Goal: Information Seeking & Learning: Find specific page/section

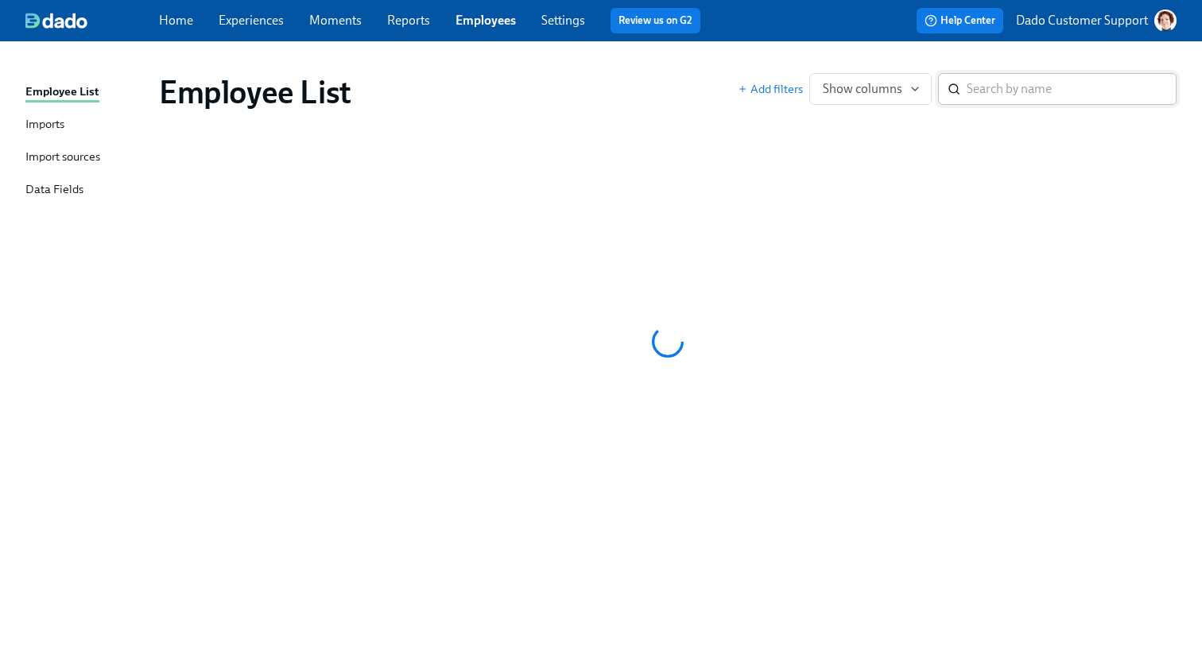
click at [1084, 74] on input "search" at bounding box center [1072, 89] width 210 height 32
paste input "Buckhalter's"
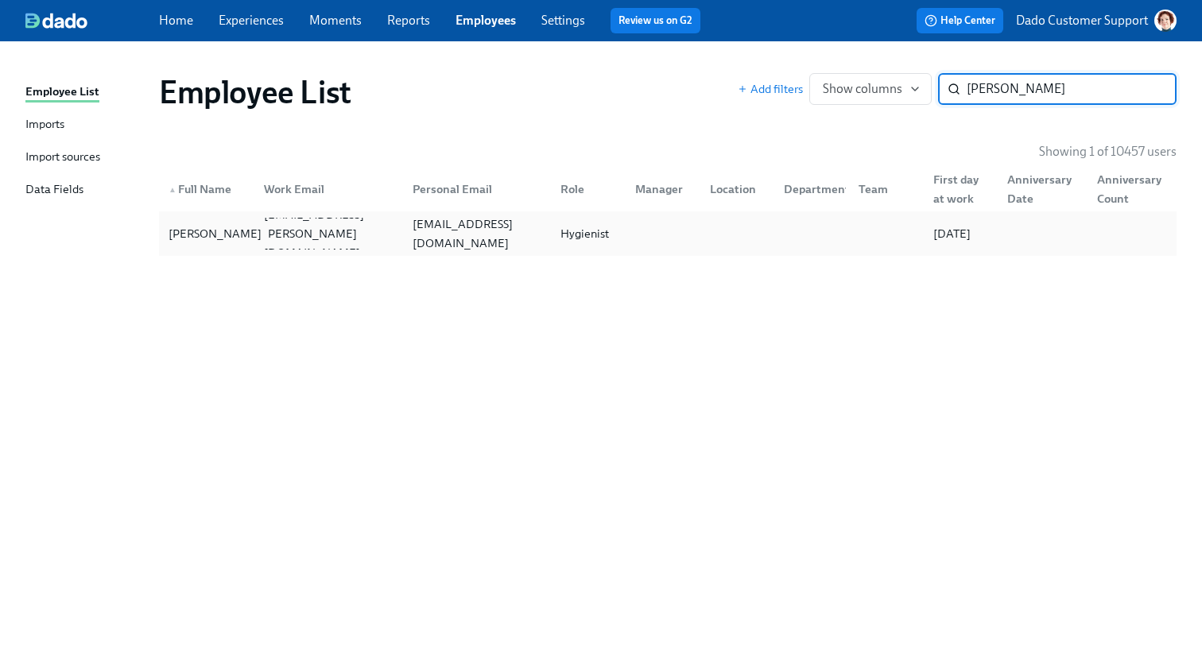
type input "[PERSON_NAME]"
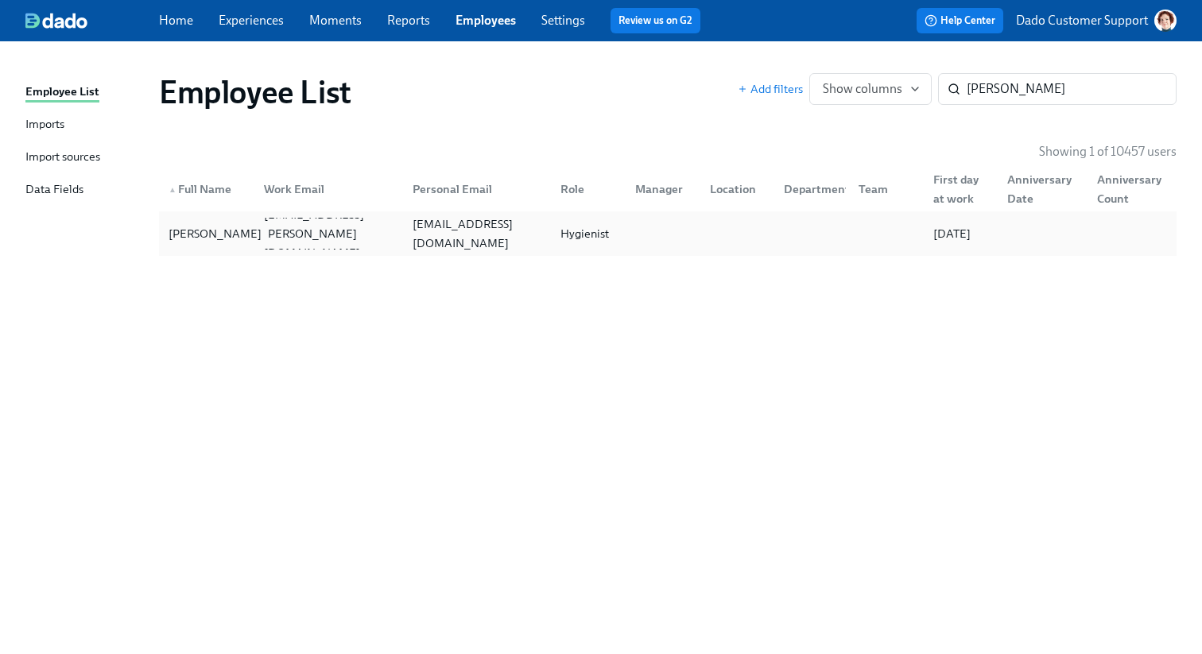
click at [232, 224] on div "[PERSON_NAME]" at bounding box center [215, 233] width 106 height 19
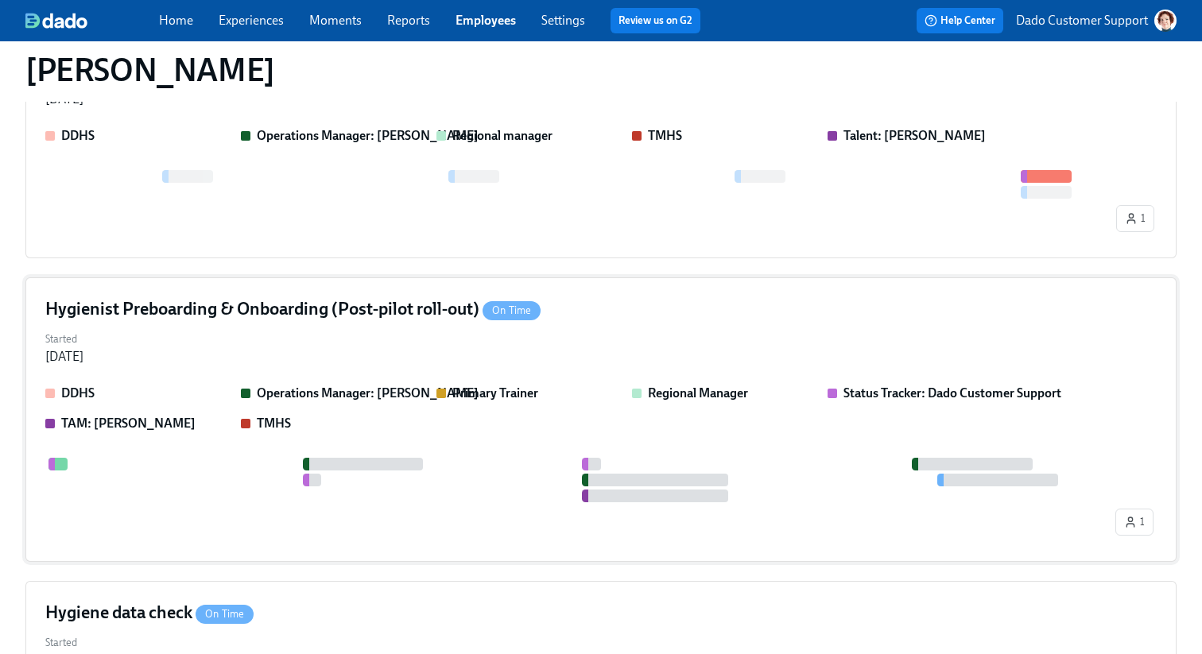
scroll to position [656, 0]
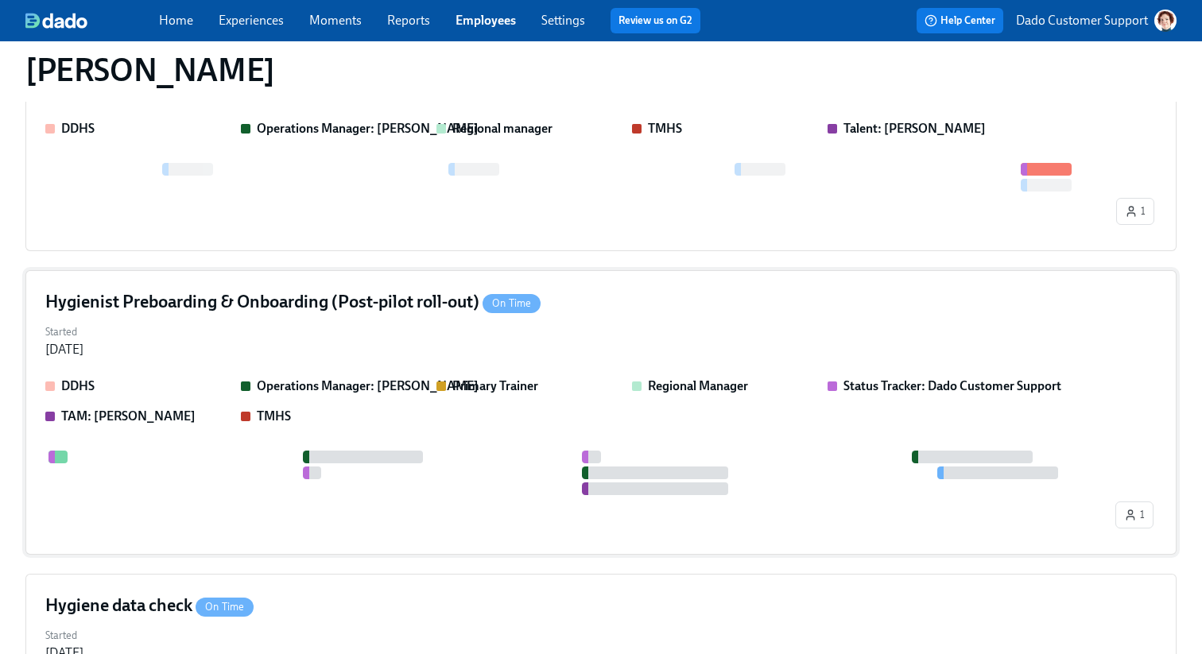
click at [316, 281] on div "Hygienist Preboarding & Onboarding (Post-pilot roll-out) On Time Started Jul 03…" at bounding box center [600, 412] width 1151 height 285
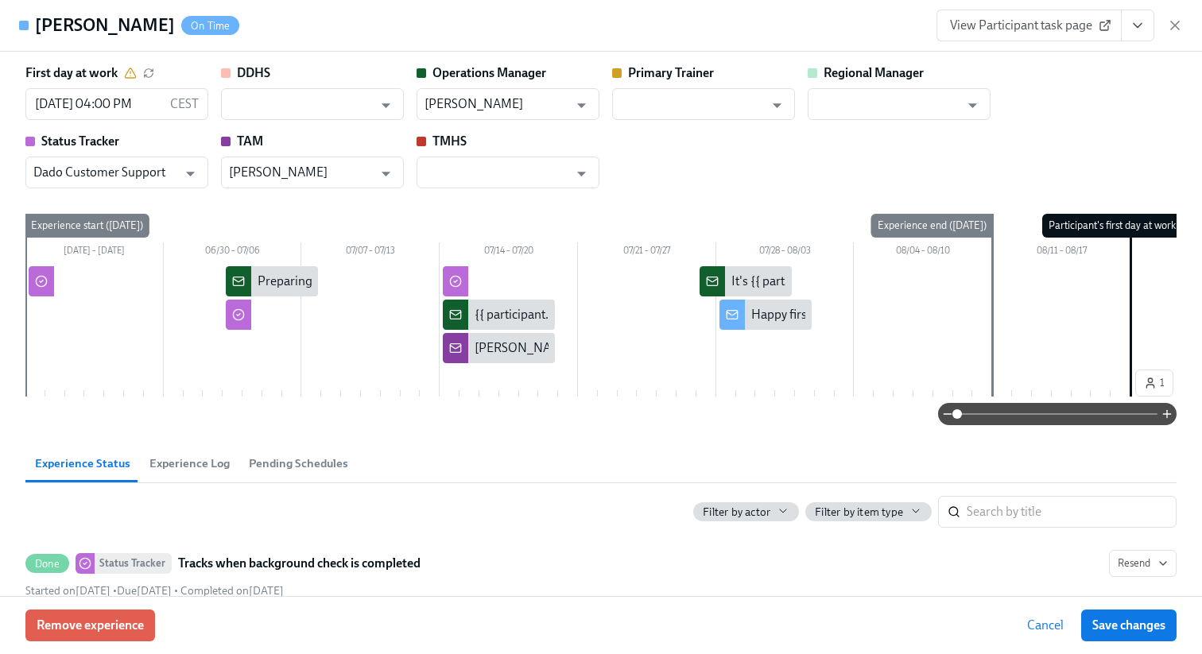
scroll to position [0, 69]
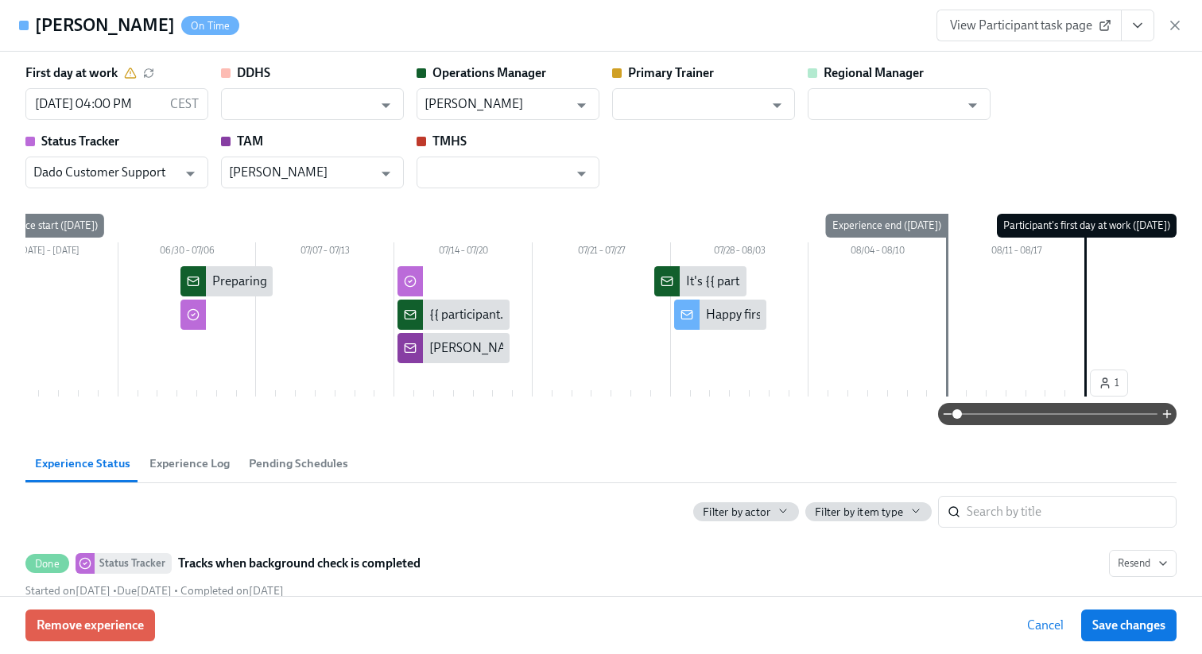
click at [200, 460] on button "Experience Log" at bounding box center [189, 464] width 99 height 38
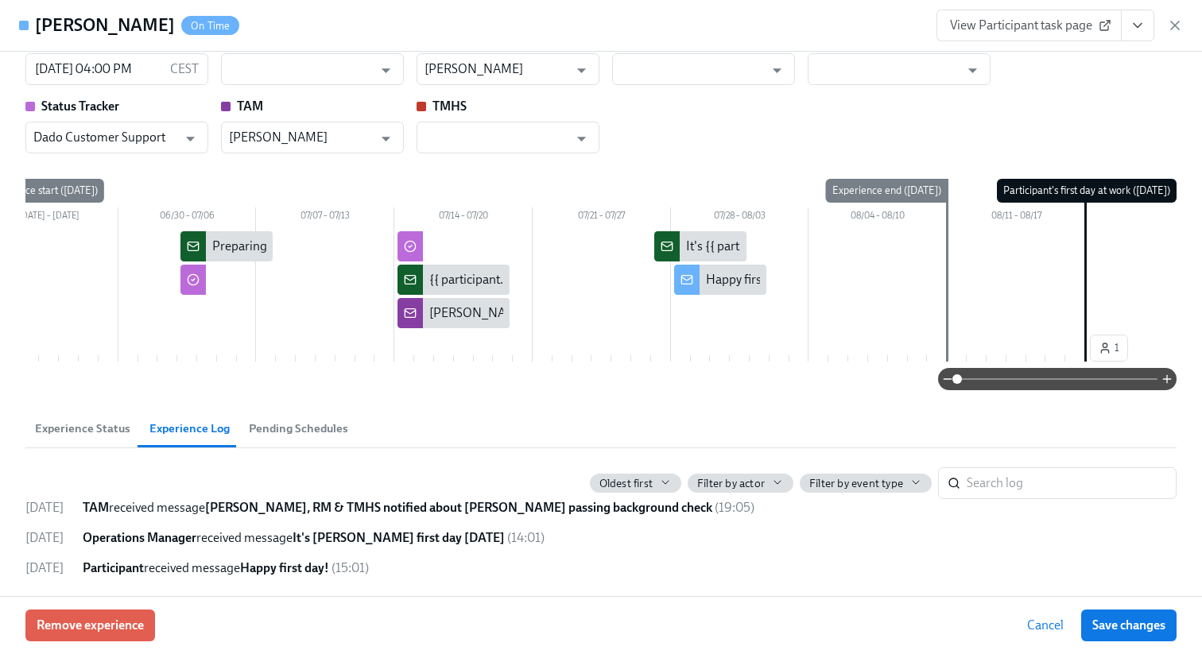
scroll to position [41, 0]
click at [364, 538] on strong "It's Katlyn Buckhalter's first day tomorrow" at bounding box center [399, 537] width 212 height 15
copy strong "Katlyn"
click at [1177, 22] on icon "button" at bounding box center [1175, 25] width 8 height 8
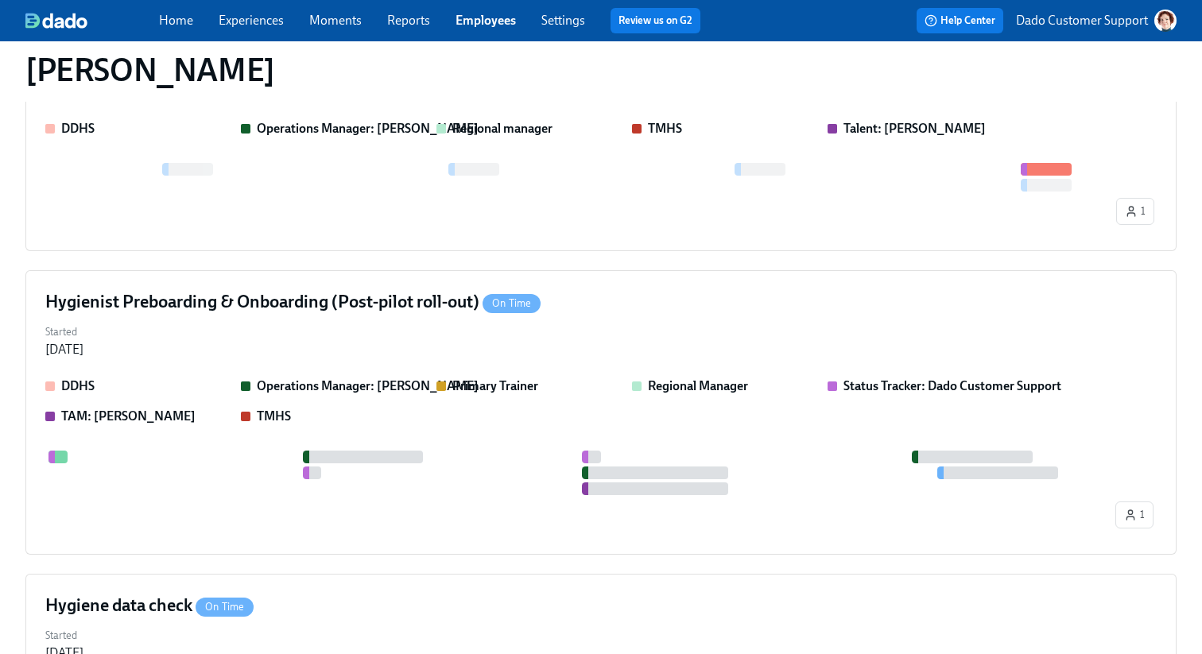
click at [489, 26] on link "Employees" at bounding box center [486, 20] width 60 height 15
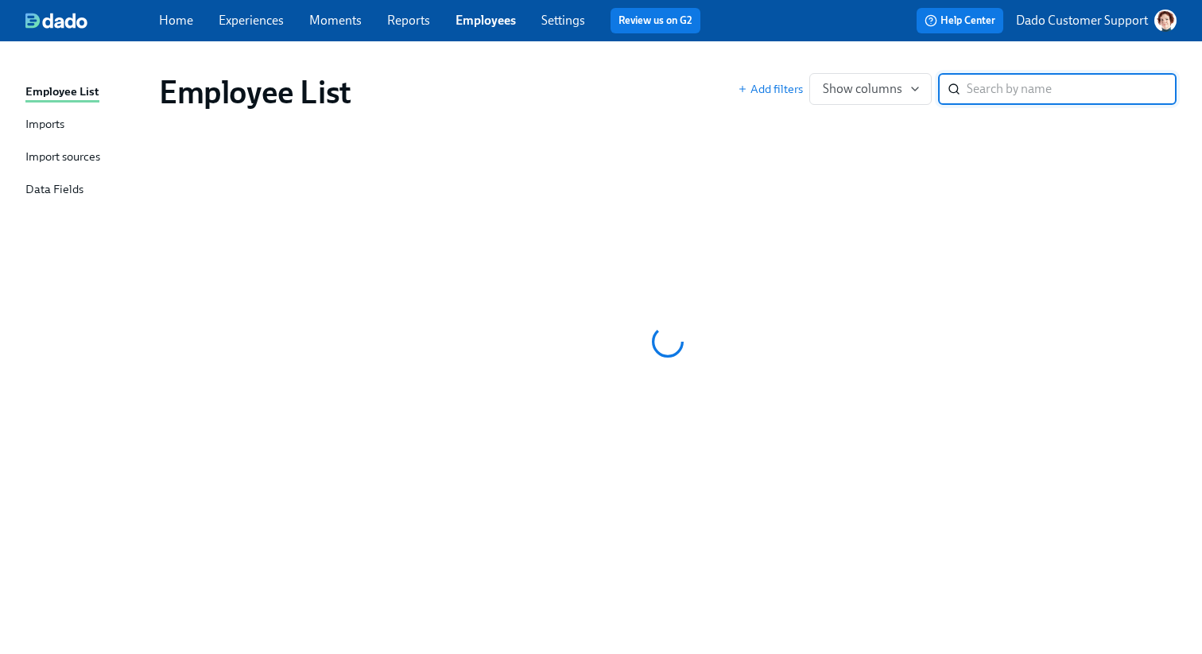
paste input "[PERSON_NAME]"
type input "[PERSON_NAME]"
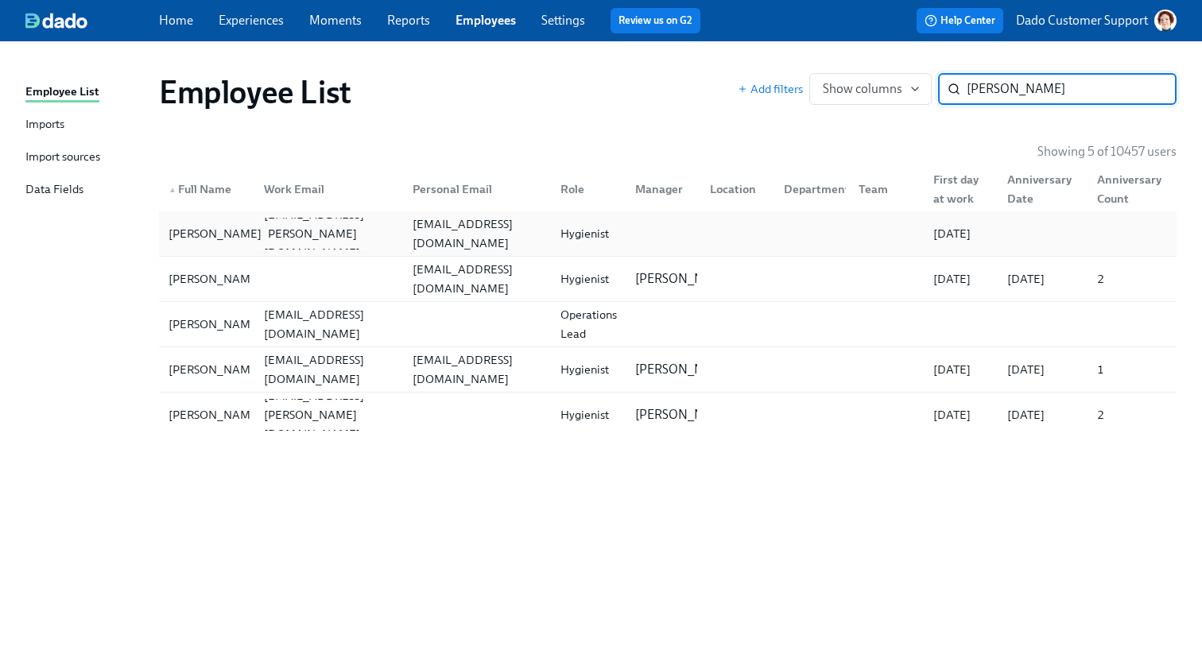
click at [205, 241] on div "[PERSON_NAME]" at bounding box center [215, 233] width 106 height 19
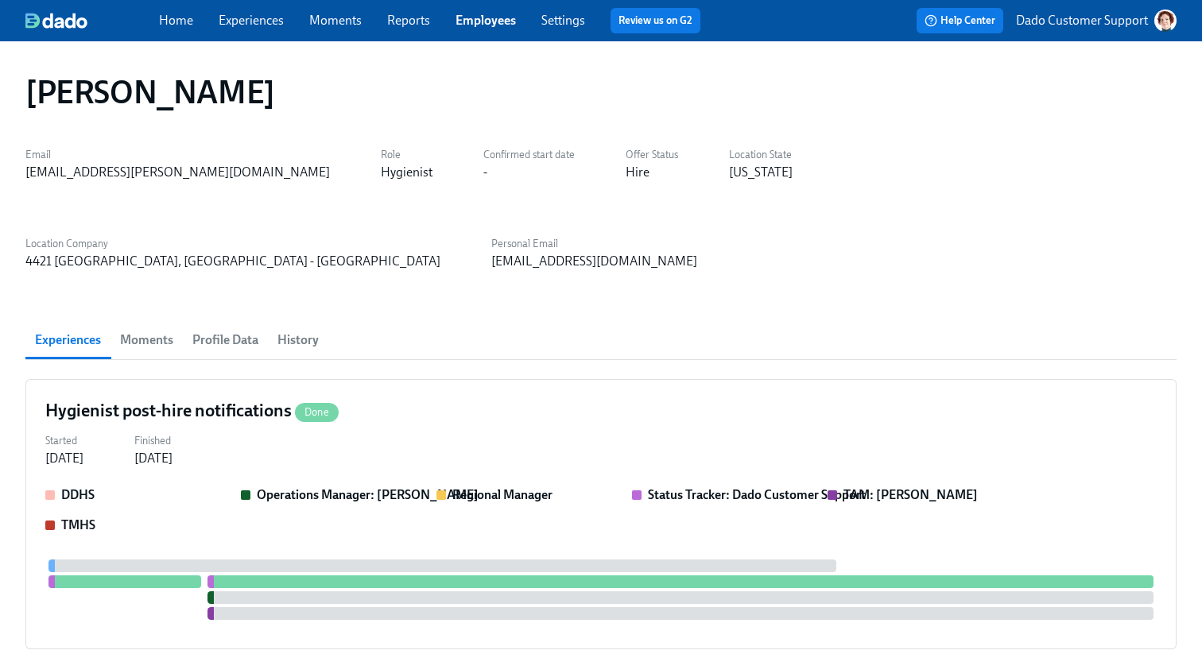
scroll to position [0, 535]
click at [294, 329] on span "History" at bounding box center [298, 340] width 41 height 22
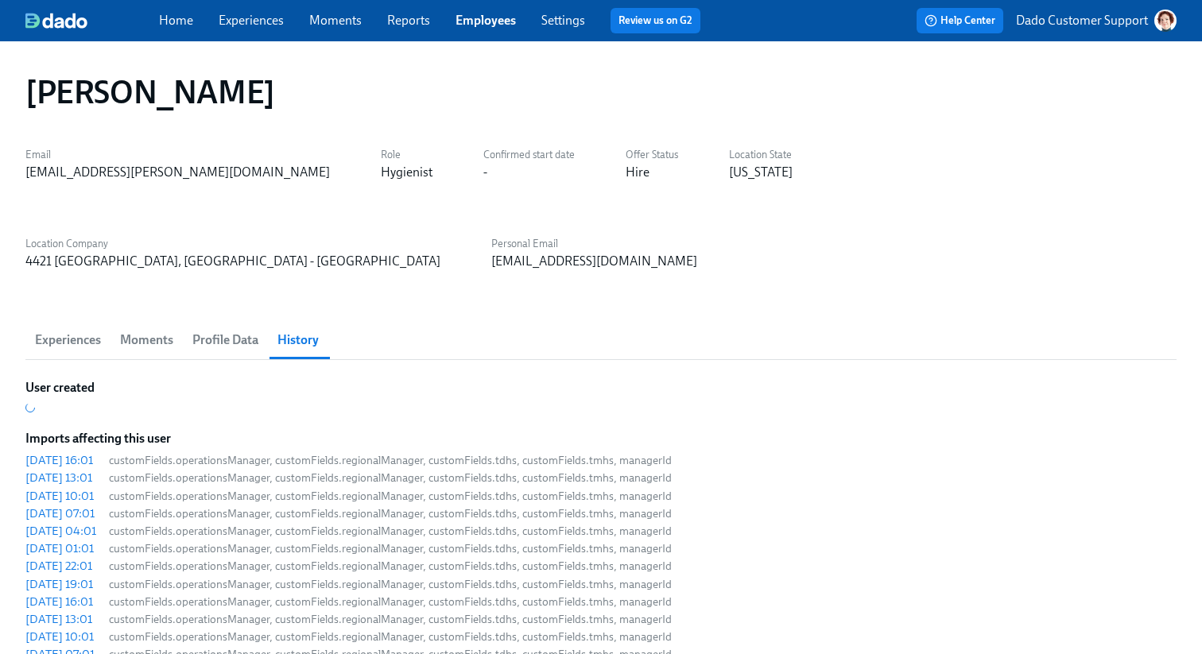
click at [239, 329] on span "Profile Data" at bounding box center [225, 340] width 66 height 22
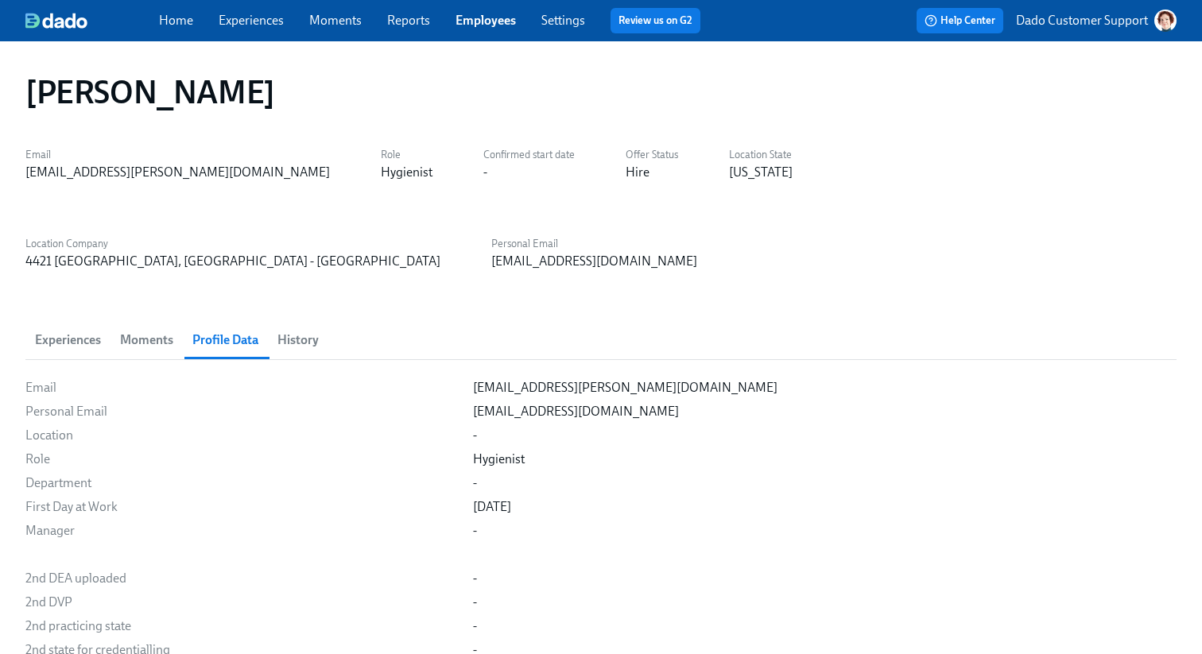
click at [277, 321] on button "History" at bounding box center [298, 340] width 60 height 38
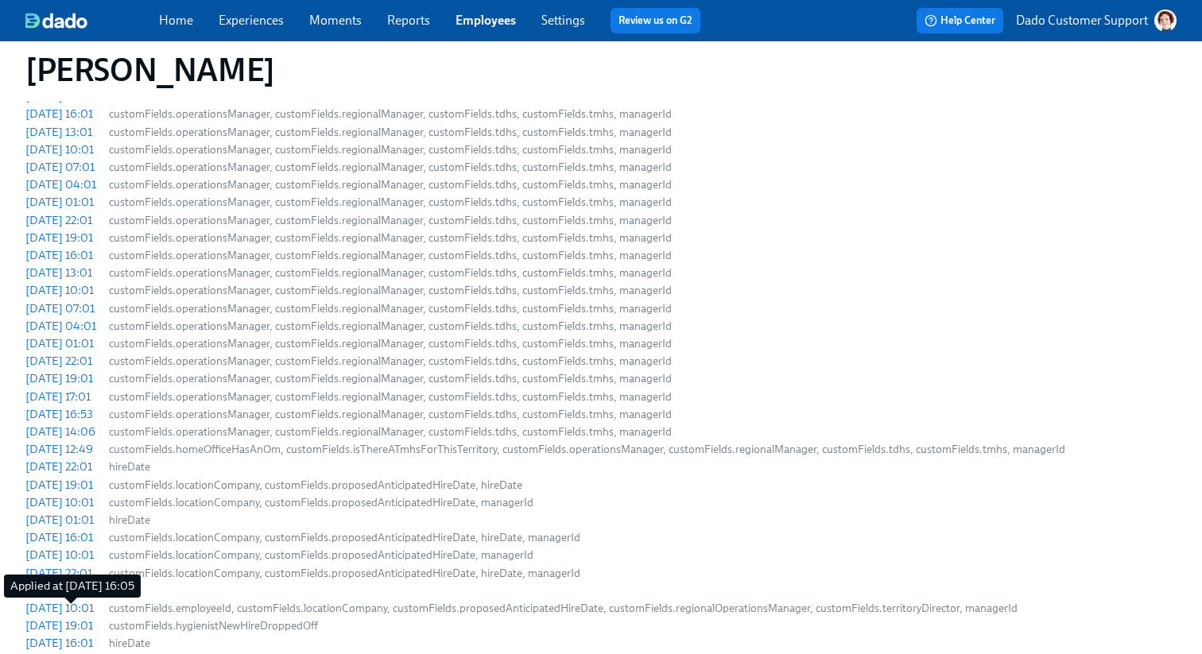
scroll to position [2547, 0]
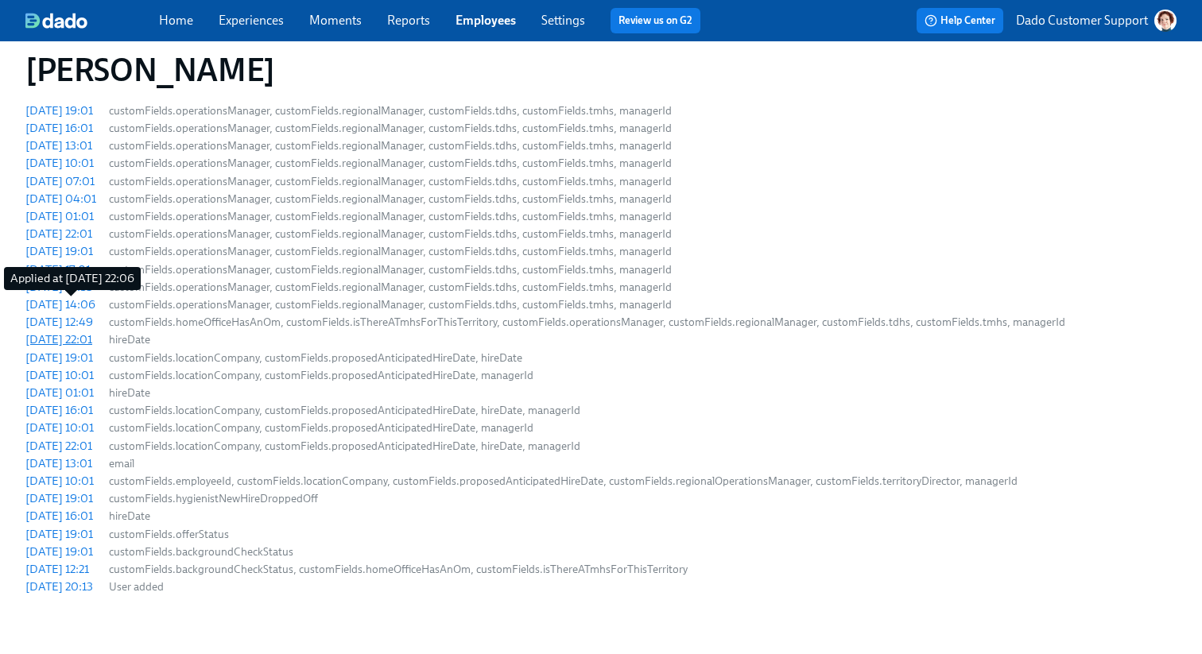
click at [76, 332] on div "2025/08/22 22:01" at bounding box center [58, 340] width 67 height 16
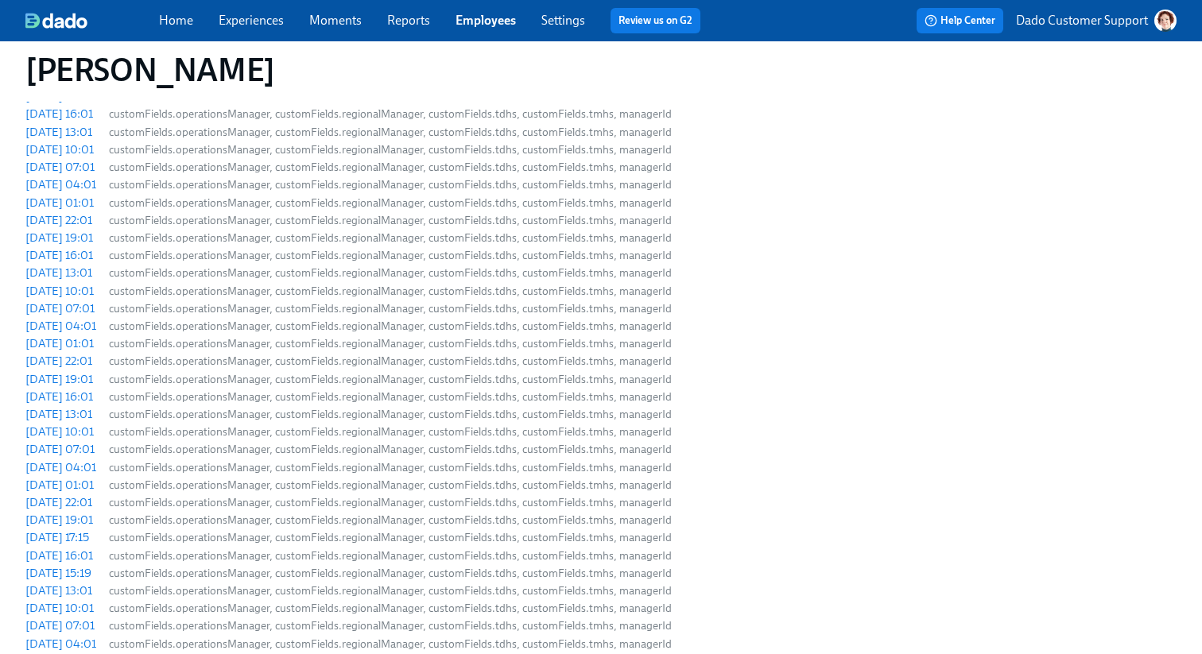
scroll to position [0, 0]
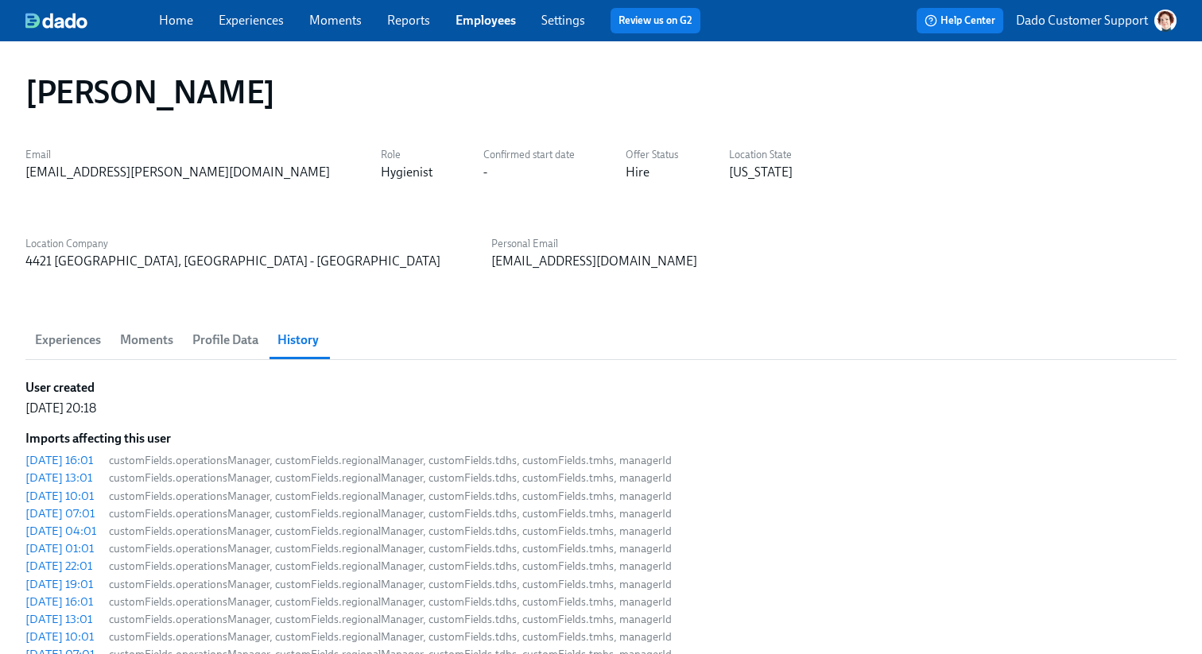
click at [49, 329] on span "Experiences" at bounding box center [68, 340] width 66 height 22
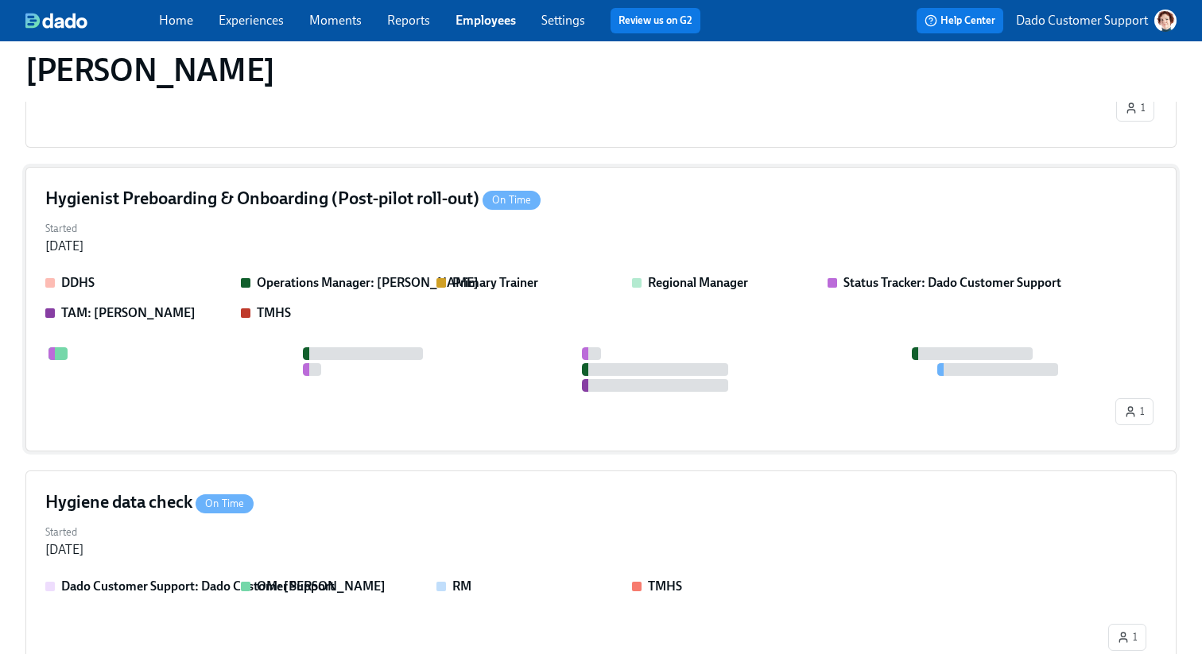
scroll to position [775, 0]
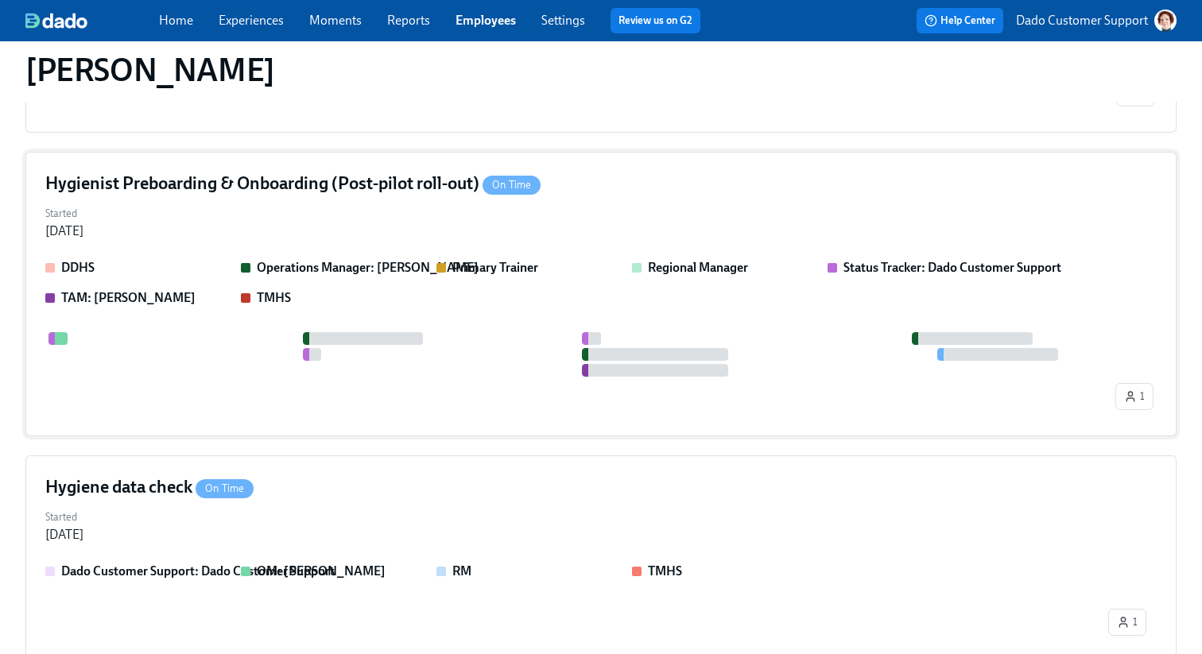
click at [239, 259] on div "DDHS Operations Manager: Timothy Porter Primary Trainer Regional Manager Status…" at bounding box center [601, 283] width 1112 height 48
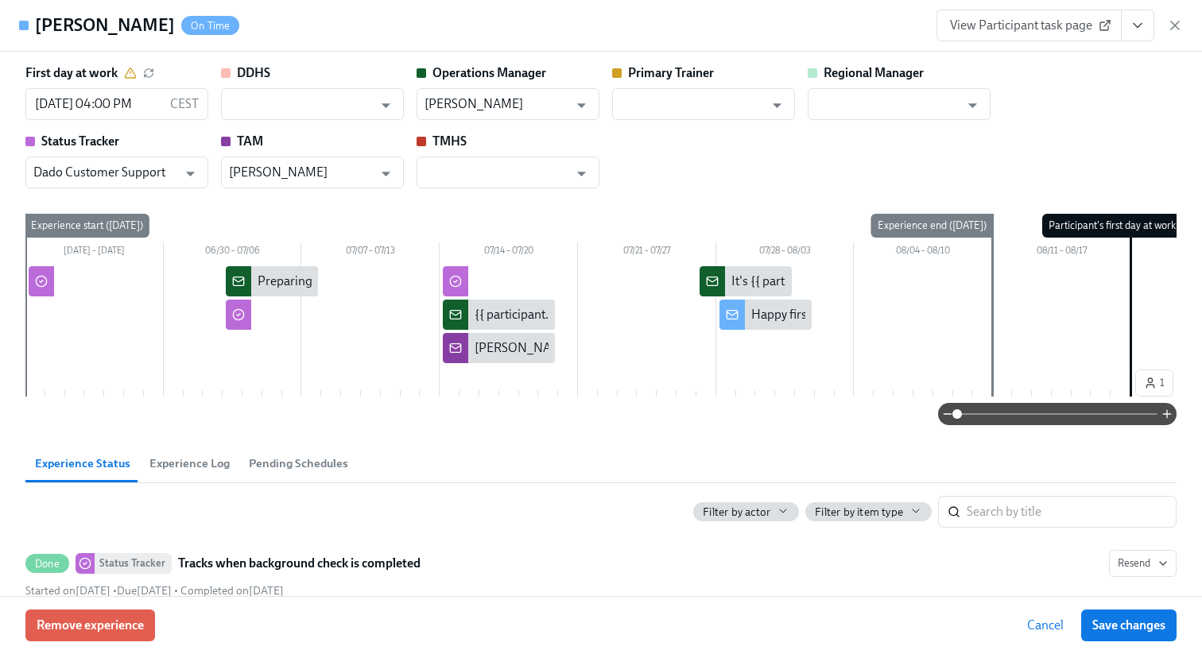
scroll to position [0, 69]
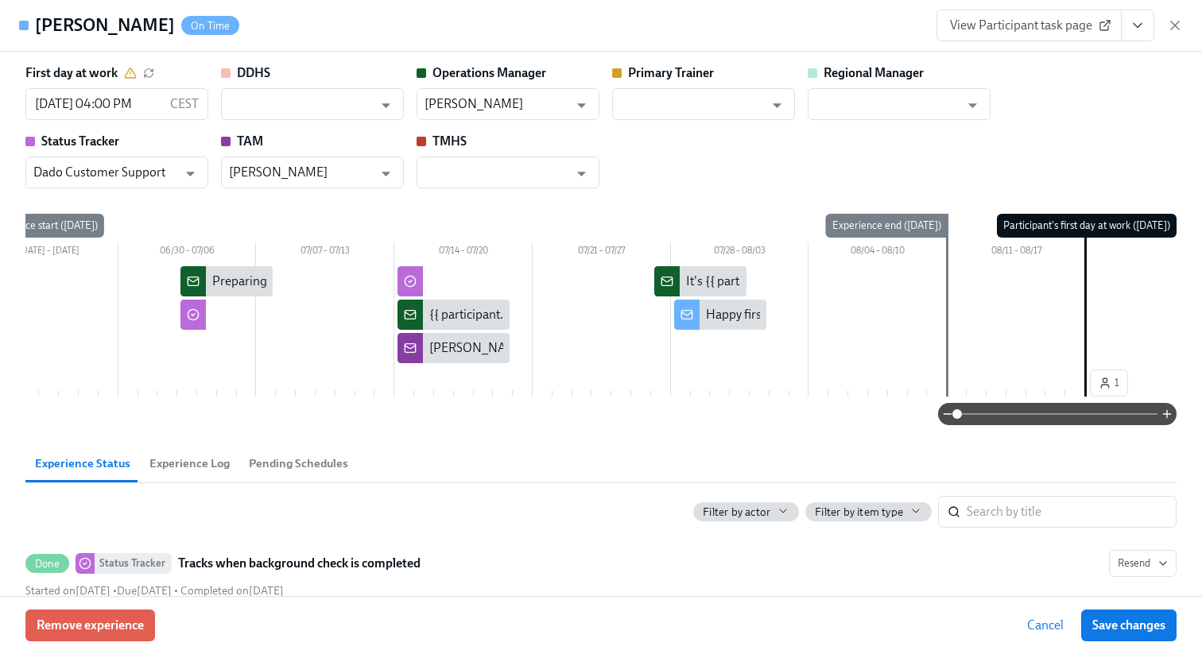
click at [184, 465] on span "Experience Log" at bounding box center [189, 464] width 80 height 18
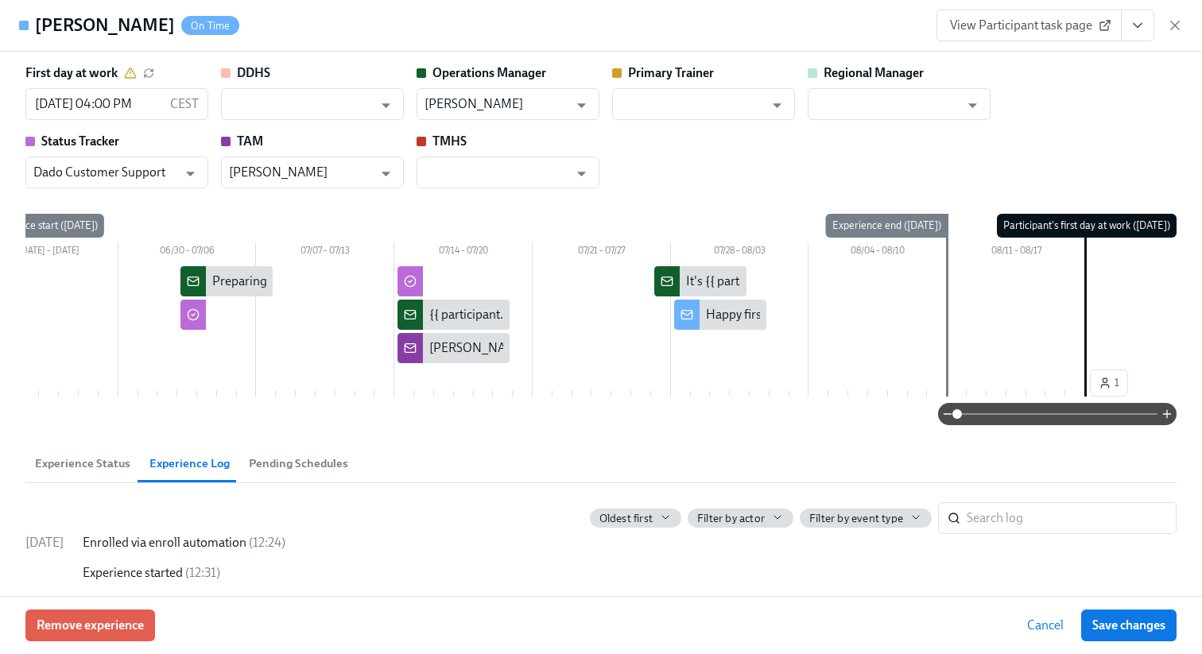
click at [53, 465] on span "Experience Status" at bounding box center [82, 464] width 95 height 18
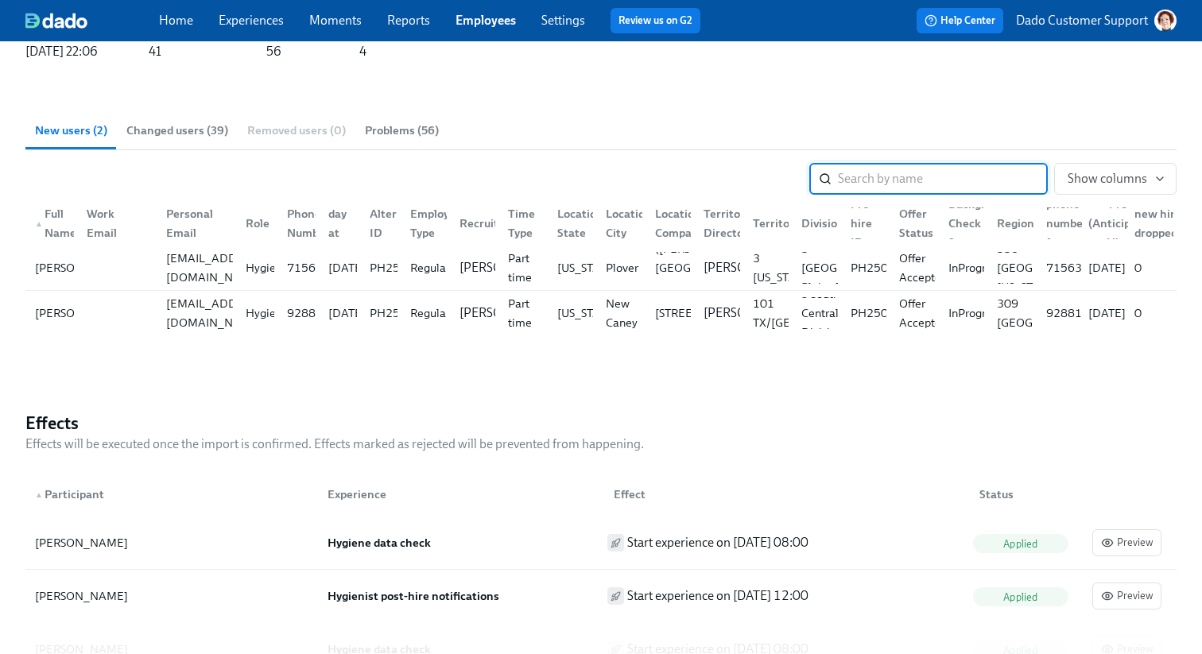
scroll to position [338, 6]
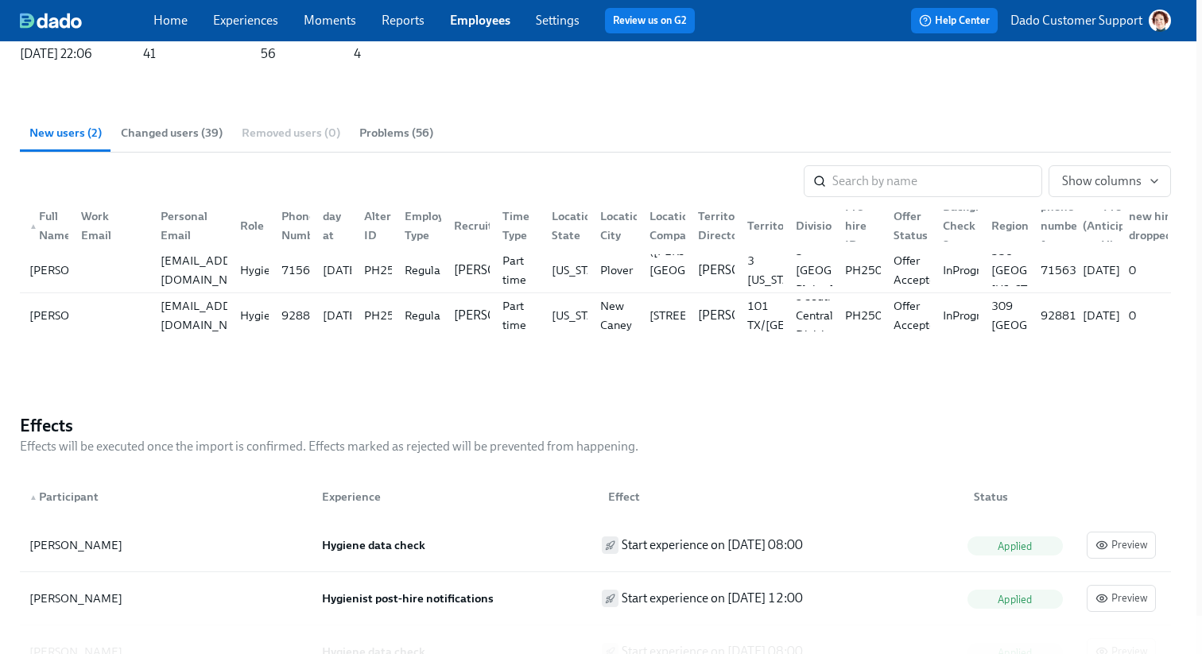
click at [160, 127] on span "Changed users (39)" at bounding box center [172, 133] width 102 height 18
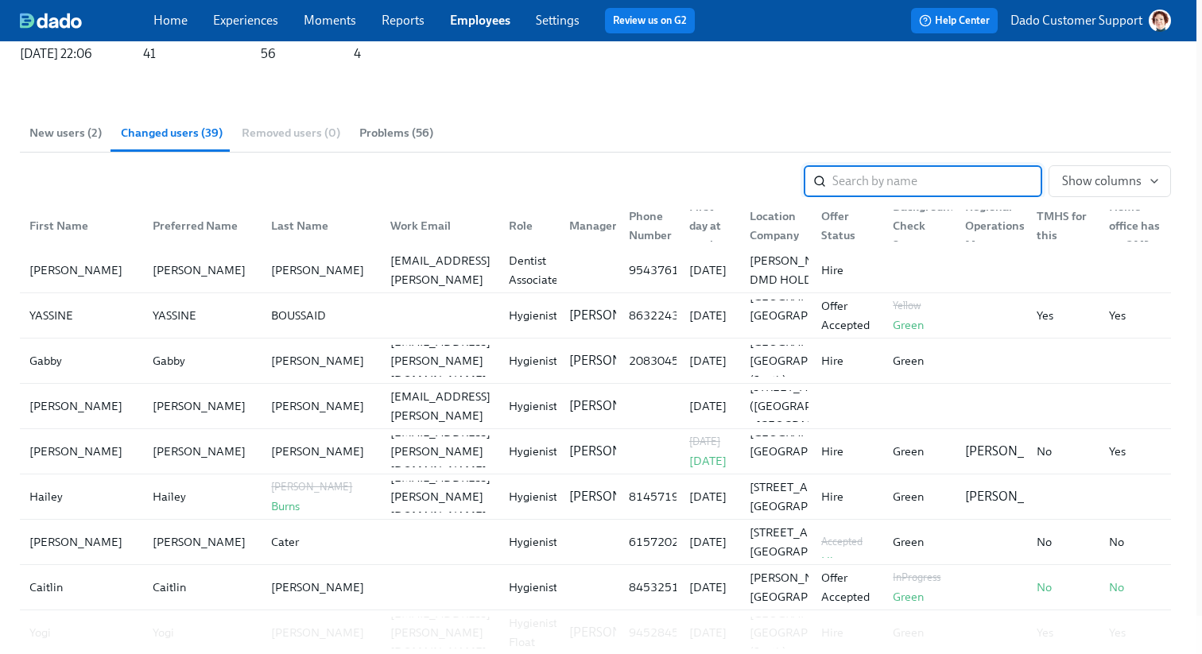
click at [964, 177] on input "search" at bounding box center [938, 181] width 210 height 32
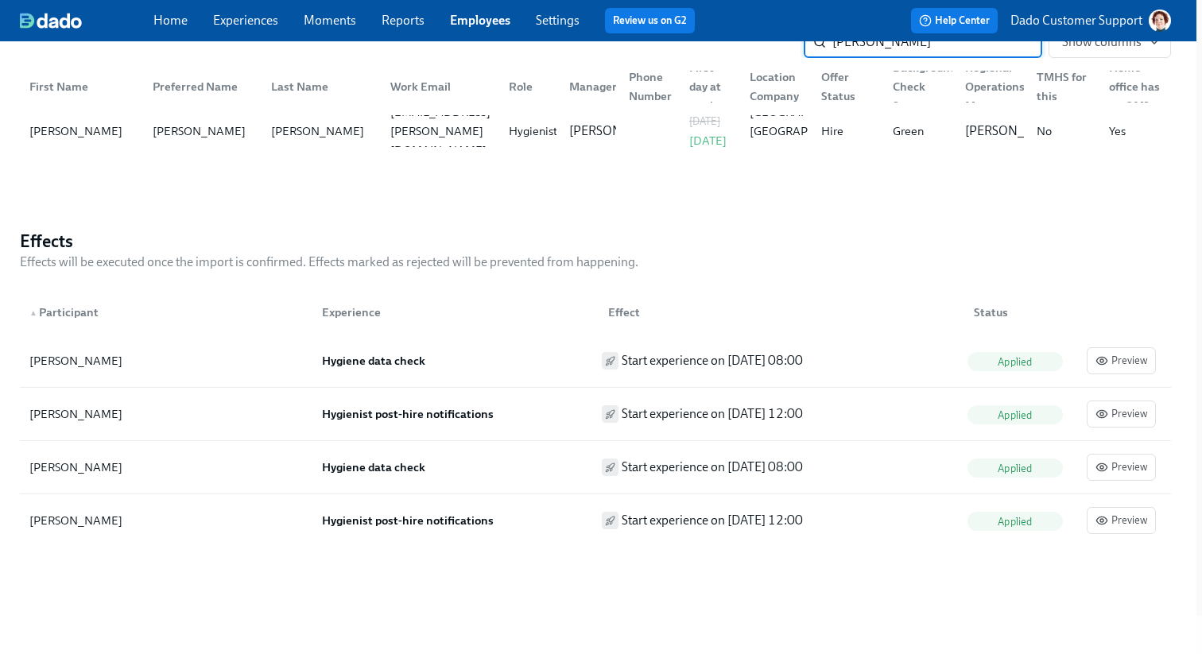
scroll to position [511, 6]
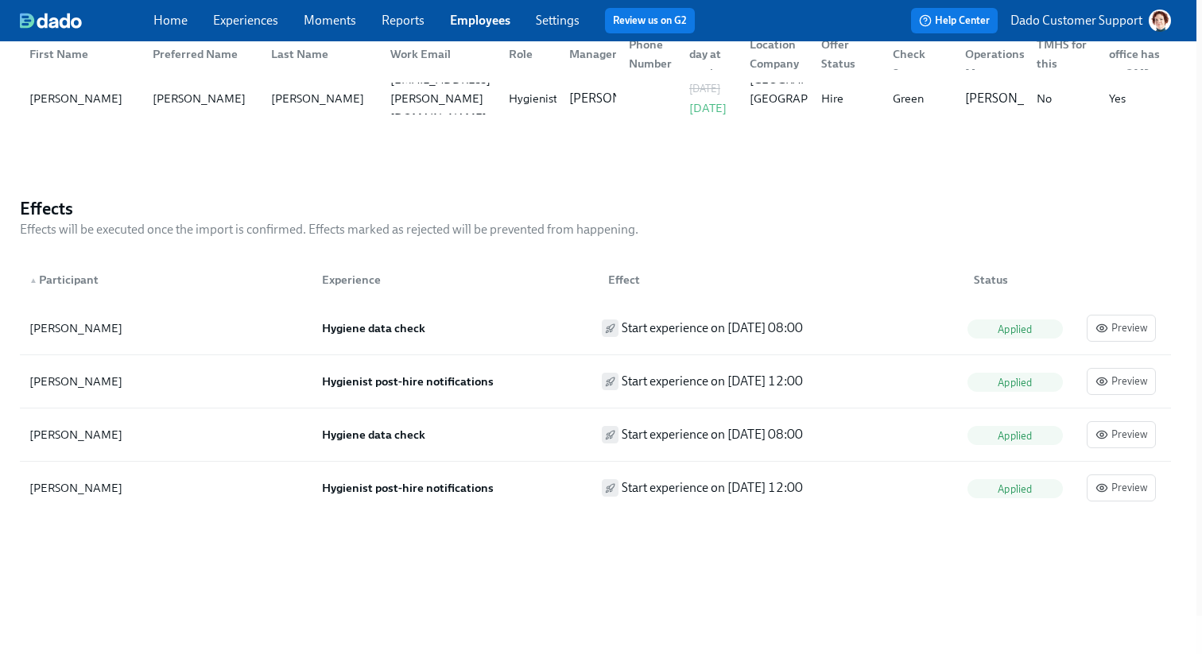
type input "[PERSON_NAME]"
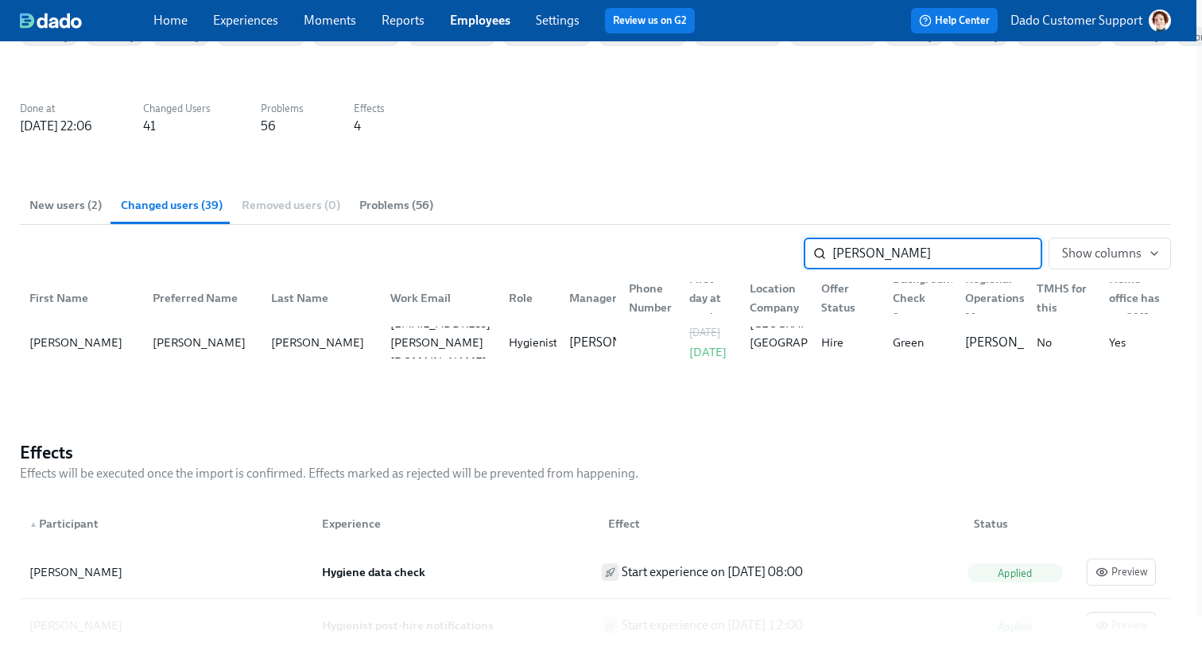
scroll to position [266, 6]
click at [549, 411] on div "Back to Imports User Import : 2025/08/22 22:01 Status Applied Sources Workday W…" at bounding box center [595, 327] width 1151 height 1066
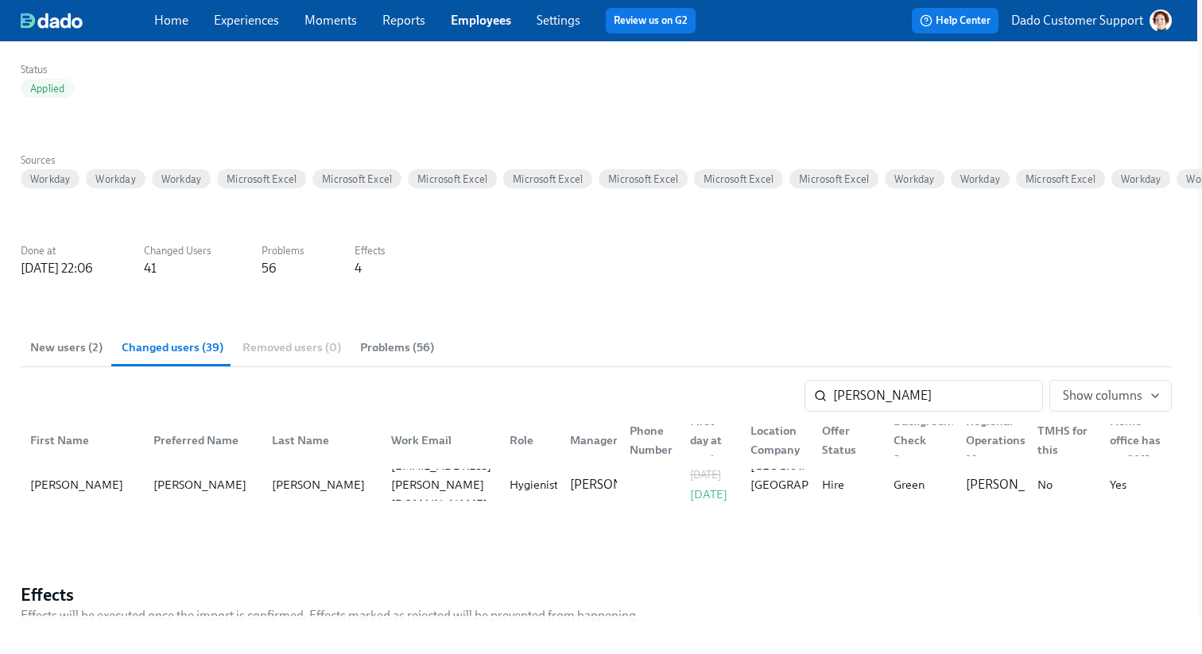
scroll to position [0, 5]
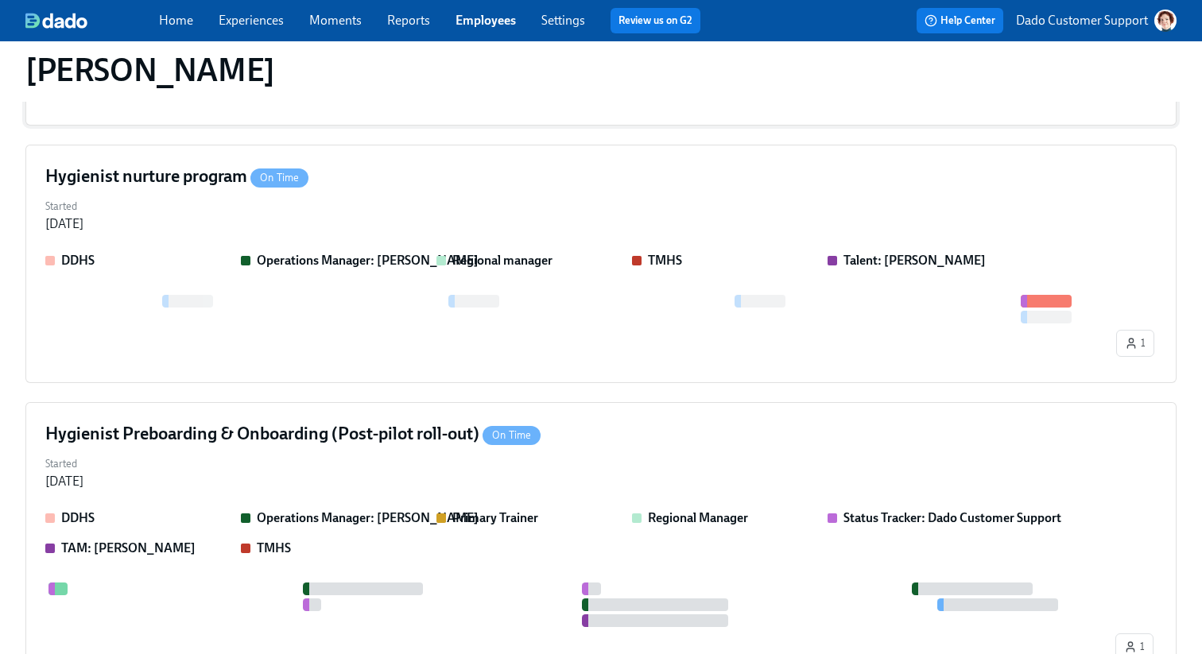
scroll to position [749, 0]
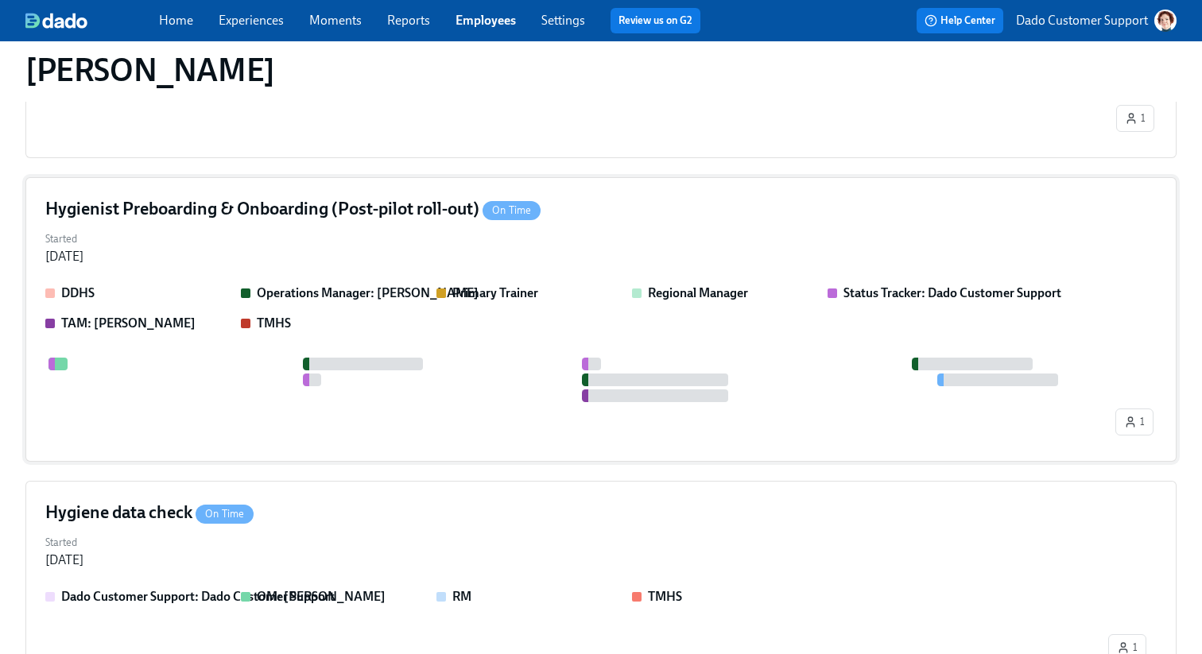
click at [204, 358] on div at bounding box center [578, 380] width 1067 height 45
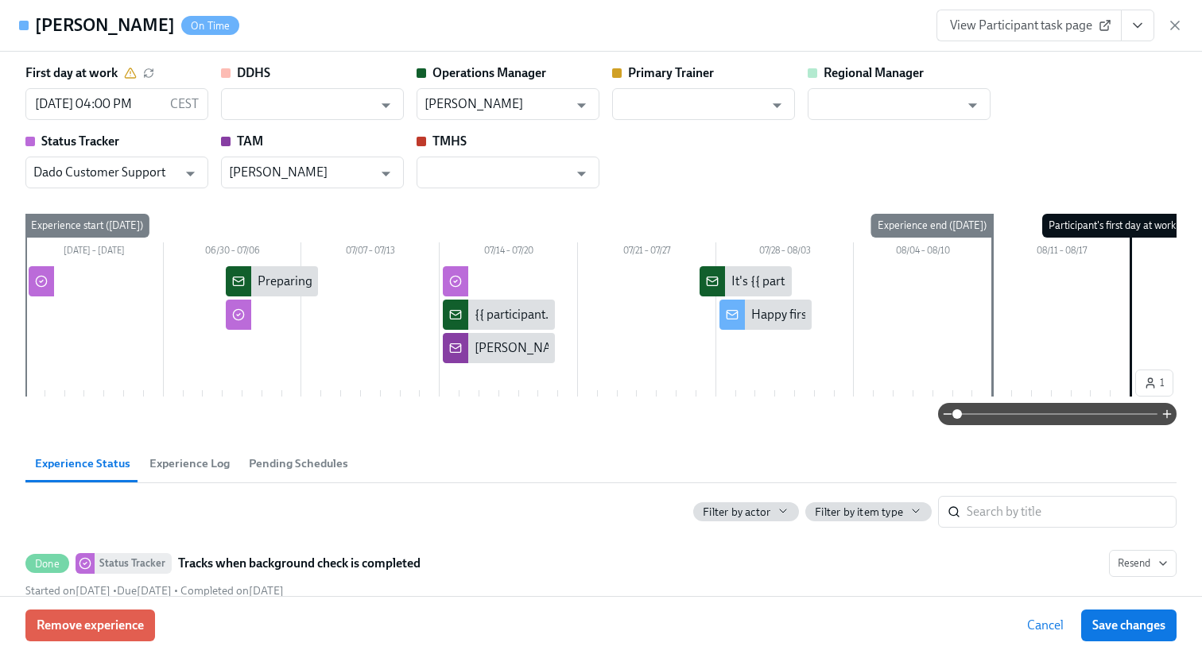
scroll to position [0, 69]
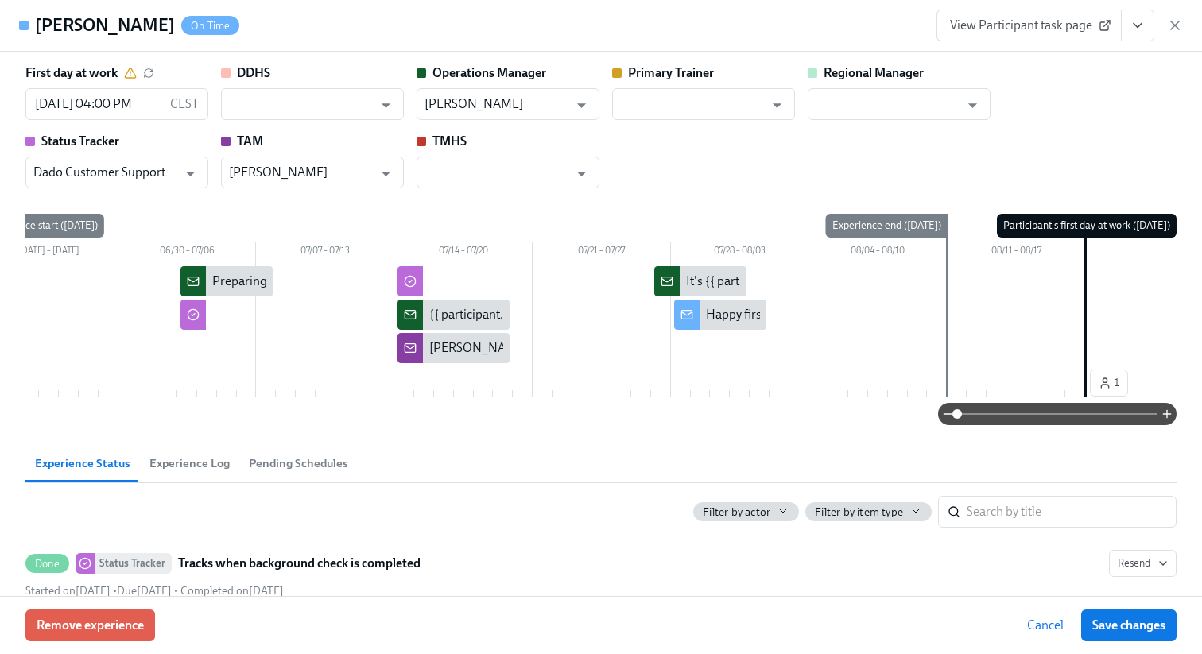
click at [195, 471] on span "Experience Log" at bounding box center [189, 464] width 80 height 18
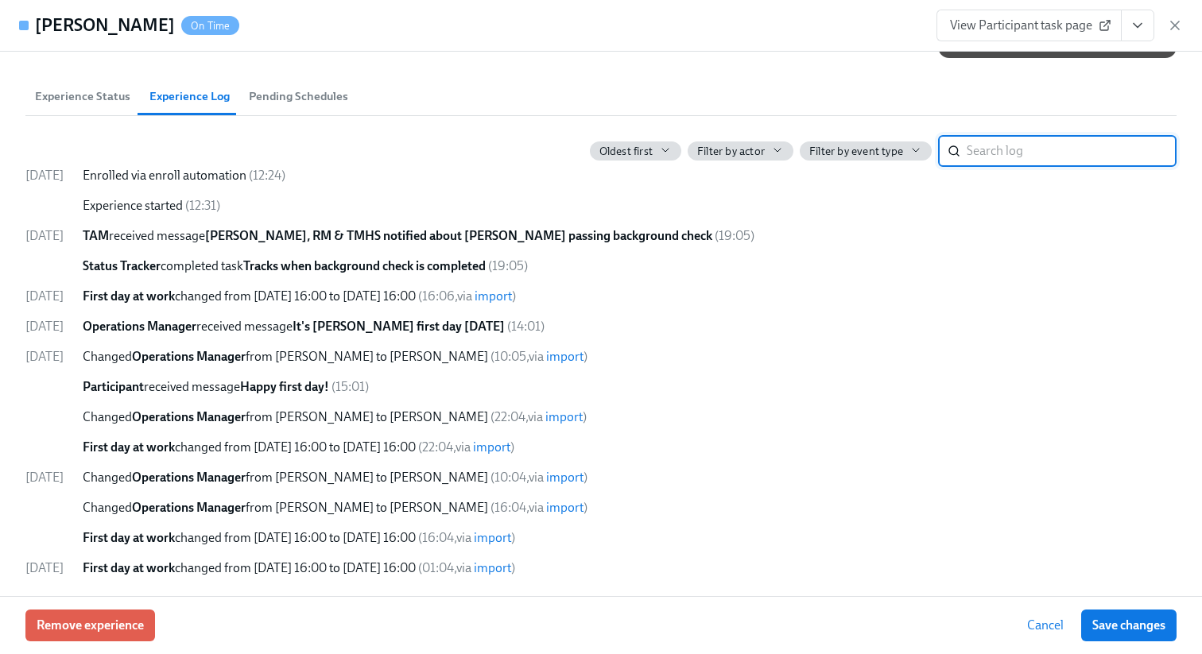
scroll to position [0, 0]
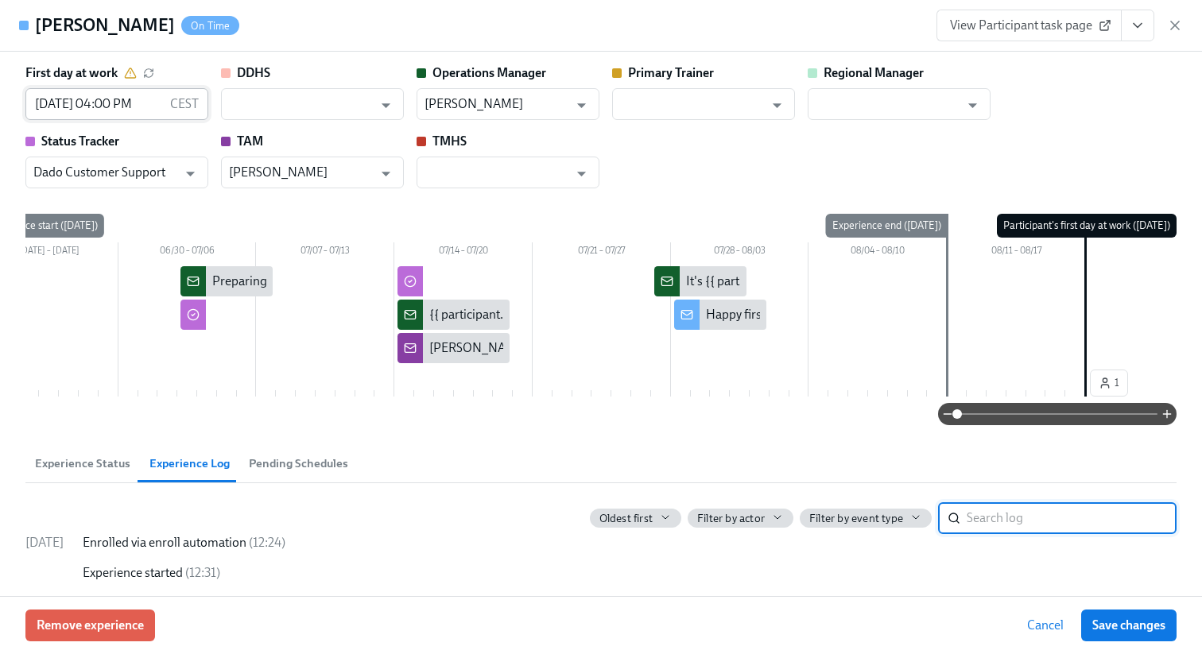
click at [73, 106] on input "[DATE] 04:00 PM" at bounding box center [94, 104] width 138 height 32
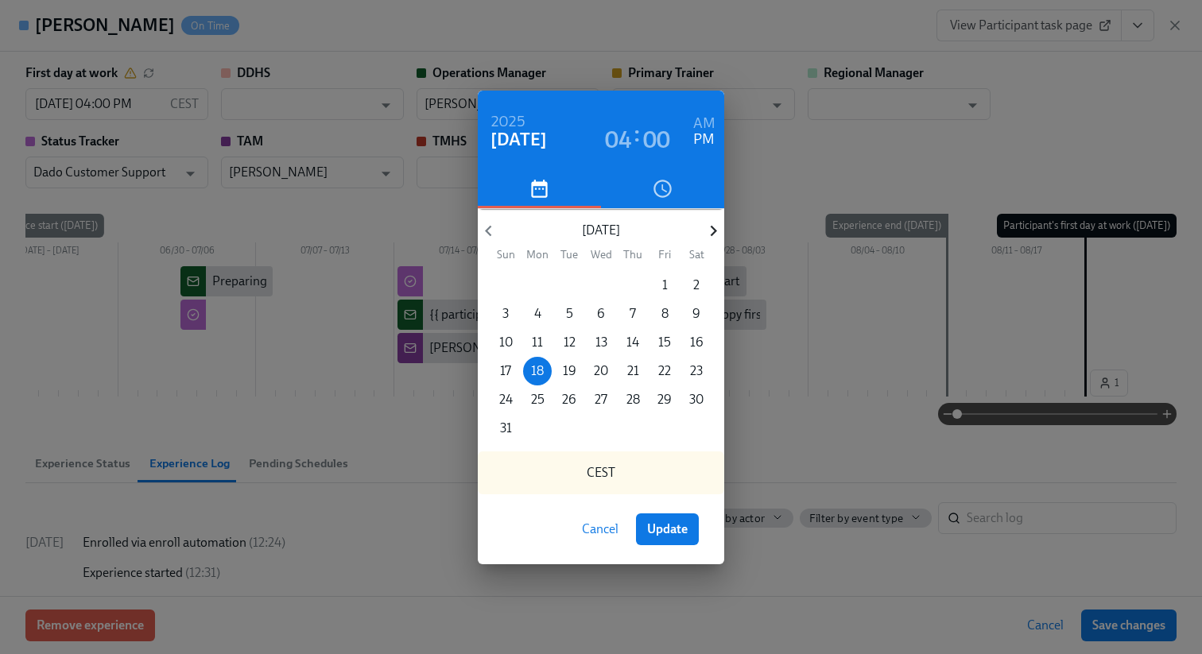
click at [706, 223] on icon "button" at bounding box center [713, 230] width 21 height 21
click at [563, 279] on span "2" at bounding box center [569, 285] width 29 height 17
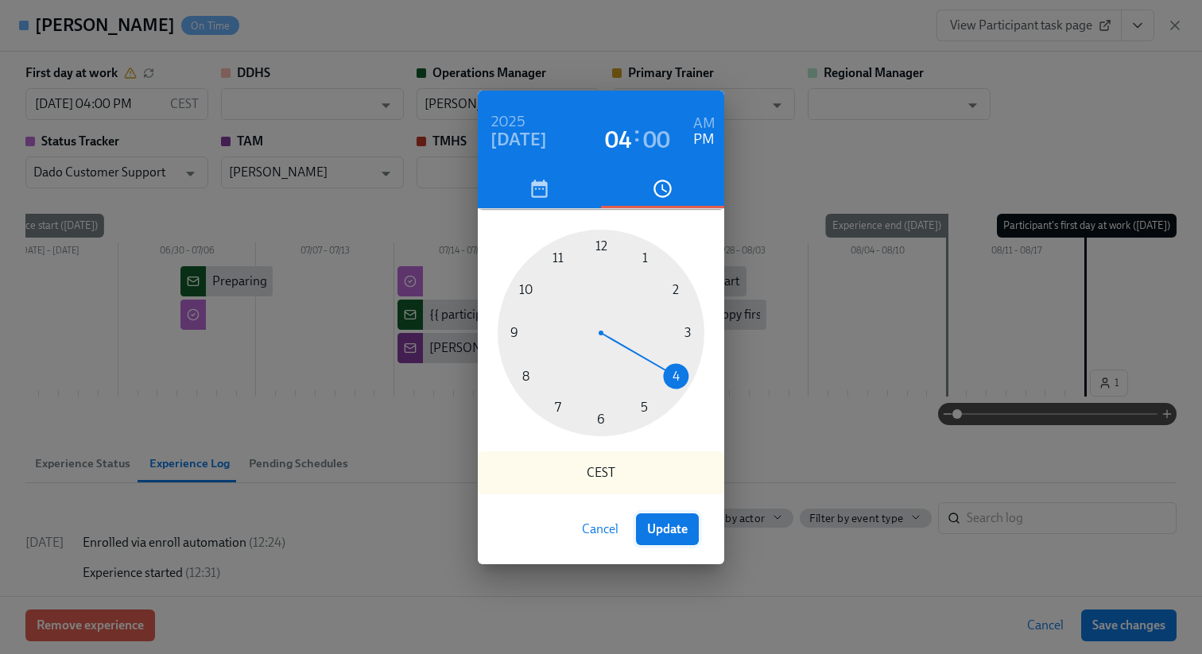
click at [685, 540] on button "Update" at bounding box center [667, 530] width 63 height 32
type input "09/02/2025 04:00 PM"
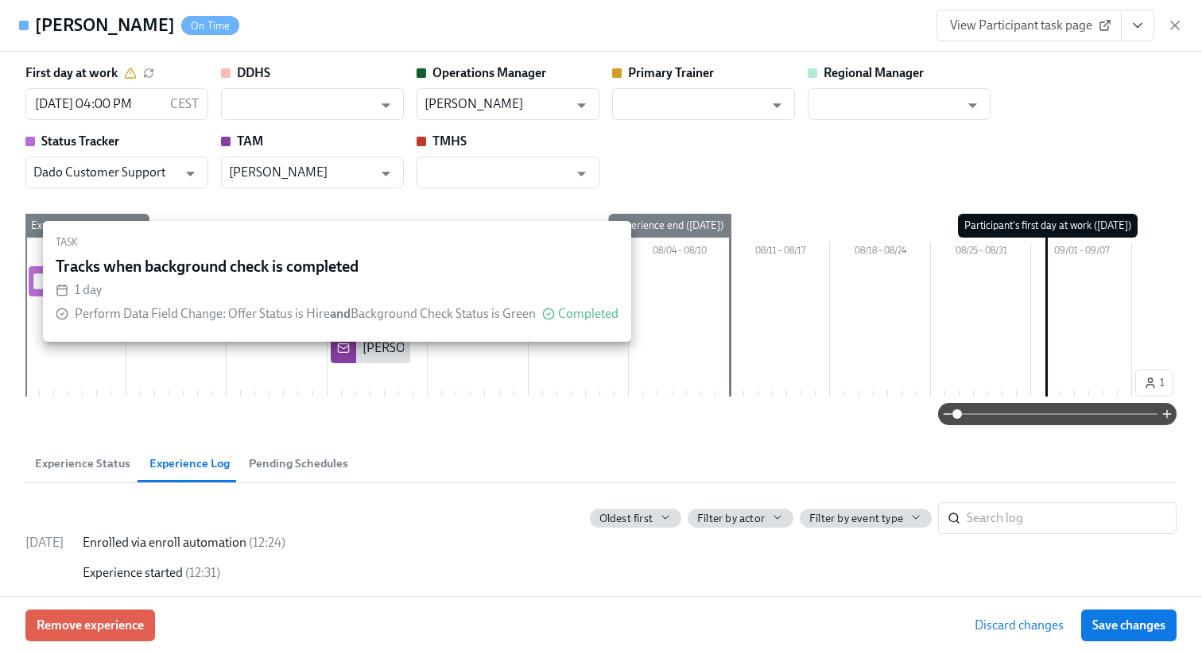
click at [35, 282] on input "checkbox" at bounding box center [41, 281] width 14 height 14
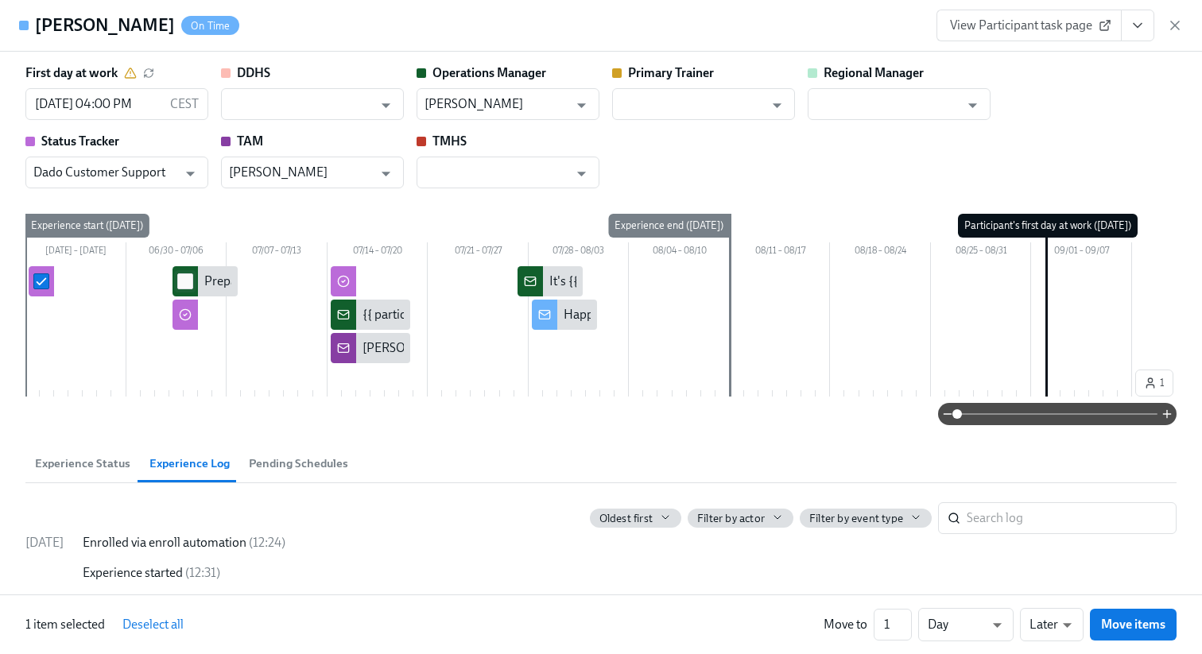
click at [181, 280] on input "checkbox" at bounding box center [185, 281] width 14 height 14
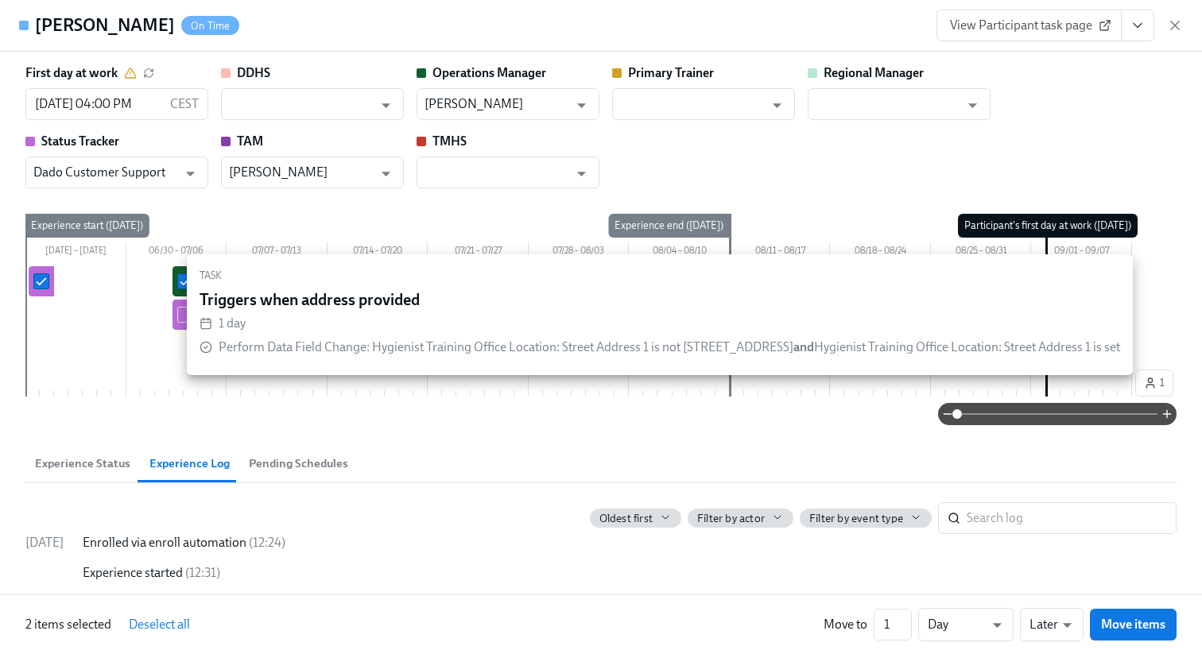
click at [182, 314] on div "Task Triggers when address provided 1 day Perform Data Field Change : Hygienist…" at bounding box center [660, 315] width 959 height 134
click at [181, 315] on div "Task Triggers when address provided 1 day Perform Data Field Change : Hygienist…" at bounding box center [660, 315] width 959 height 134
click at [180, 316] on input "checkbox" at bounding box center [185, 315] width 14 height 14
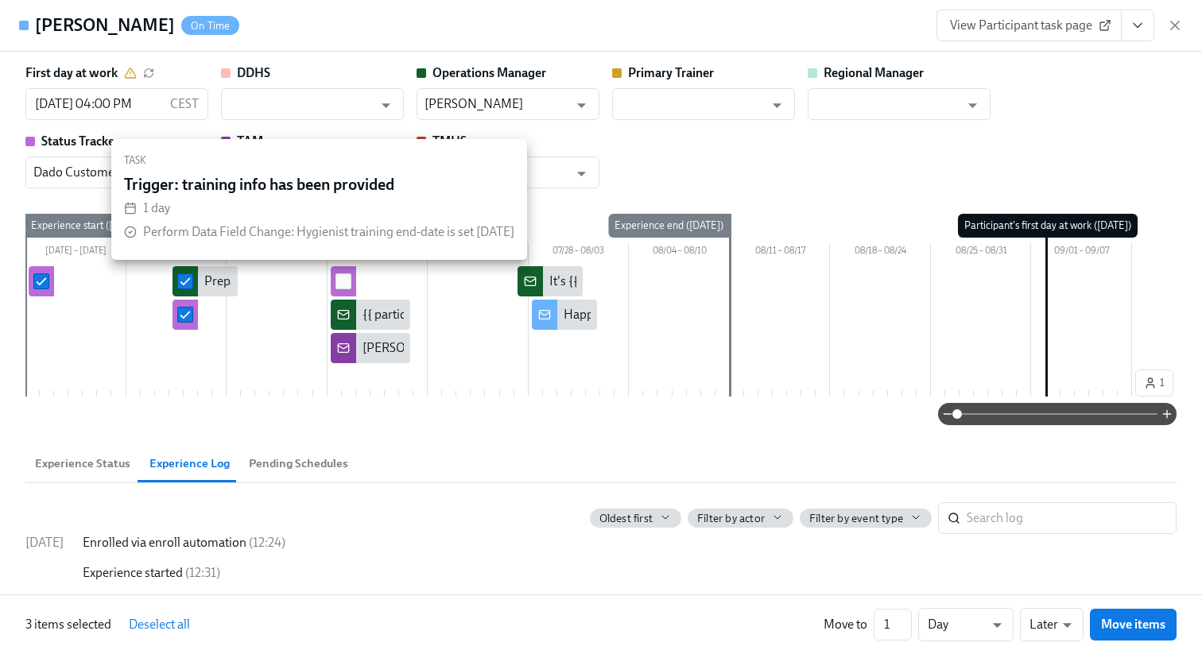
click at [347, 283] on input "checkbox" at bounding box center [343, 281] width 14 height 14
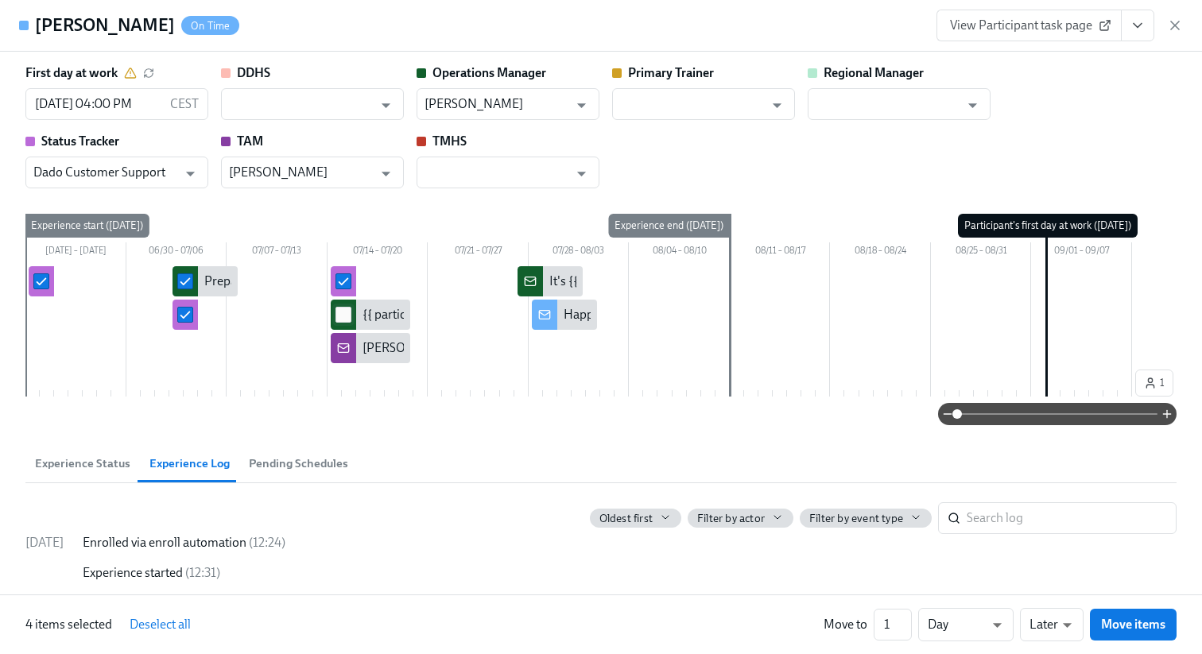
click at [347, 314] on input "checkbox" at bounding box center [343, 315] width 14 height 14
click at [346, 343] on input "checkbox" at bounding box center [343, 348] width 14 height 14
click at [534, 278] on input "checkbox" at bounding box center [530, 281] width 14 height 14
click at [541, 315] on input "checkbox" at bounding box center [545, 315] width 14 height 14
click at [906, 623] on input "2" at bounding box center [893, 625] width 38 height 32
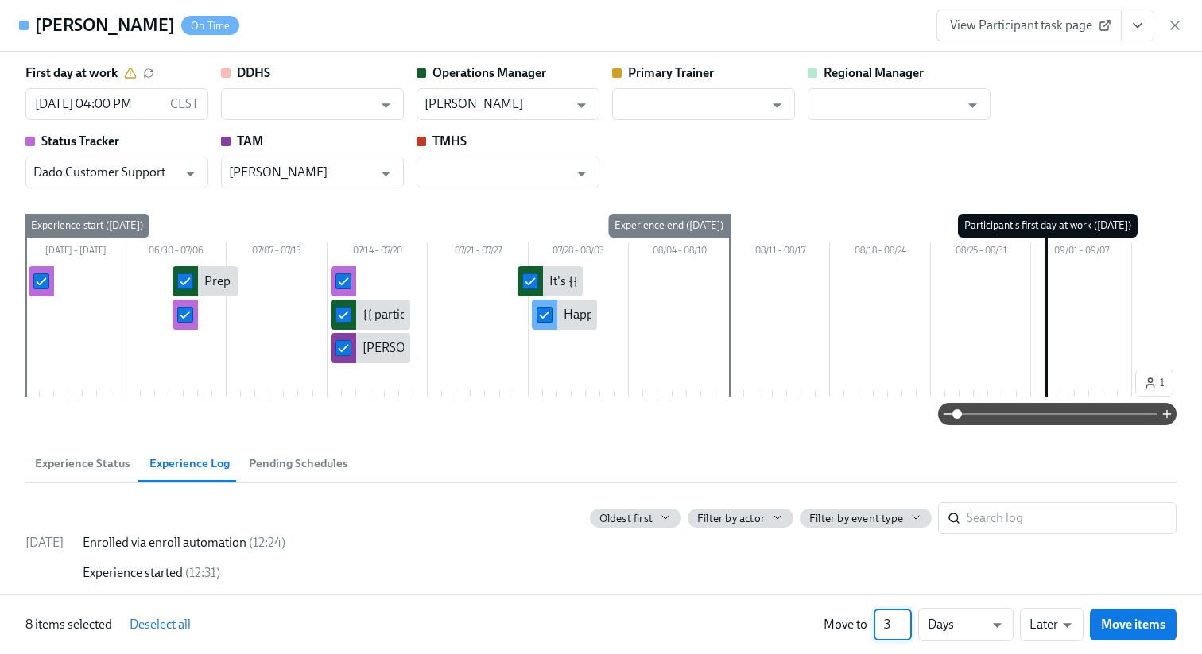
click at [906, 623] on input "3" at bounding box center [893, 625] width 38 height 32
type input "4"
click at [906, 620] on input "4" at bounding box center [893, 625] width 38 height 32
click at [961, 628] on body "Home Experiences Moments Reports Employees Settings Review us on G2 Help Center…" at bounding box center [601, 23] width 1202 height 1545
click at [960, 610] on li "Weeks" at bounding box center [965, 621] width 95 height 27
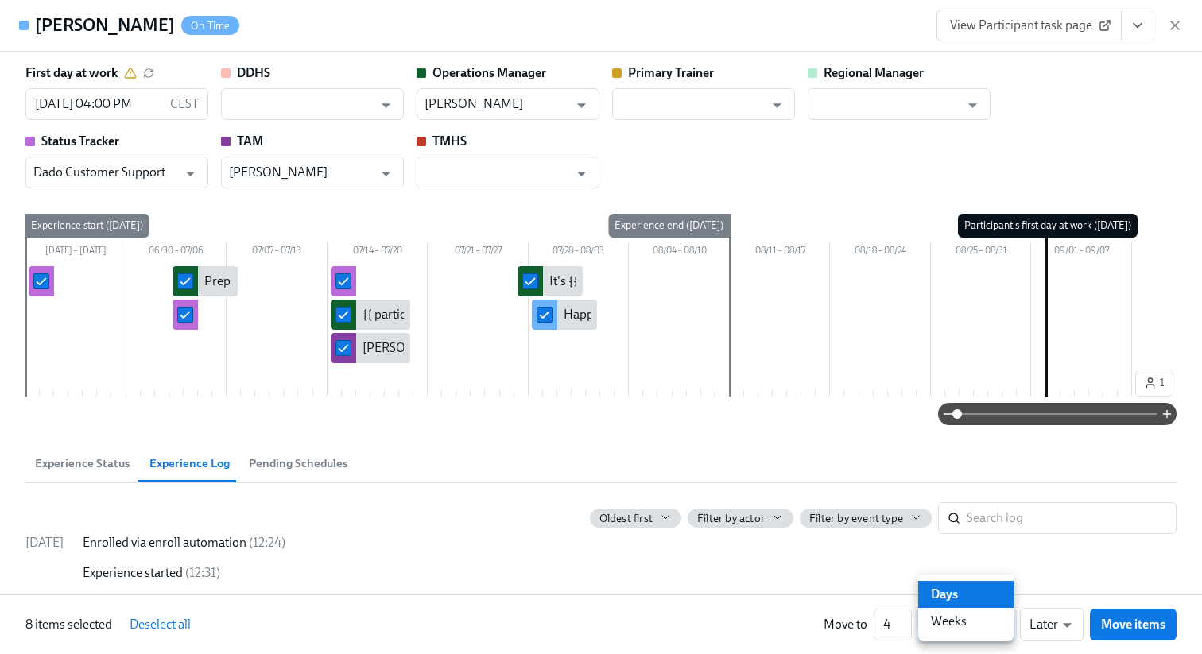
type input "w"
click at [1114, 629] on span "Move items" at bounding box center [1133, 625] width 64 height 16
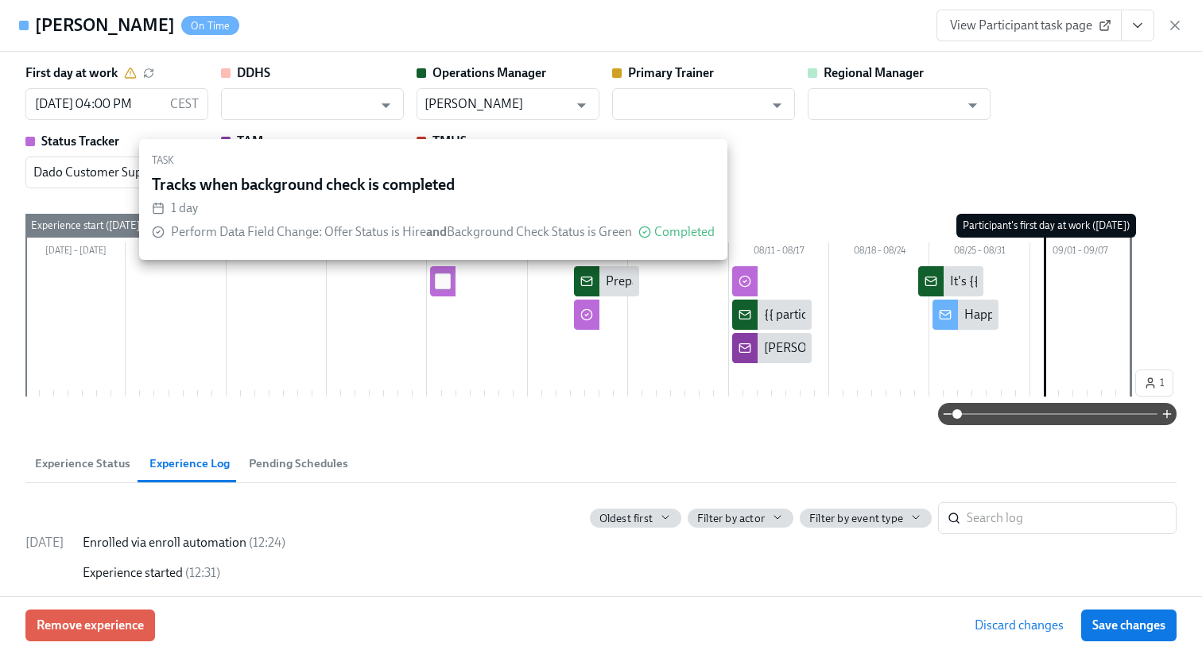
click at [438, 278] on input "checkbox" at bounding box center [443, 281] width 14 height 14
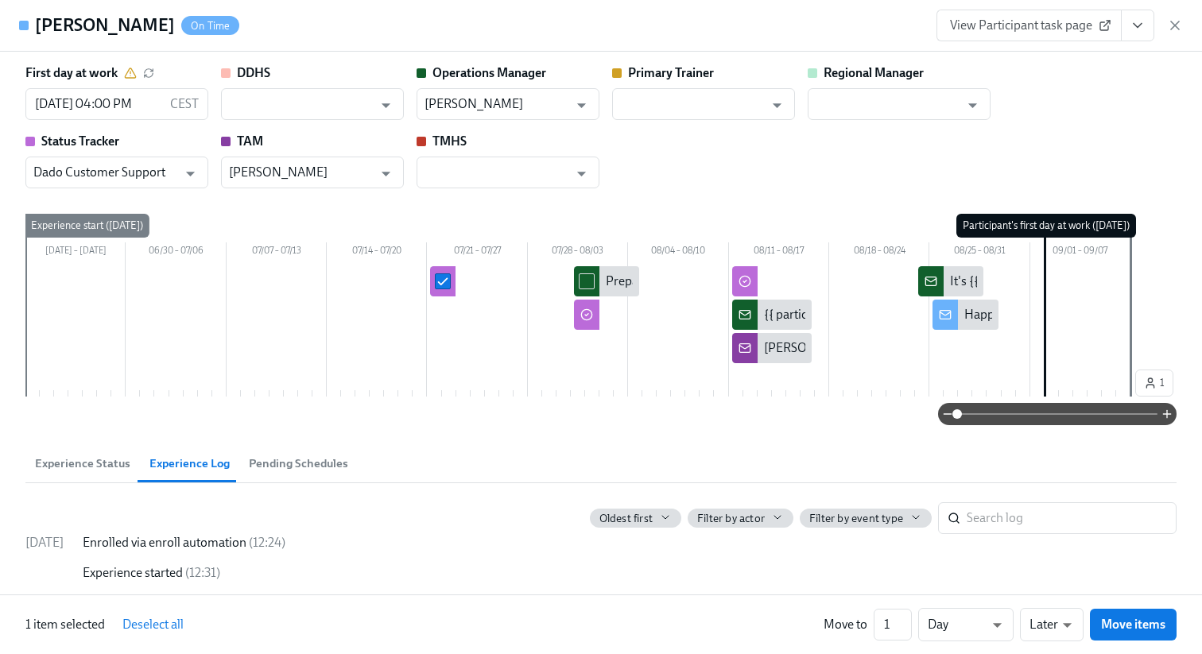
click at [585, 282] on input "checkbox" at bounding box center [587, 281] width 14 height 14
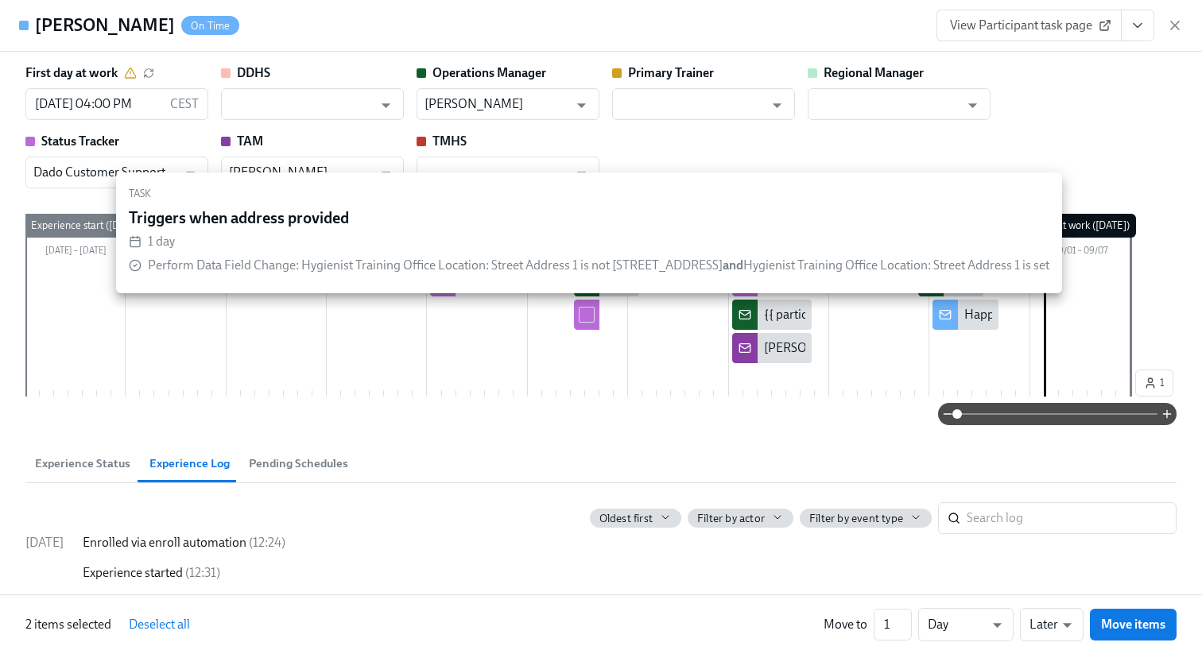
click at [585, 315] on input "checkbox" at bounding box center [587, 315] width 14 height 14
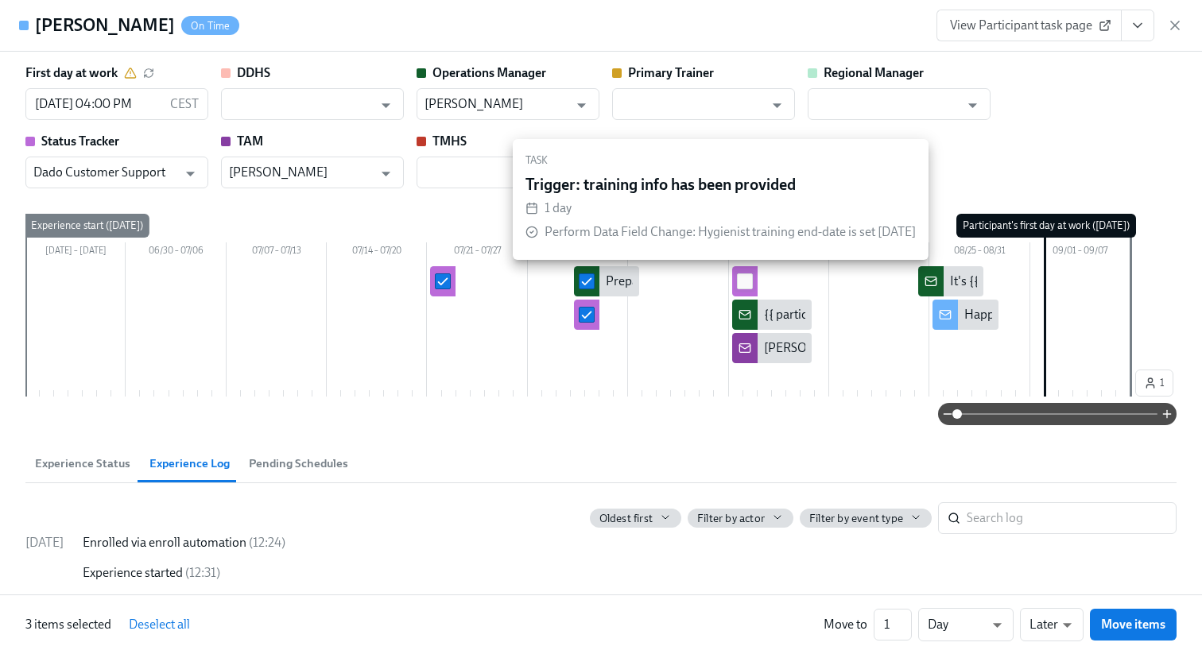
click at [745, 283] on input "checkbox" at bounding box center [745, 281] width 14 height 14
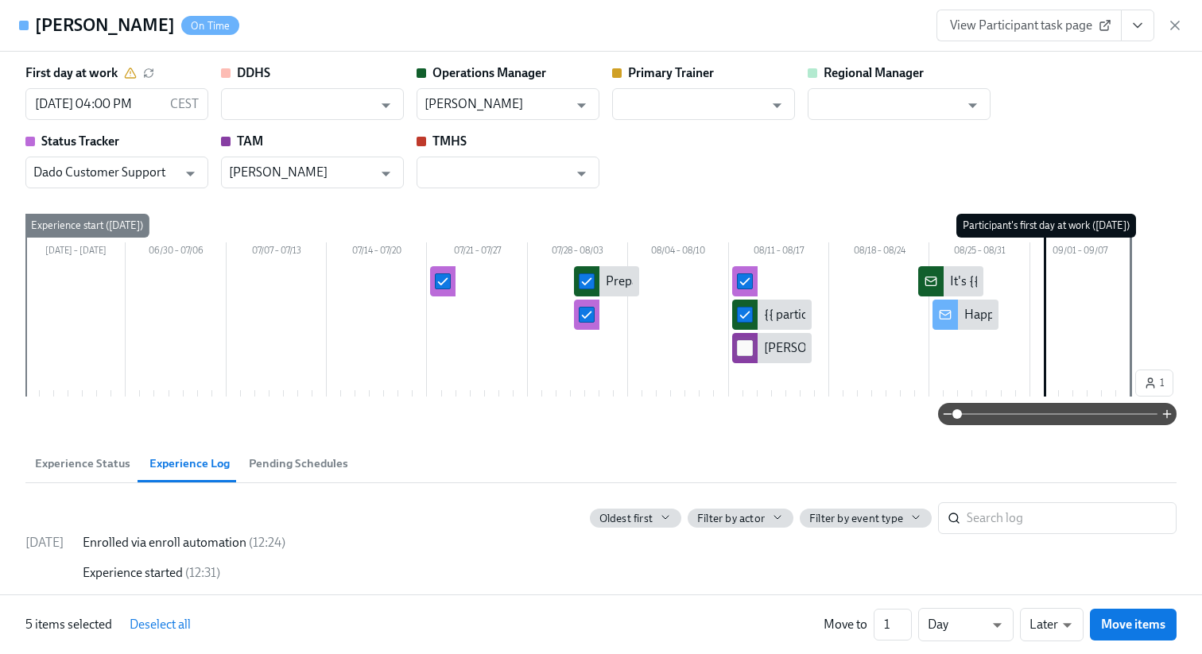
click at [745, 344] on input "checkbox" at bounding box center [745, 348] width 14 height 14
click at [928, 278] on input "checkbox" at bounding box center [931, 281] width 14 height 14
click at [944, 314] on input "checkbox" at bounding box center [945, 315] width 14 height 14
click at [973, 639] on body "Home Experiences Moments Reports Employees Settings Review us on G2 Help Center…" at bounding box center [601, 23] width 1202 height 1545
click at [964, 627] on li "Week" at bounding box center [965, 621] width 95 height 27
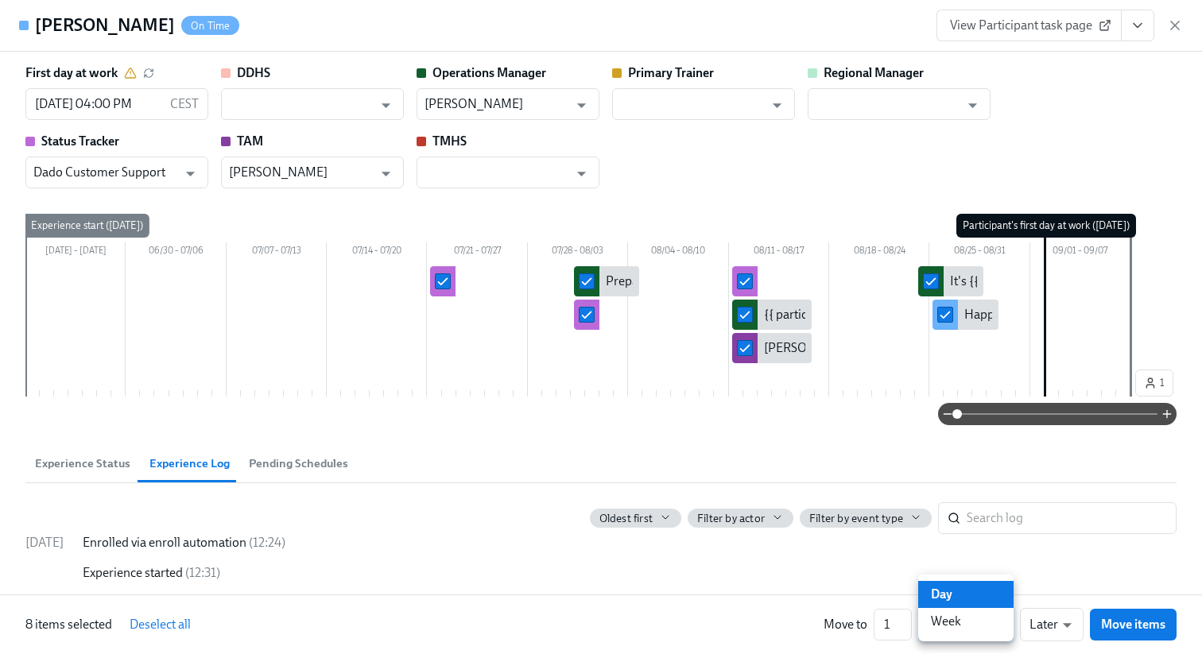
type input "w"
click at [1122, 630] on span "Move items" at bounding box center [1133, 625] width 64 height 16
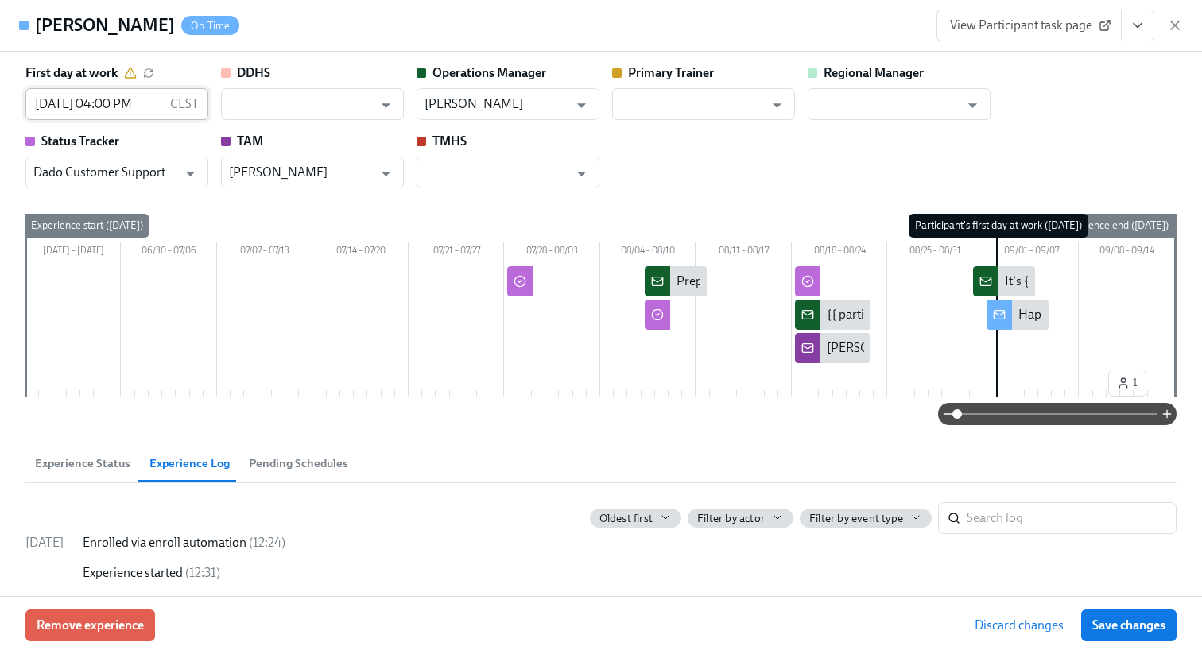
click at [78, 107] on input "09/02/2025 04:00 PM" at bounding box center [94, 104] width 138 height 32
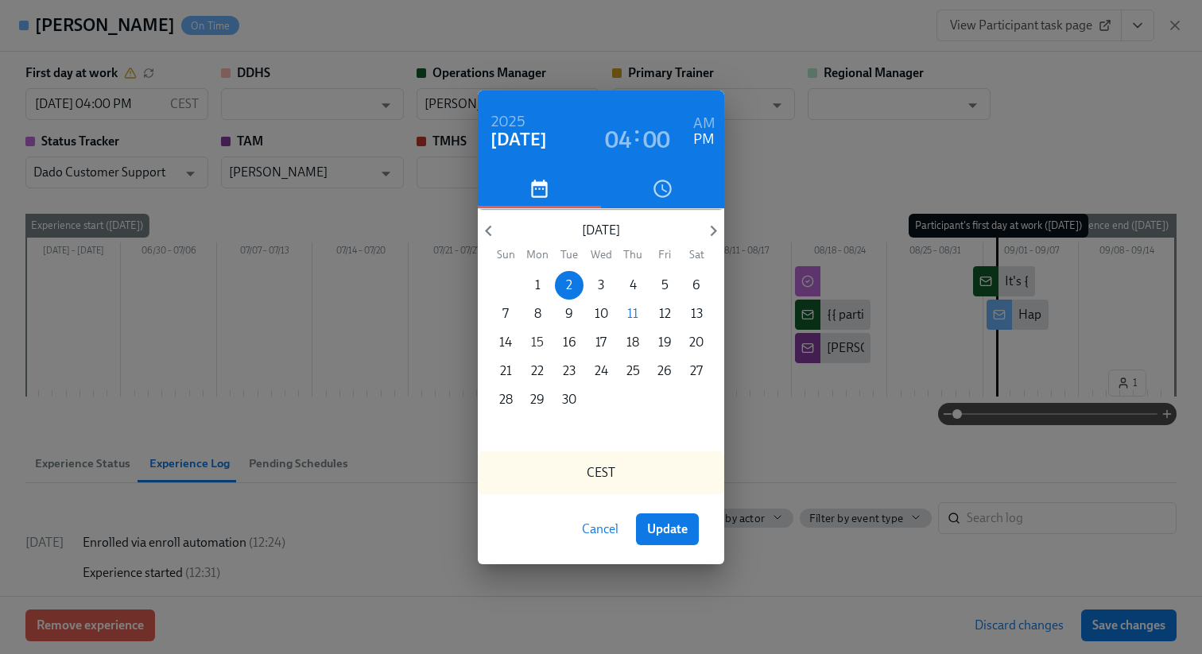
click at [538, 342] on p "15" at bounding box center [537, 342] width 13 height 17
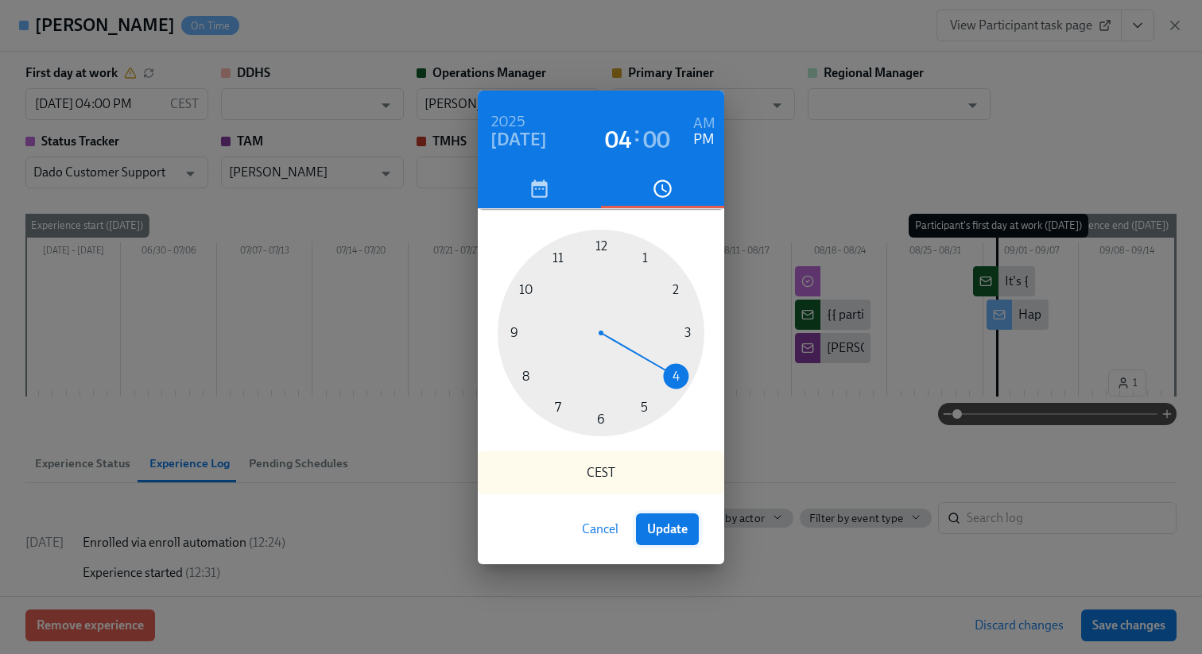
click at [666, 523] on span "Update" at bounding box center [667, 530] width 41 height 16
type input "09/15/2025 04:00 PM"
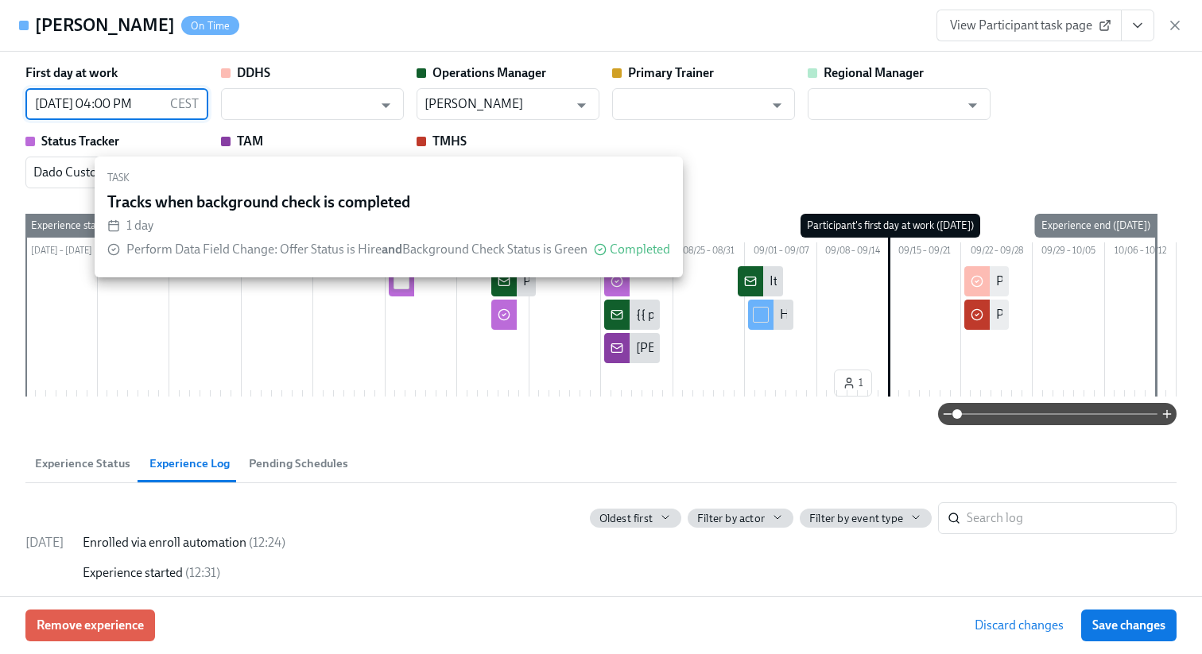
click at [394, 289] on input "checkbox" at bounding box center [401, 281] width 14 height 14
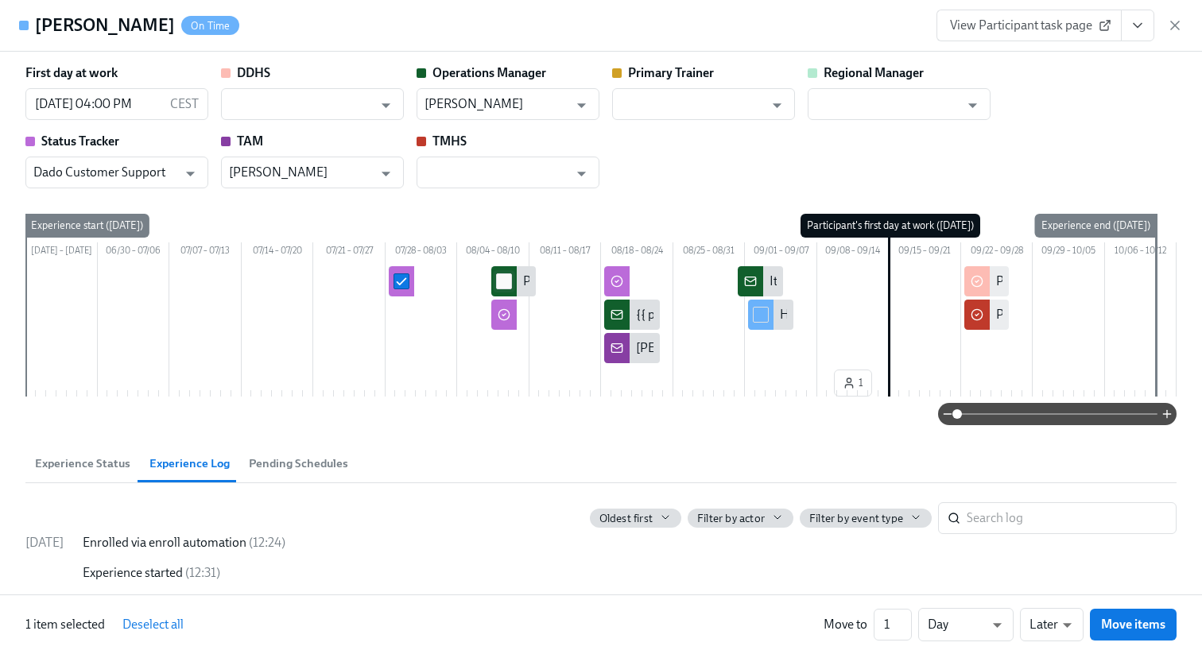
click at [511, 289] on span at bounding box center [504, 282] width 16 height 16
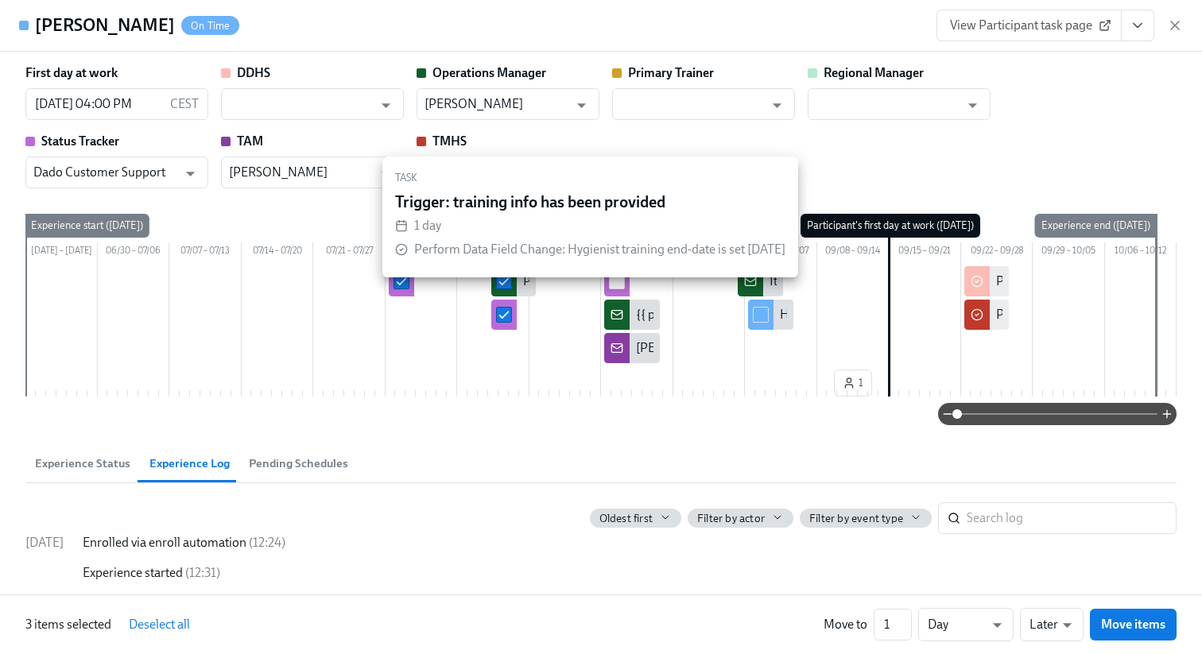
click at [610, 289] on input "checkbox" at bounding box center [617, 281] width 14 height 14
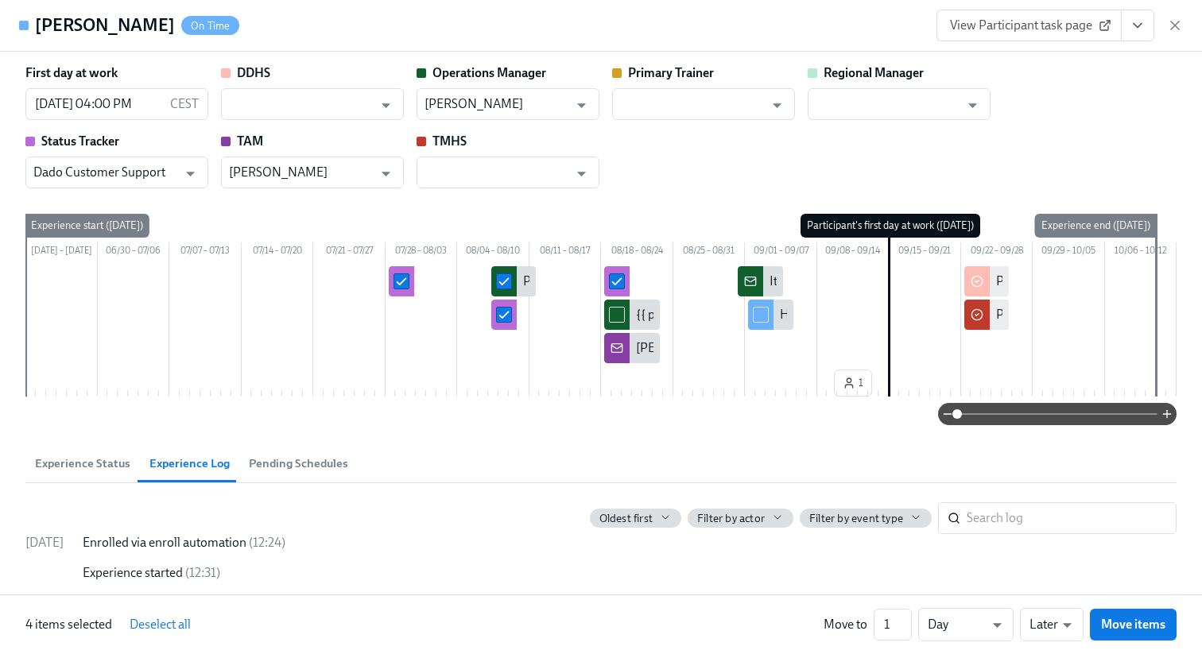
click at [622, 330] on div at bounding box center [616, 315] width 25 height 30
click at [621, 322] on input "checkbox" at bounding box center [617, 315] width 14 height 14
click at [621, 352] on div at bounding box center [616, 348] width 25 height 30
click at [619, 355] on input "checkbox" at bounding box center [617, 348] width 14 height 14
click at [755, 289] on input "checkbox" at bounding box center [750, 281] width 14 height 14
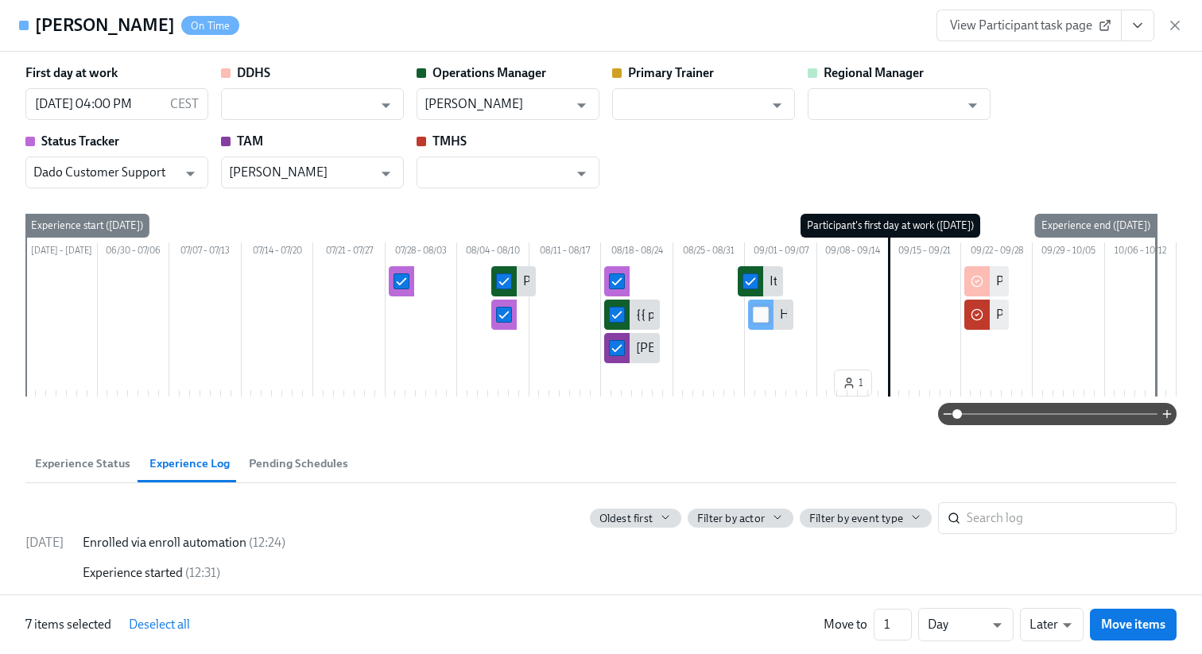
click at [757, 322] on input "checkbox" at bounding box center [761, 315] width 14 height 14
click at [966, 630] on body "Home Experiences Moments Reports Employees Settings Review us on G2 Help Center…" at bounding box center [601, 23] width 1202 height 1545
click at [953, 624] on li "Week" at bounding box center [965, 621] width 95 height 27
type input "w"
click at [1134, 630] on span "Move items" at bounding box center [1133, 625] width 64 height 16
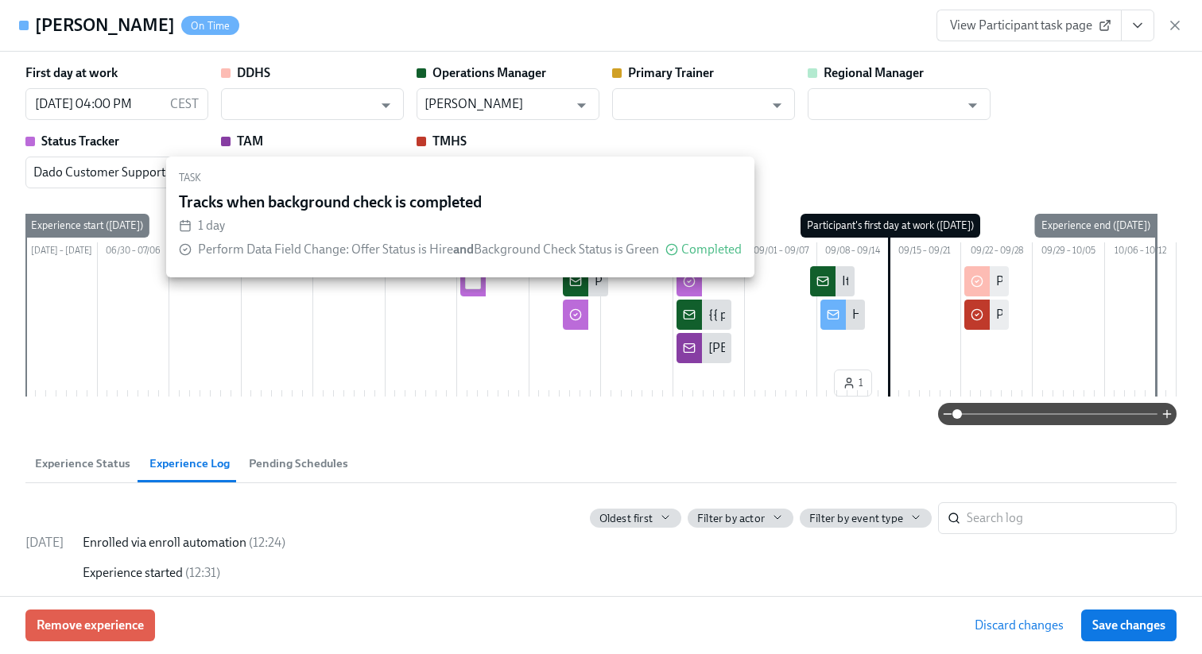
drag, startPoint x: 481, startPoint y: 290, endPoint x: 469, endPoint y: 302, distance: 16.9
click at [469, 289] on input "checkbox" at bounding box center [473, 281] width 14 height 14
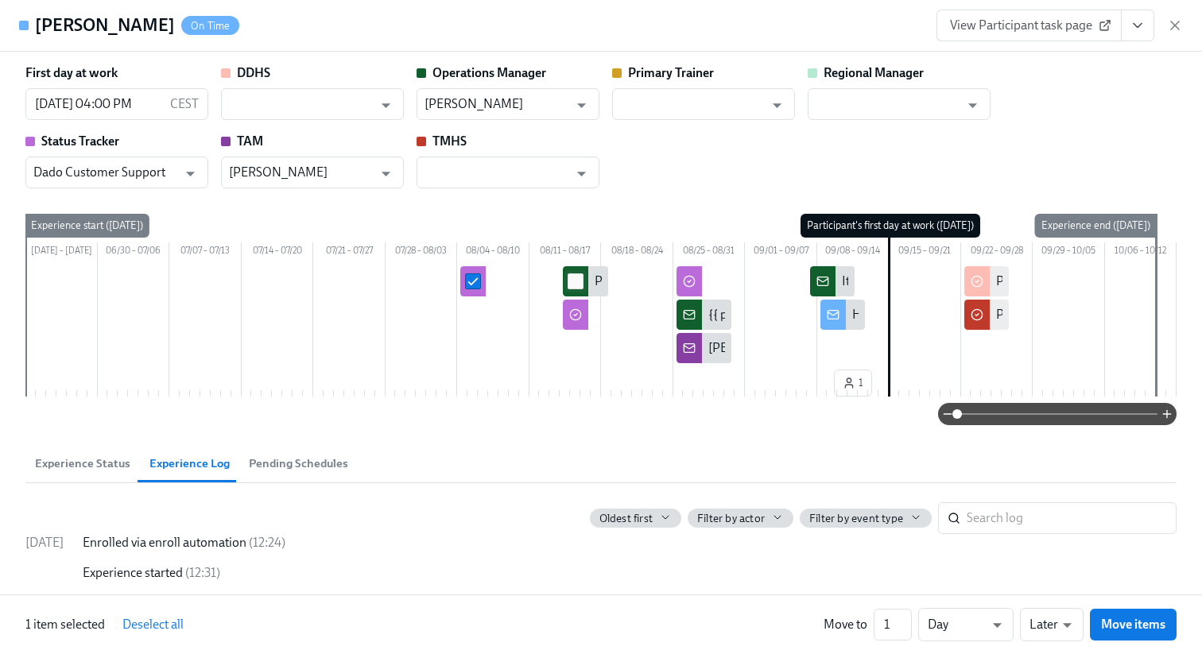
click at [577, 289] on input "checkbox" at bounding box center [576, 281] width 14 height 14
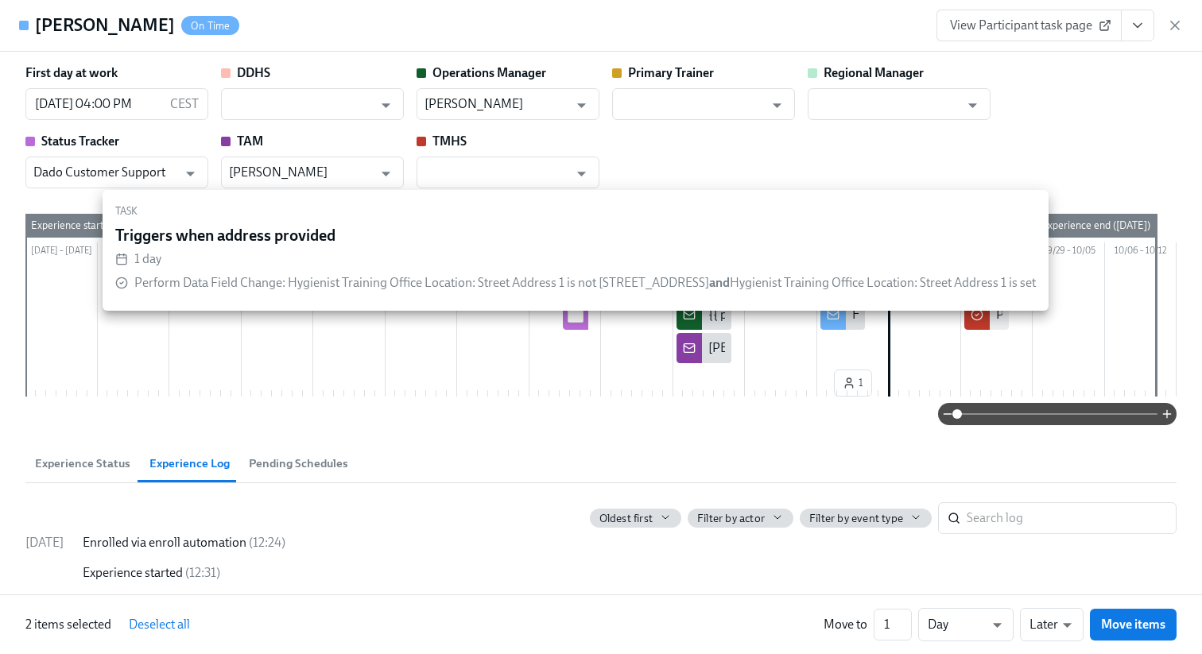
click at [577, 322] on input "checkbox" at bounding box center [576, 315] width 14 height 14
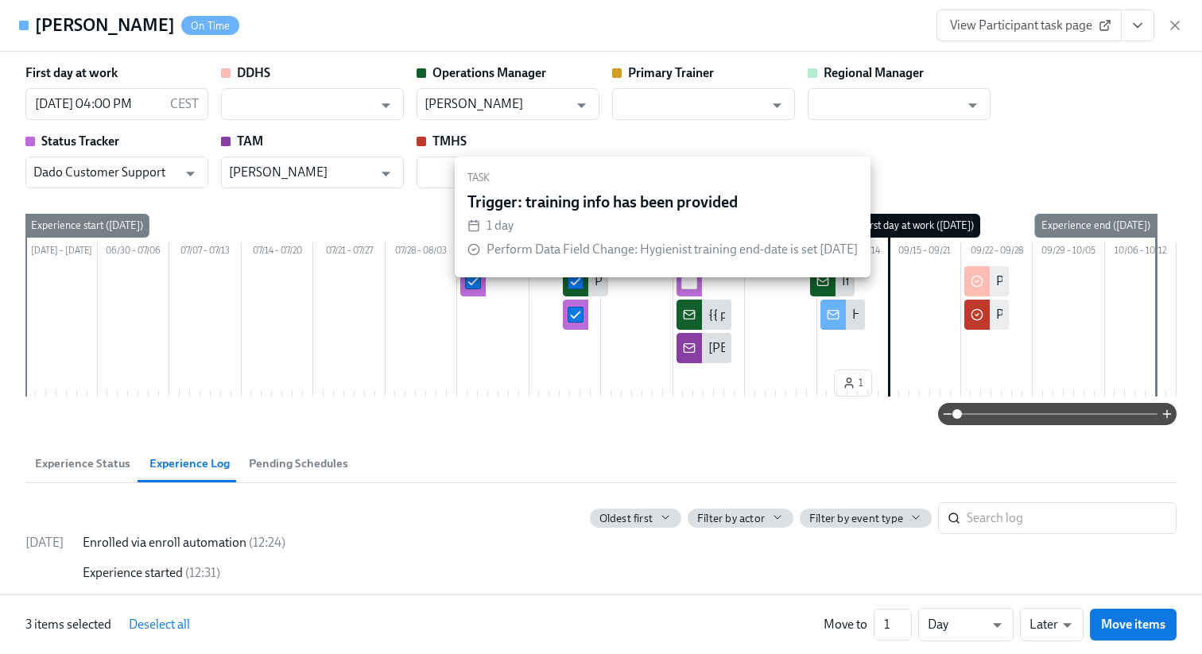
click at [689, 289] on input "checkbox" at bounding box center [689, 281] width 14 height 14
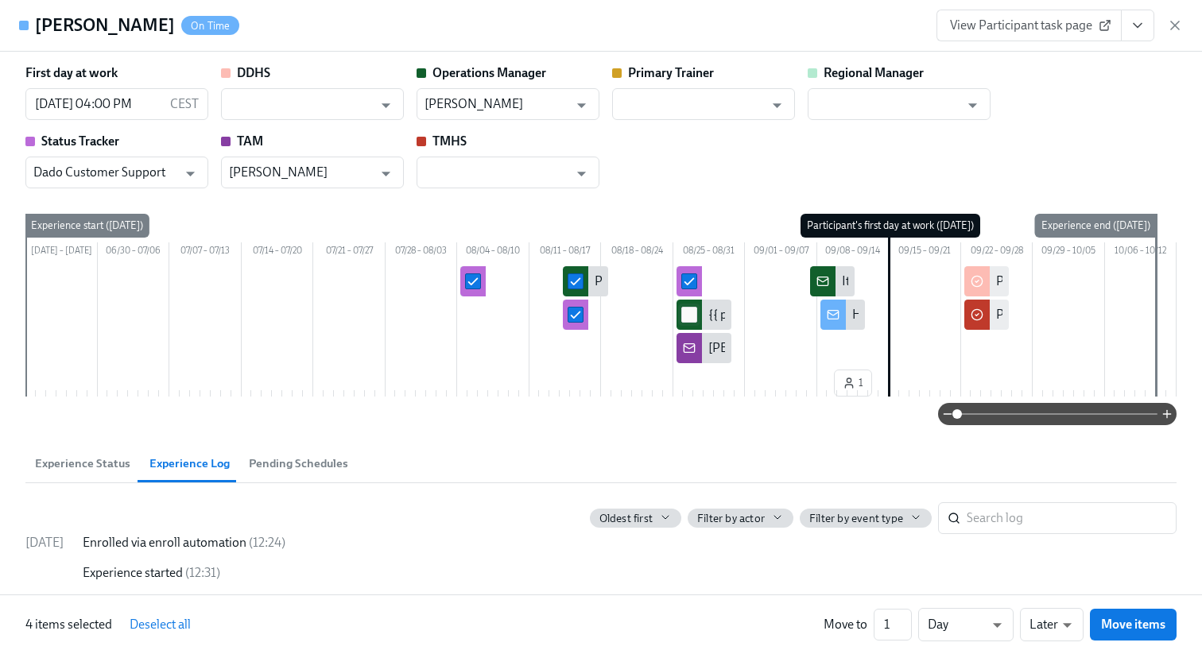
click at [686, 322] on input "checkbox" at bounding box center [689, 315] width 14 height 14
click at [689, 355] on input "checkbox" at bounding box center [689, 348] width 14 height 14
click at [820, 289] on input "checkbox" at bounding box center [823, 281] width 14 height 14
click at [838, 330] on div at bounding box center [833, 315] width 25 height 30
click at [834, 322] on input "checkbox" at bounding box center [833, 315] width 14 height 14
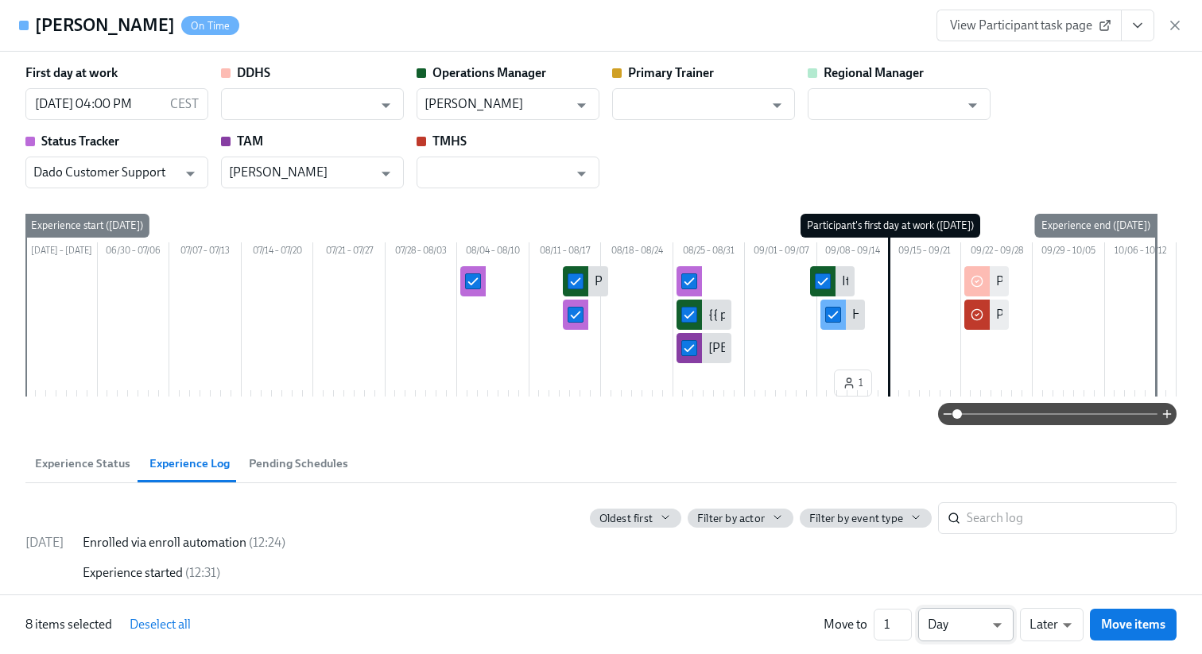
click at [964, 624] on body "Home Experiences Moments Reports Employees Settings Review us on G2 Help Center…" at bounding box center [601, 23] width 1202 height 1545
click at [965, 619] on li "Week" at bounding box center [965, 621] width 95 height 27
type input "w"
click at [1145, 620] on span "Move items" at bounding box center [1133, 625] width 64 height 16
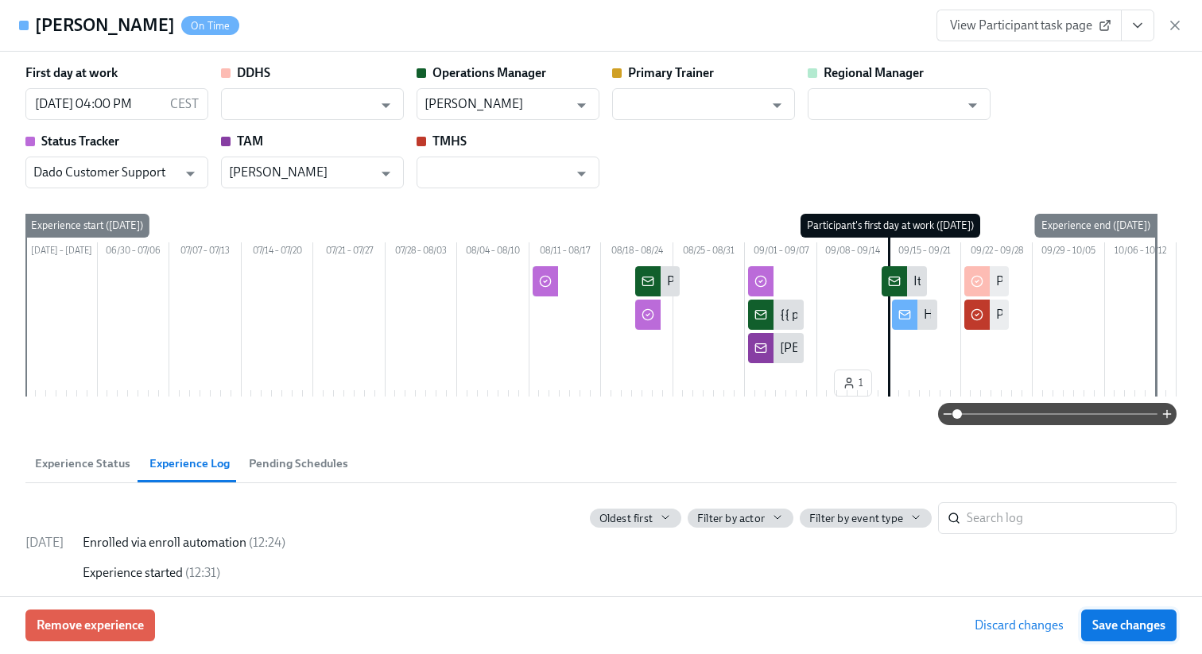
click at [1145, 623] on span "Save changes" at bounding box center [1129, 626] width 73 height 16
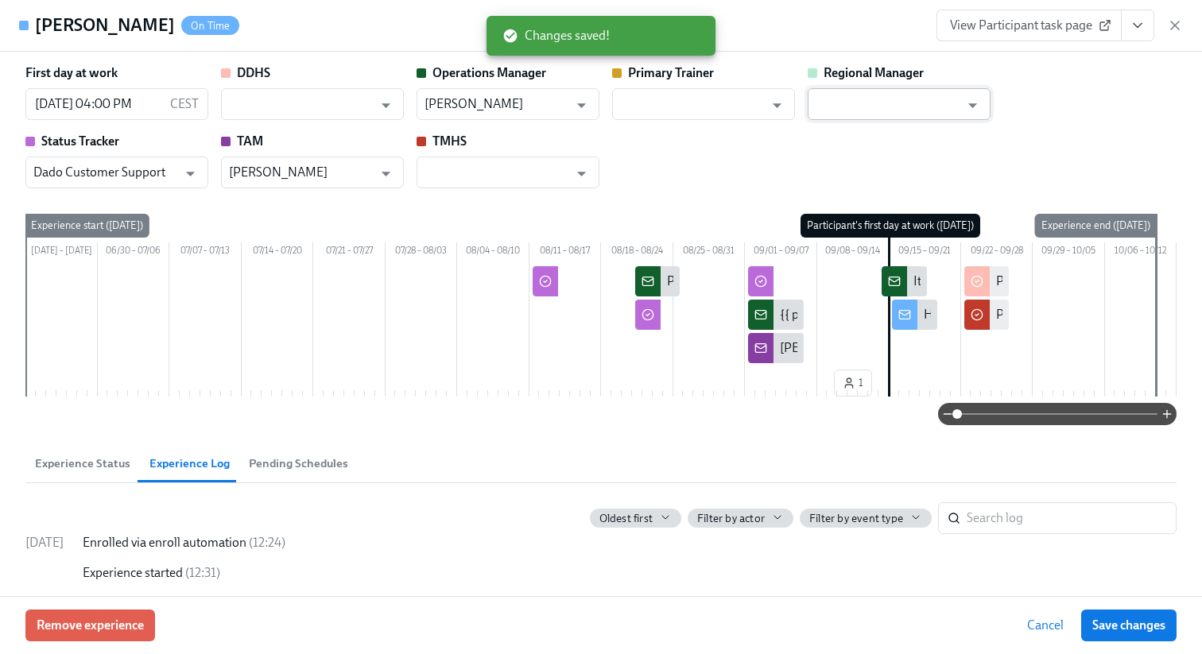
click at [896, 91] on input "text" at bounding box center [888, 104] width 144 height 32
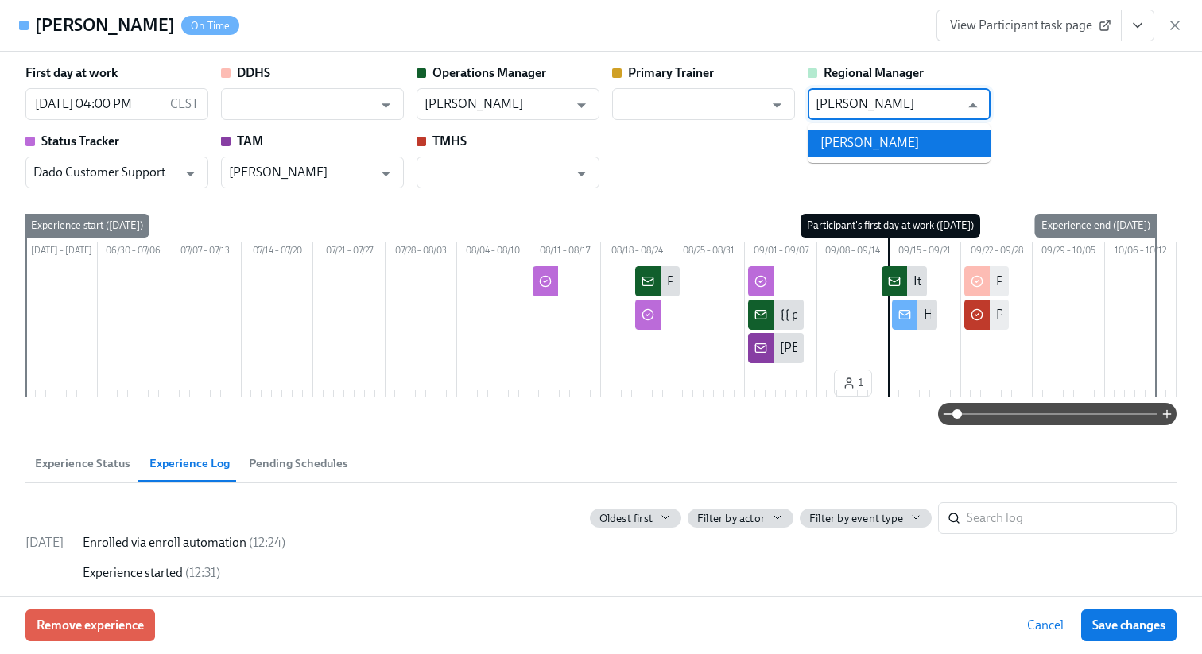
click at [848, 157] on ul "Timothy Porter" at bounding box center [899, 143] width 183 height 40
click at [843, 149] on li "Timothy Porter" at bounding box center [899, 143] width 183 height 27
type input "Timothy Porter"
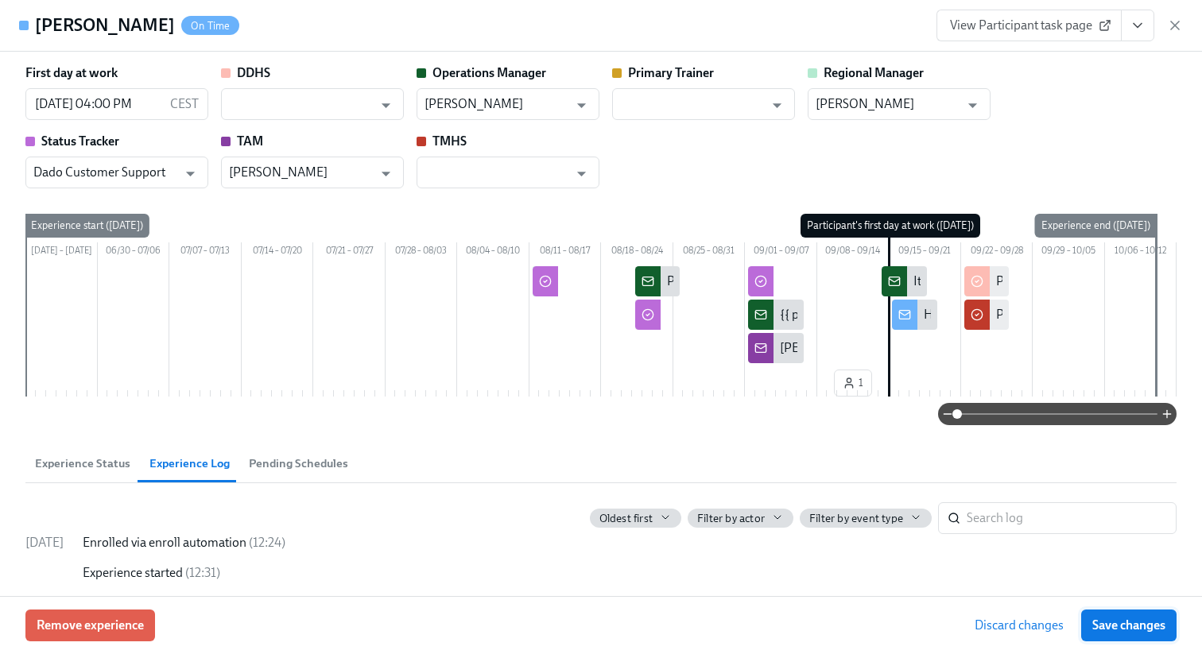
click at [1123, 627] on span "Save changes" at bounding box center [1129, 626] width 73 height 16
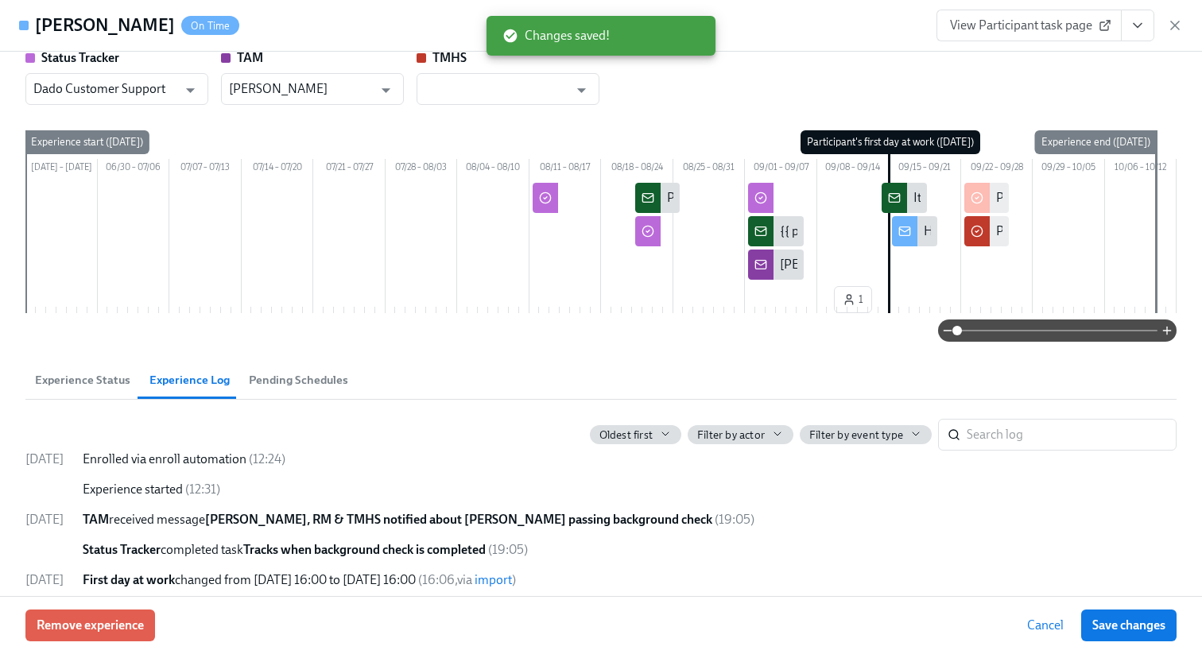
scroll to position [83, 0]
click at [64, 390] on span "Experience Status" at bounding box center [82, 381] width 95 height 18
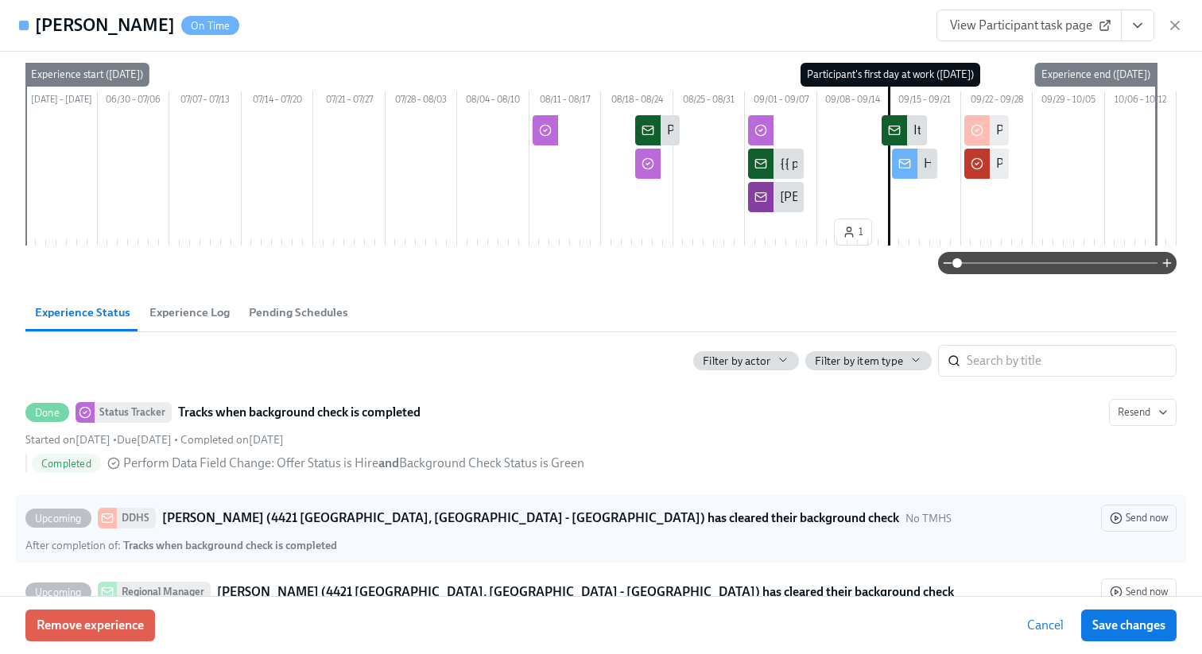
scroll to position [0, 0]
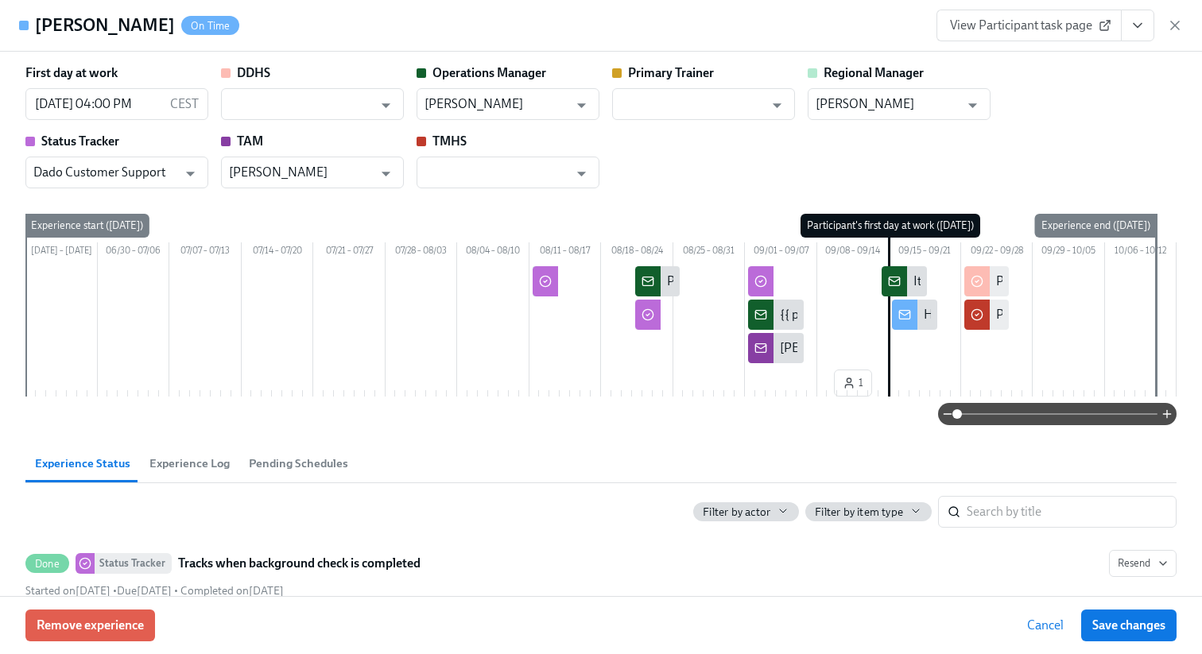
click at [173, 473] on span "Experience Log" at bounding box center [189, 464] width 80 height 18
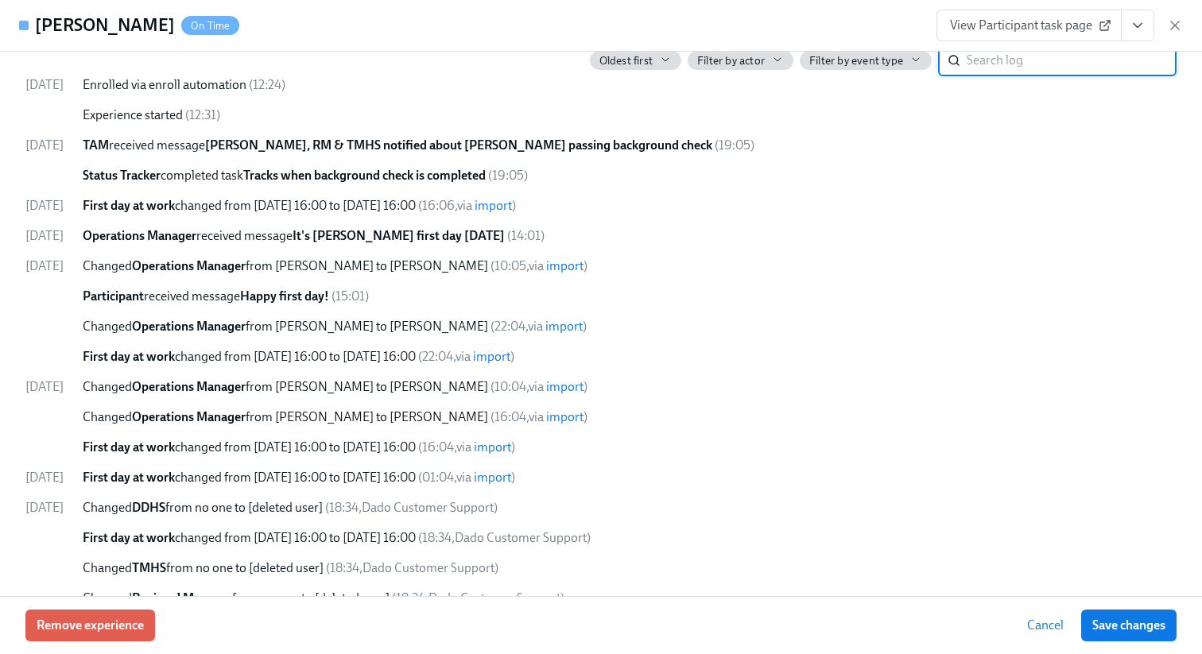
scroll to position [536, 0]
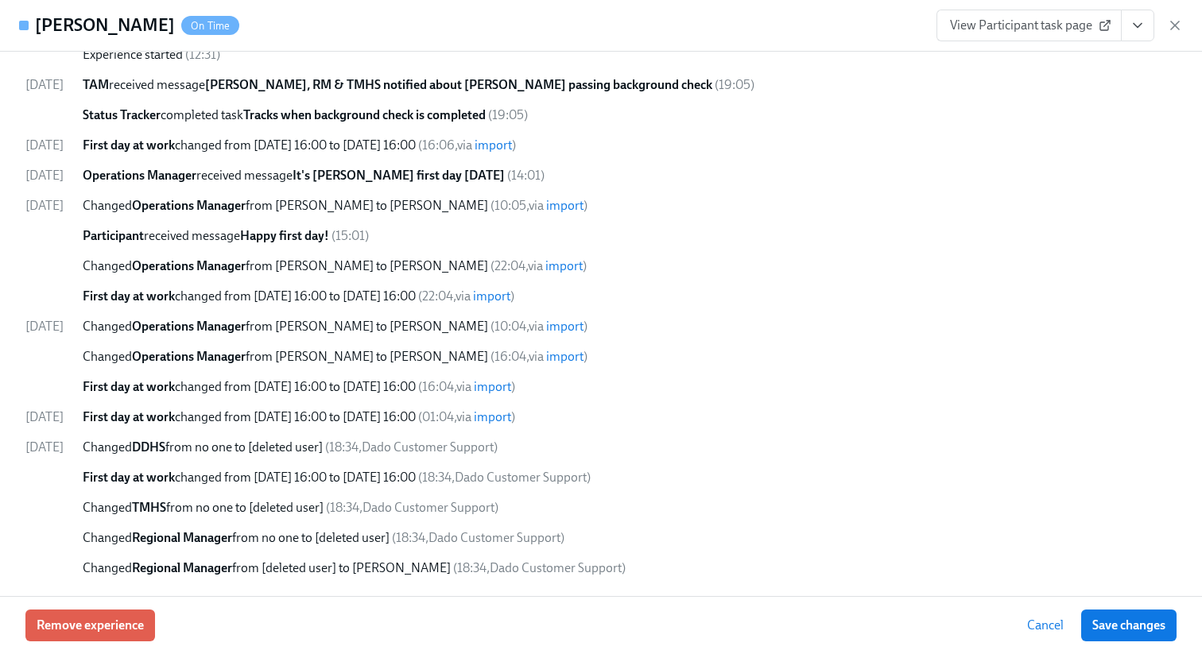
drag, startPoint x: 303, startPoint y: 414, endPoint x: 482, endPoint y: 413, distance: 178.9
click at [416, 414] on span "First day at work changed from 08/11/2025 16:00 to 08/18/2025 16:00" at bounding box center [249, 417] width 333 height 15
click at [416, 413] on span "First day at work changed from 08/11/2025 16:00 to 08/18/2025 16:00" at bounding box center [249, 417] width 333 height 15
drag, startPoint x: 127, startPoint y: 420, endPoint x: 335, endPoint y: 415, distance: 207.6
click at [335, 415] on span "First day at work changed from 08/11/2025 16:00 to 08/18/2025 16:00" at bounding box center [249, 417] width 333 height 15
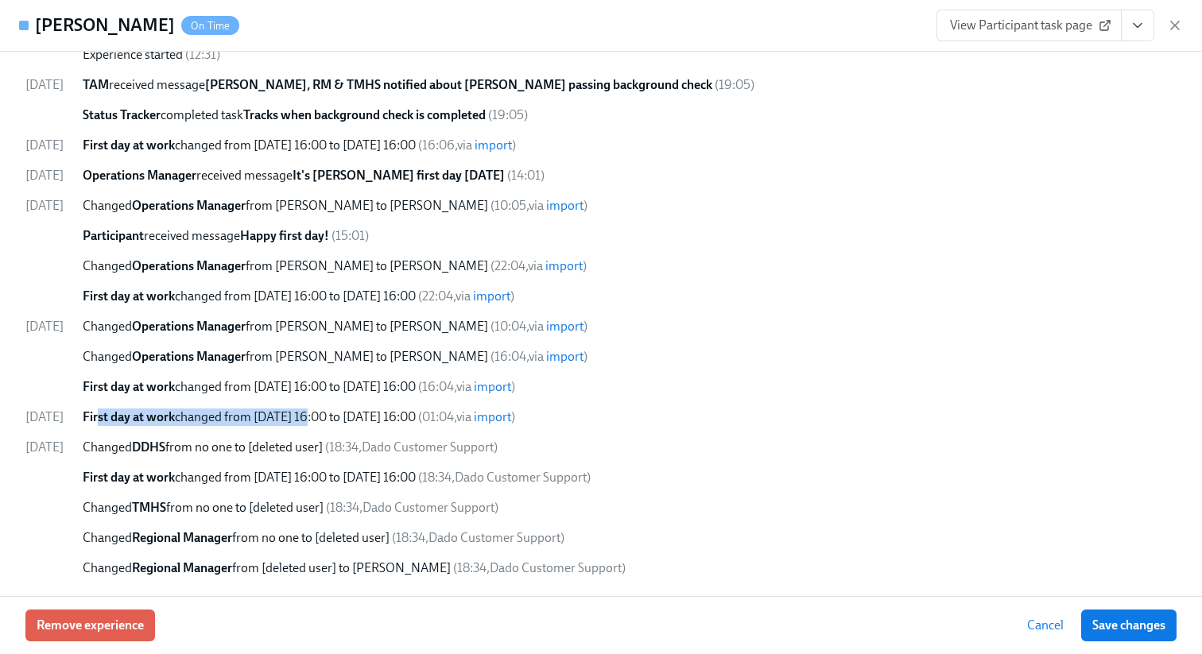
click at [335, 414] on span "First day at work changed from 08/11/2025 16:00 to 08/18/2025 16:00" at bounding box center [249, 417] width 333 height 15
click at [1178, 29] on icon "button" at bounding box center [1175, 25] width 8 height 8
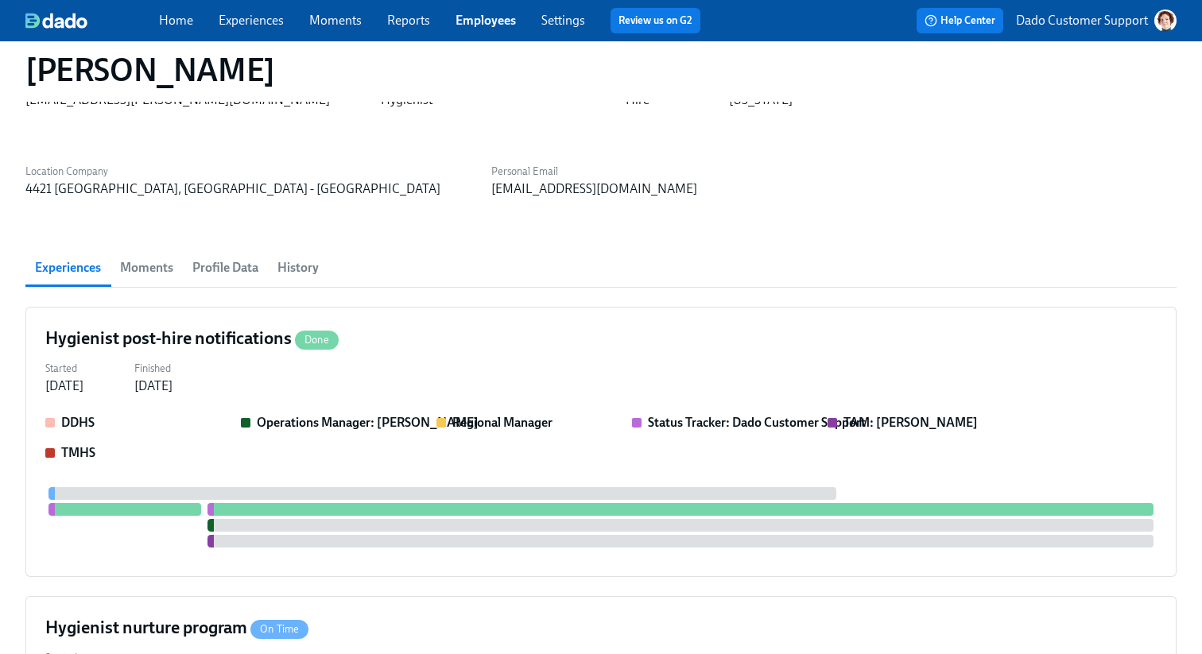
scroll to position [0, 0]
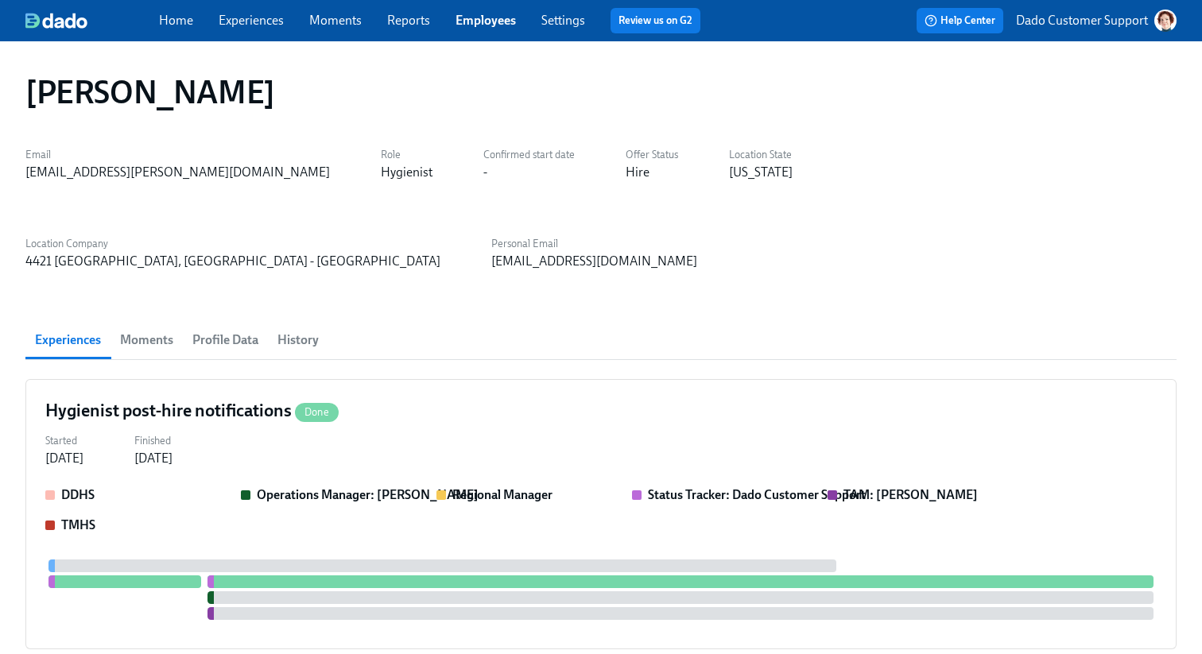
click at [239, 21] on link "Experiences" at bounding box center [251, 20] width 65 height 15
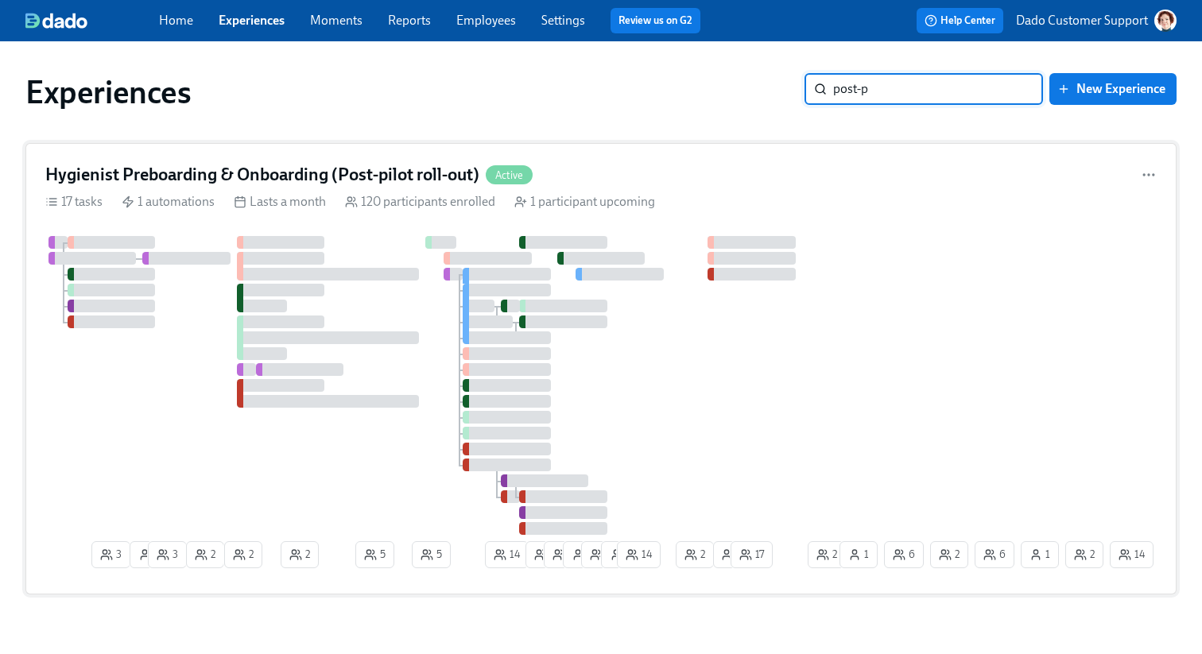
type input "post-p"
click at [389, 290] on div at bounding box center [440, 385] width 791 height 299
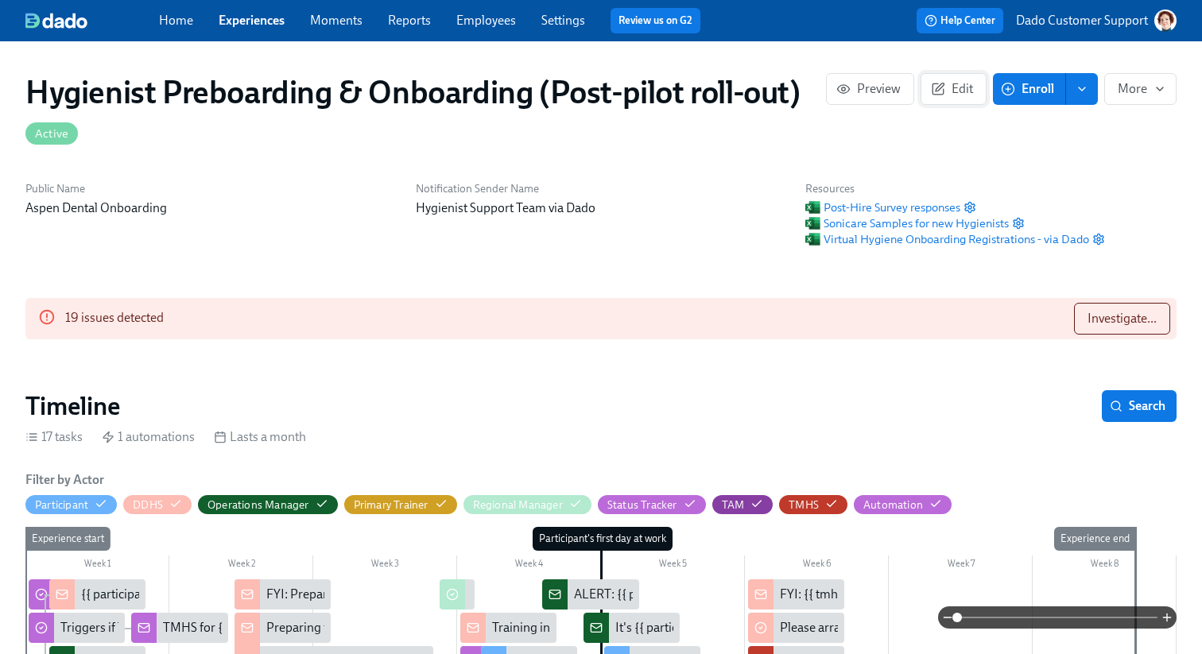
click at [945, 91] on icon "button" at bounding box center [938, 89] width 14 height 14
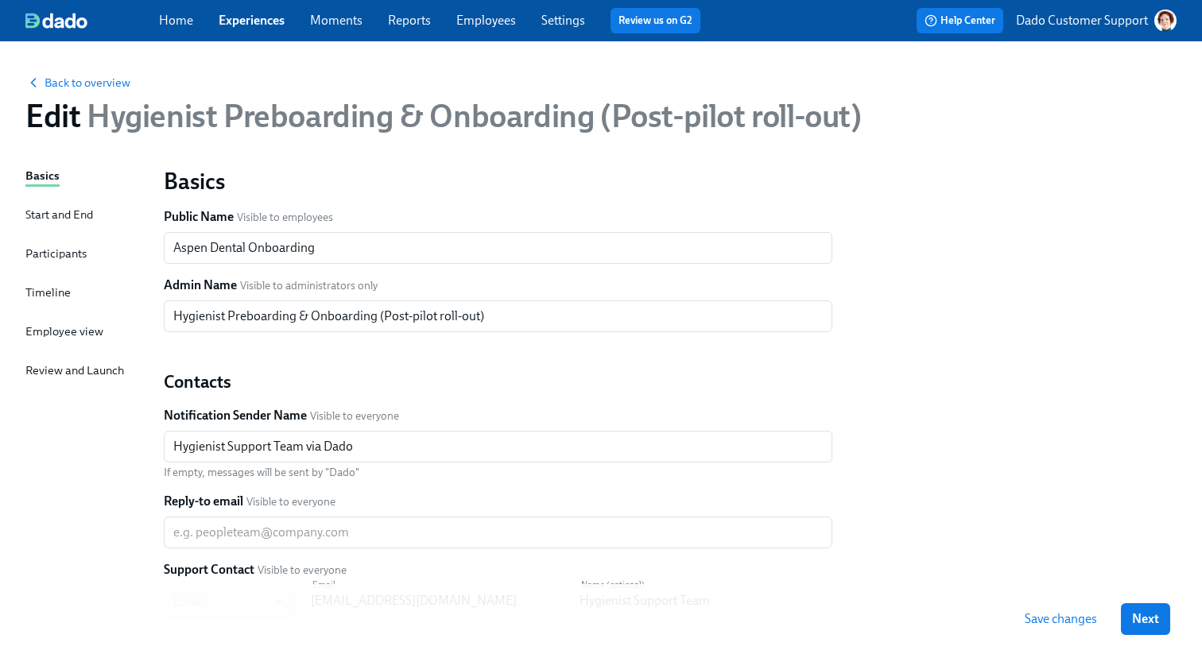
click at [76, 209] on div "Start and End" at bounding box center [59, 214] width 68 height 17
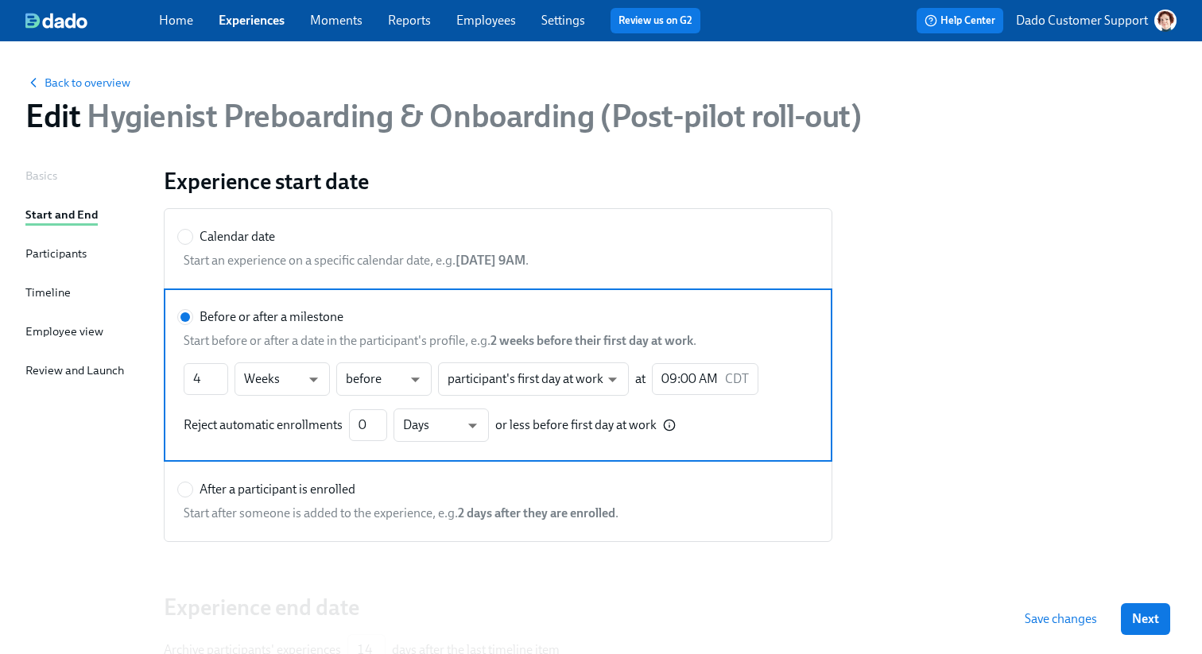
scroll to position [171, 0]
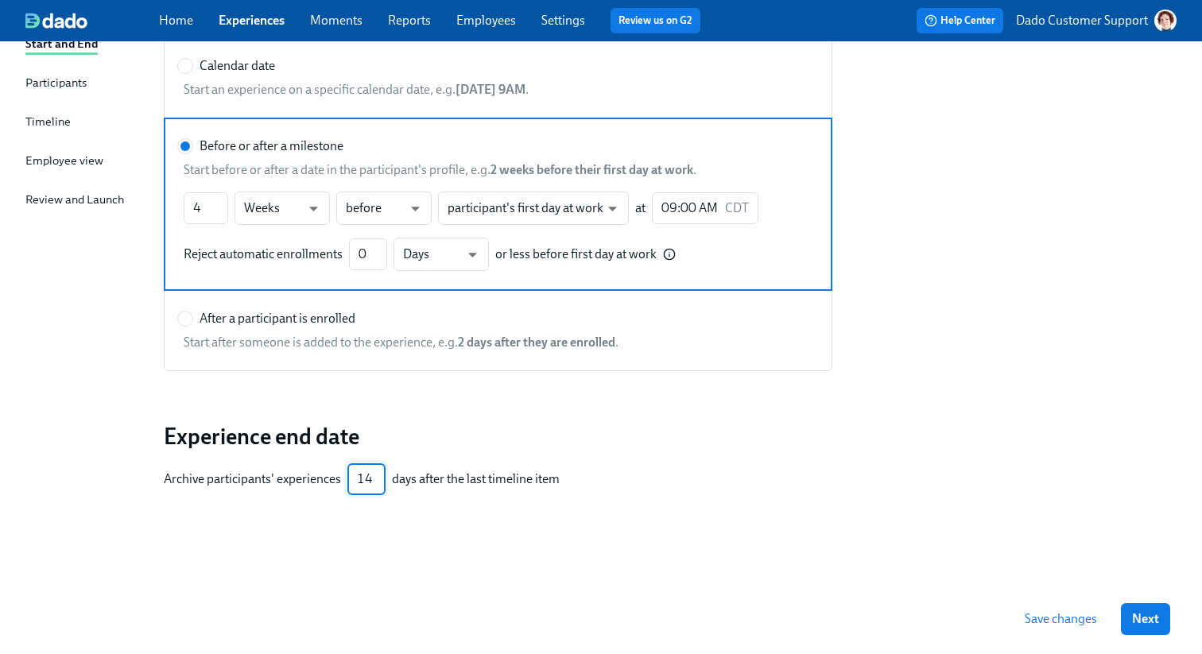
drag, startPoint x: 359, startPoint y: 472, endPoint x: 386, endPoint y: 474, distance: 27.9
click at [386, 474] on div "Archive participants' experiences 14 ​ days after the last timeline item" at bounding box center [498, 480] width 669 height 32
type input "28"
click at [1085, 625] on span "Save changes" at bounding box center [1061, 619] width 72 height 16
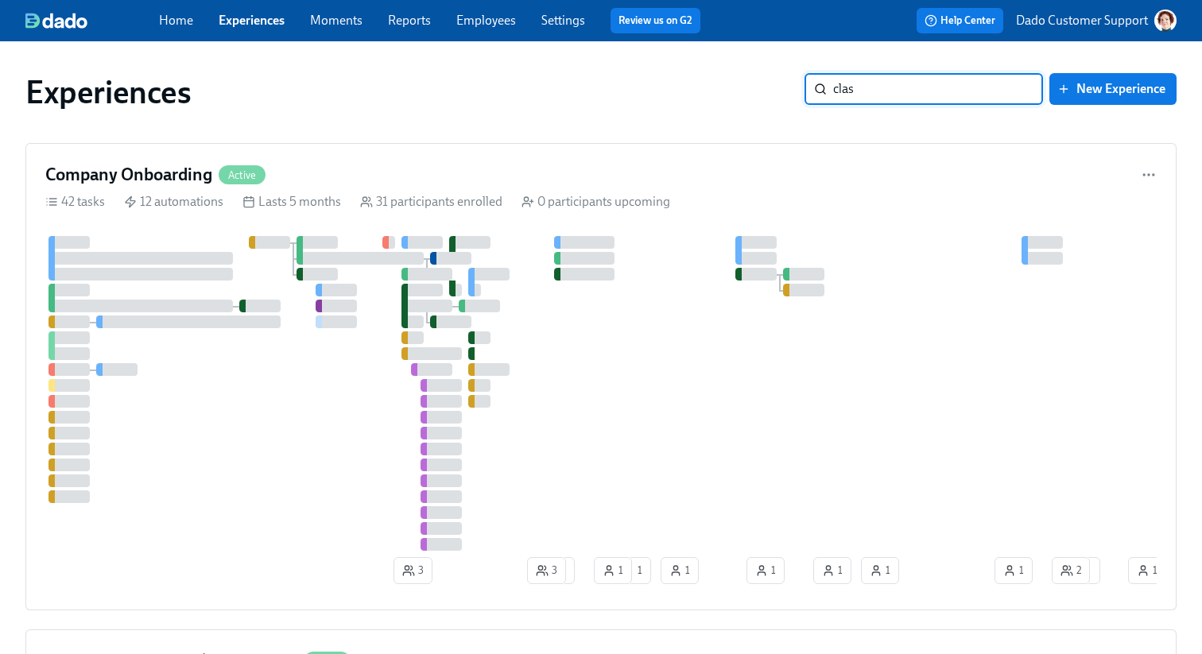
type input "class"
click at [344, 327] on div at bounding box center [336, 322] width 41 height 13
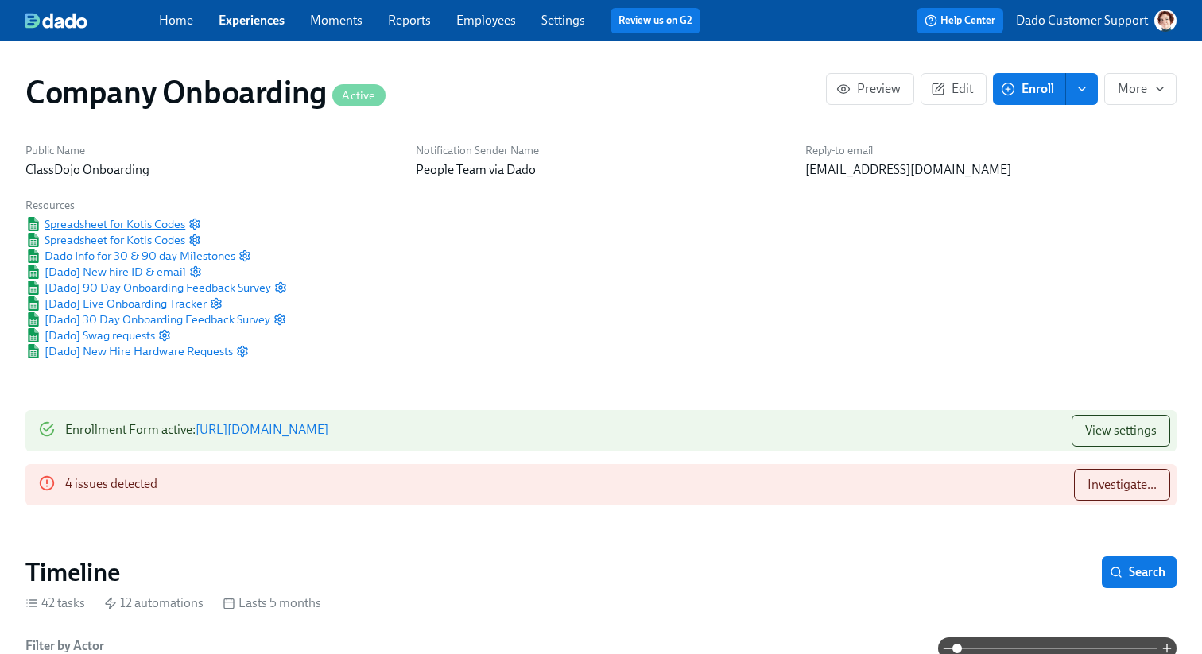
click at [76, 226] on span "Spreadsheet for Kotis Codes" at bounding box center [105, 224] width 160 height 16
click at [75, 237] on span "Spreadsheet for Kotis Codes" at bounding box center [105, 240] width 160 height 16
click at [199, 225] on icon "button" at bounding box center [194, 224] width 13 height 13
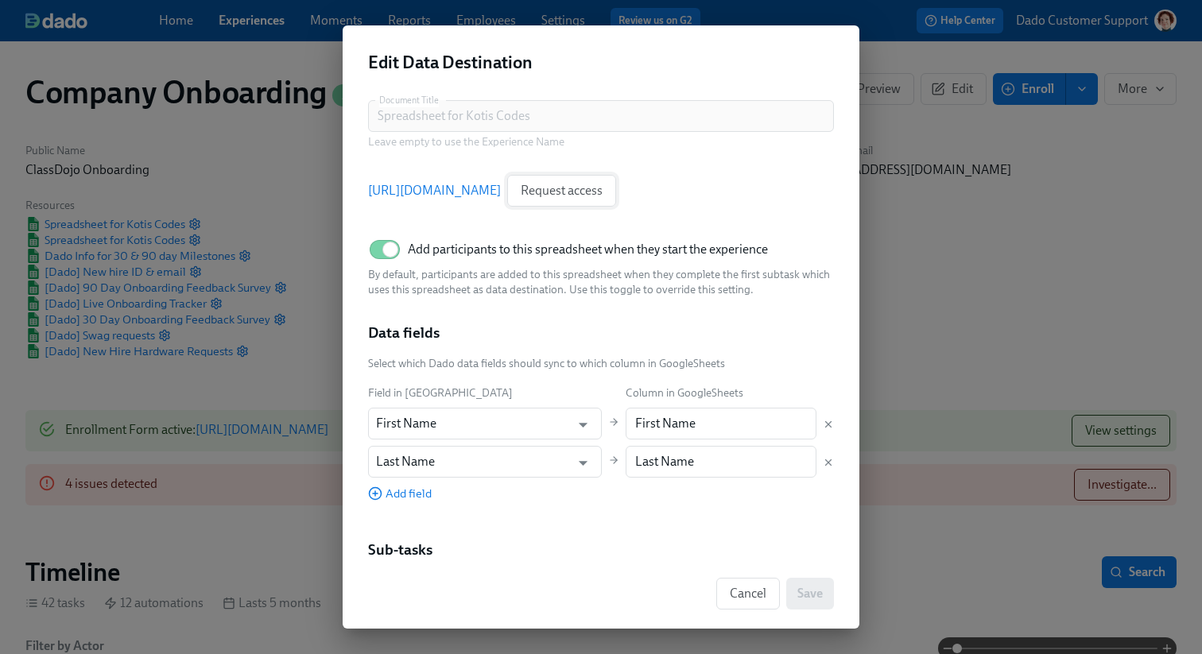
click at [616, 182] on button "Request access" at bounding box center [561, 191] width 109 height 32
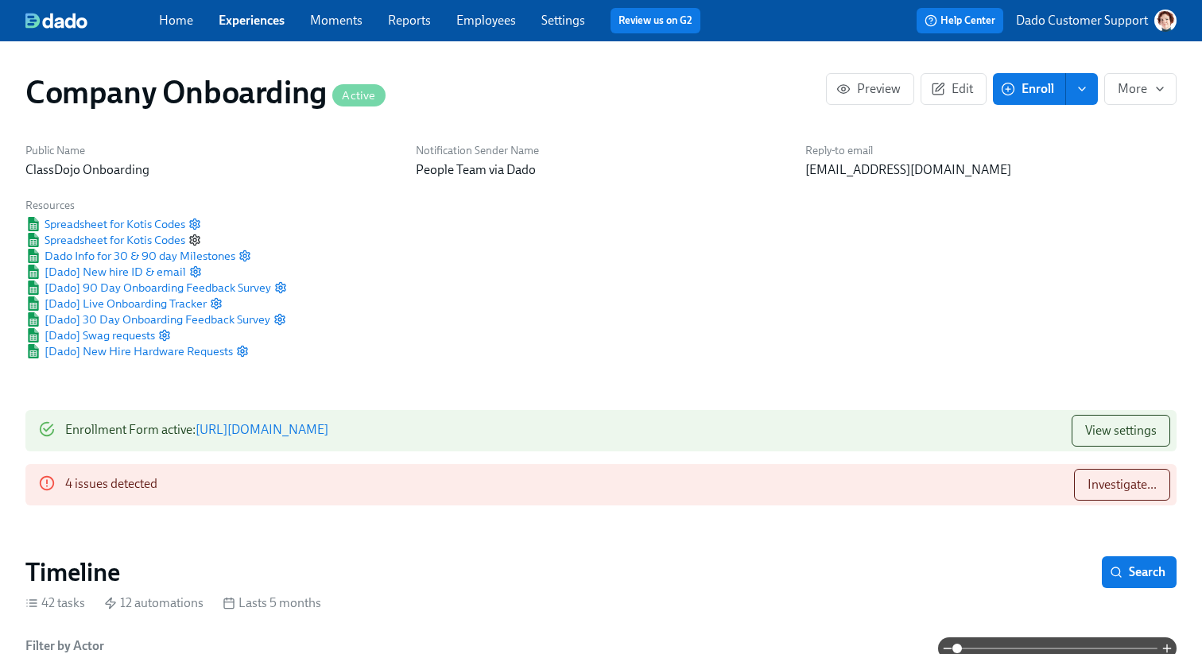
click at [200, 239] on icon "button" at bounding box center [195, 240] width 10 height 10
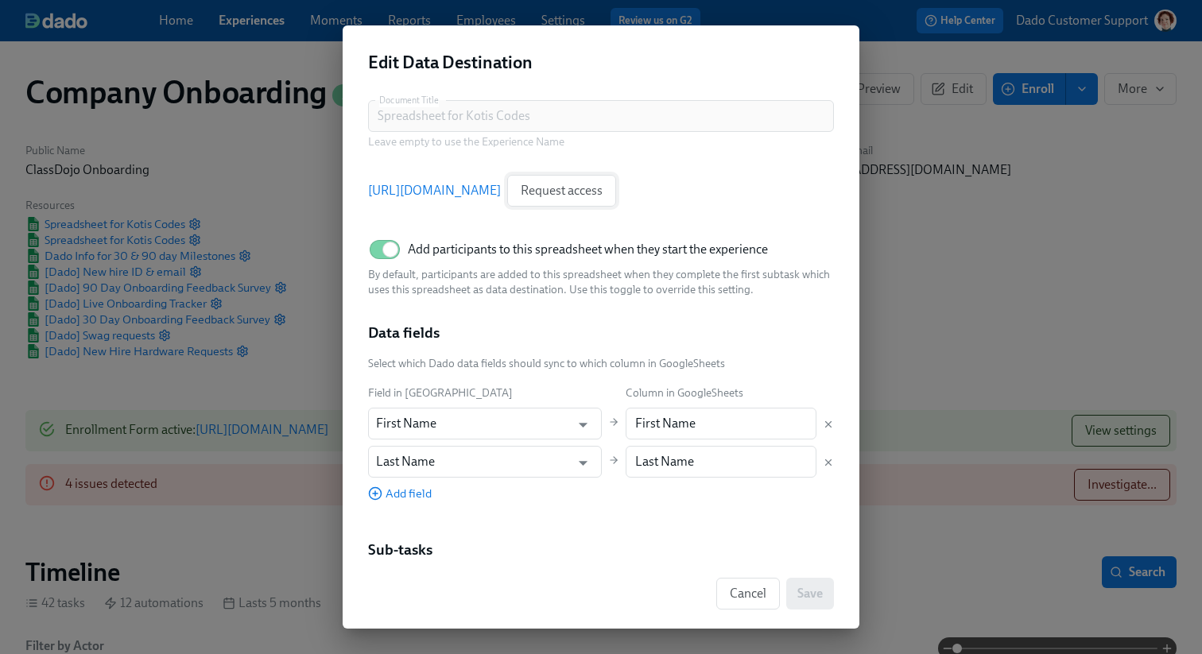
click at [603, 194] on span "Request access" at bounding box center [562, 191] width 82 height 16
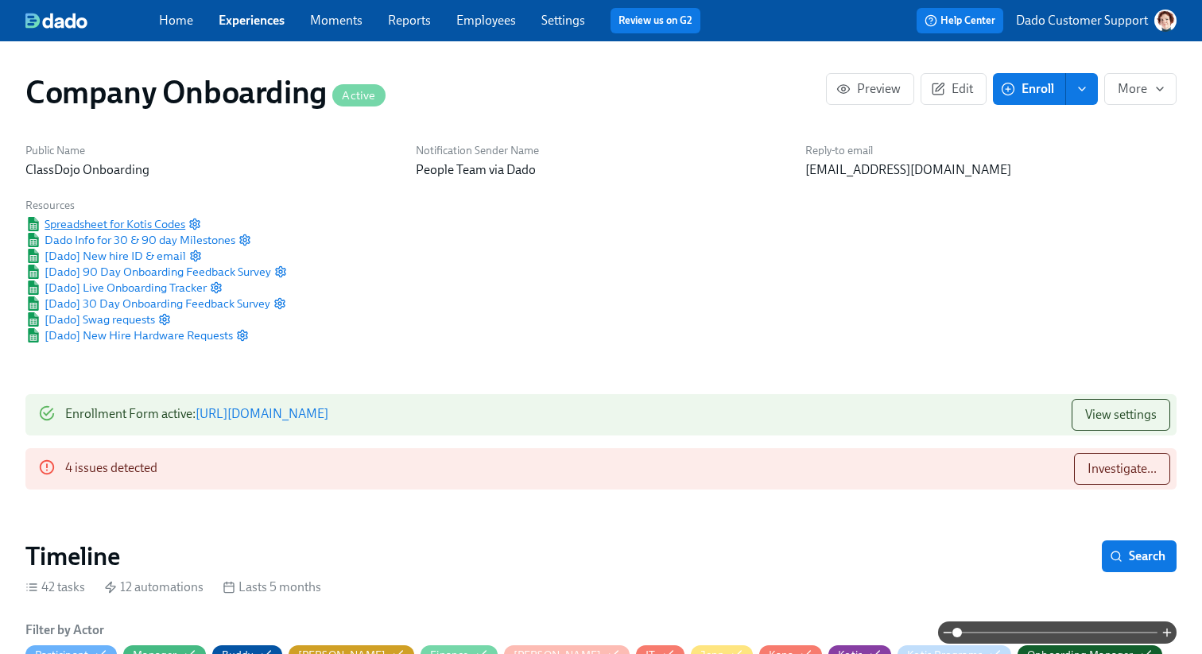
scroll to position [0, 38538]
click at [130, 219] on span "Spreadsheet for Kotis Codes" at bounding box center [105, 224] width 160 height 16
click at [251, 242] on div "Dado Info for 30 & 90 day Milestones" at bounding box center [156, 240] width 262 height 16
click at [243, 238] on icon "button" at bounding box center [245, 240] width 13 height 13
click at [195, 252] on icon "button" at bounding box center [196, 255] width 10 height 10
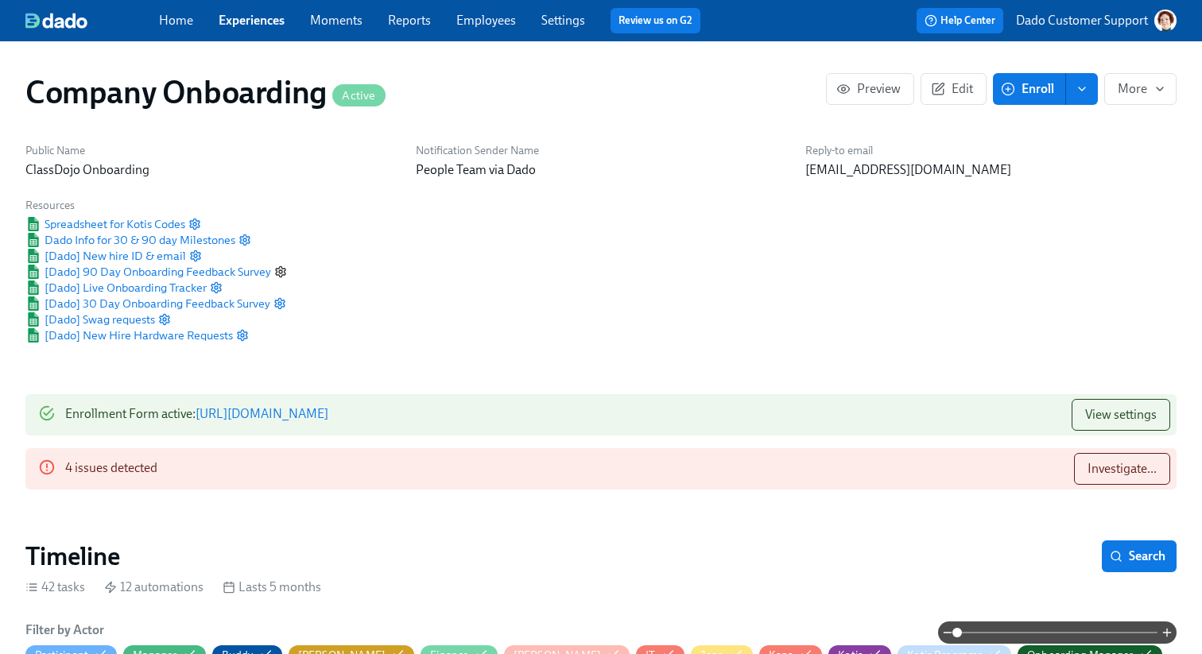
click at [281, 266] on icon "button" at bounding box center [281, 271] width 10 height 10
click at [218, 284] on icon "button" at bounding box center [217, 287] width 10 height 10
click at [278, 306] on icon "button" at bounding box center [280, 303] width 13 height 13
click at [171, 318] on div "[Dado] Swag requests" at bounding box center [156, 320] width 262 height 16
click at [165, 318] on circle "button" at bounding box center [164, 319] width 3 height 3
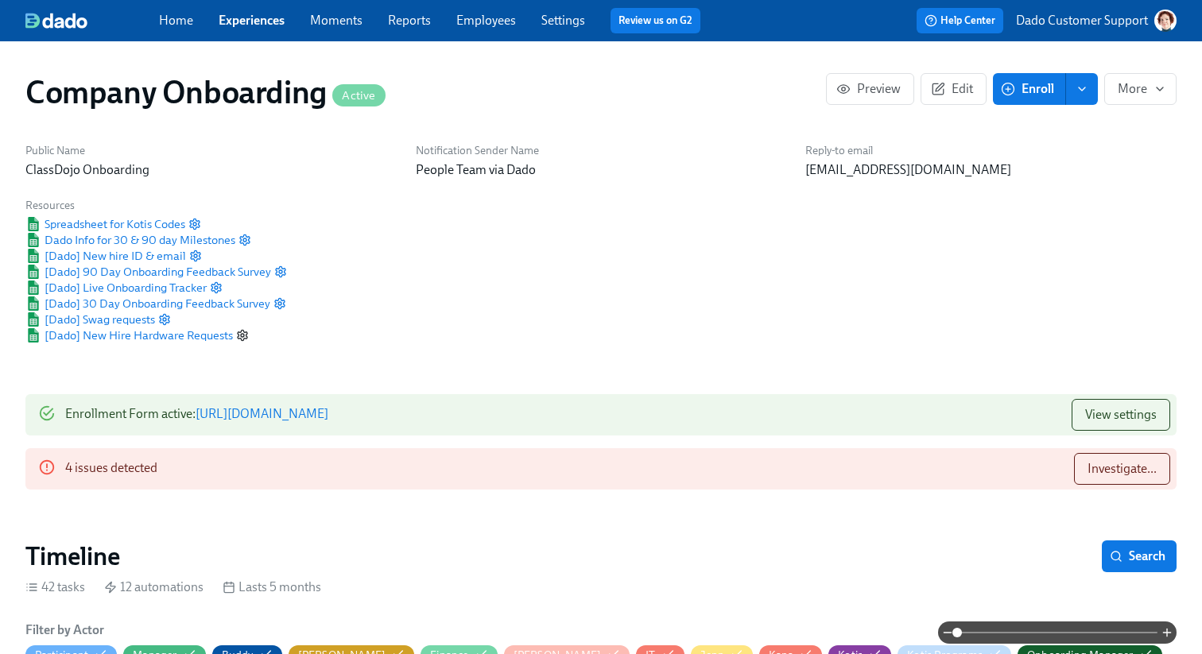
click at [245, 336] on icon "button" at bounding box center [243, 335] width 10 height 10
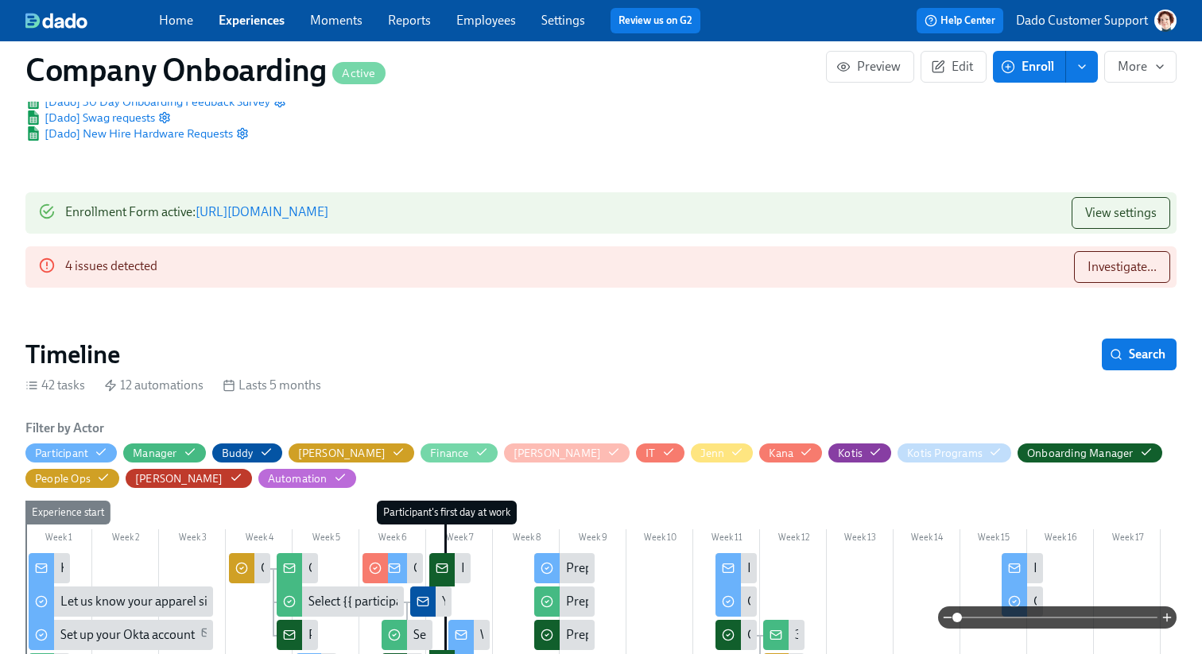
scroll to position [602, 0]
